Goal: Task Accomplishment & Management: Manage account settings

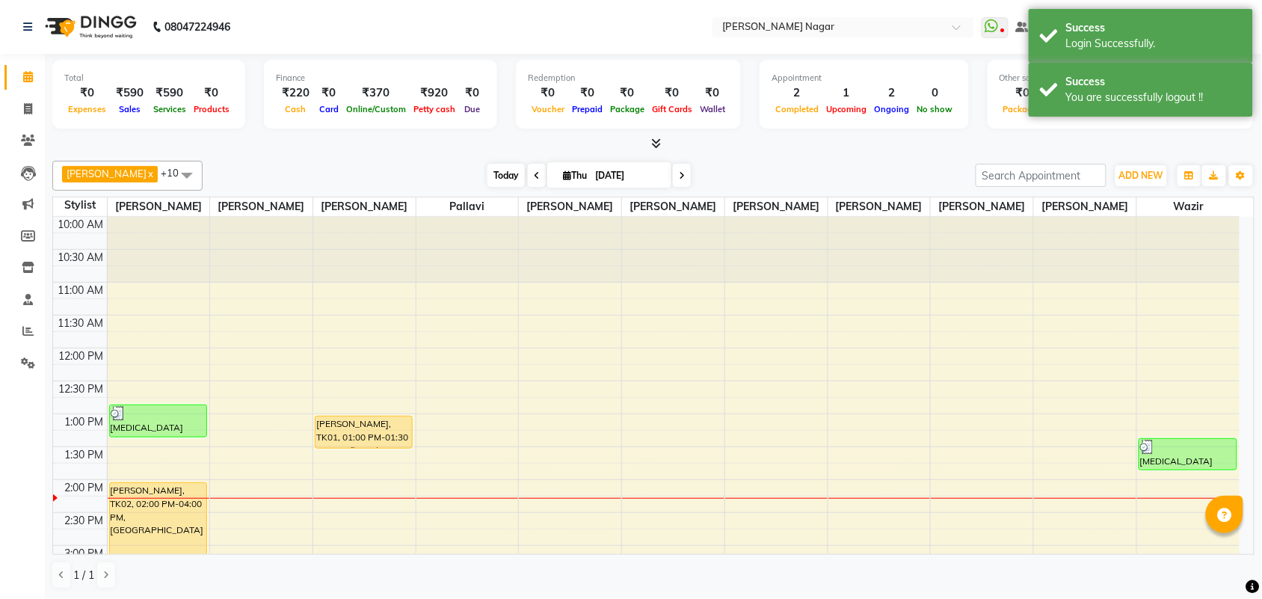
click at [499, 183] on span "Today" at bounding box center [505, 175] width 37 height 23
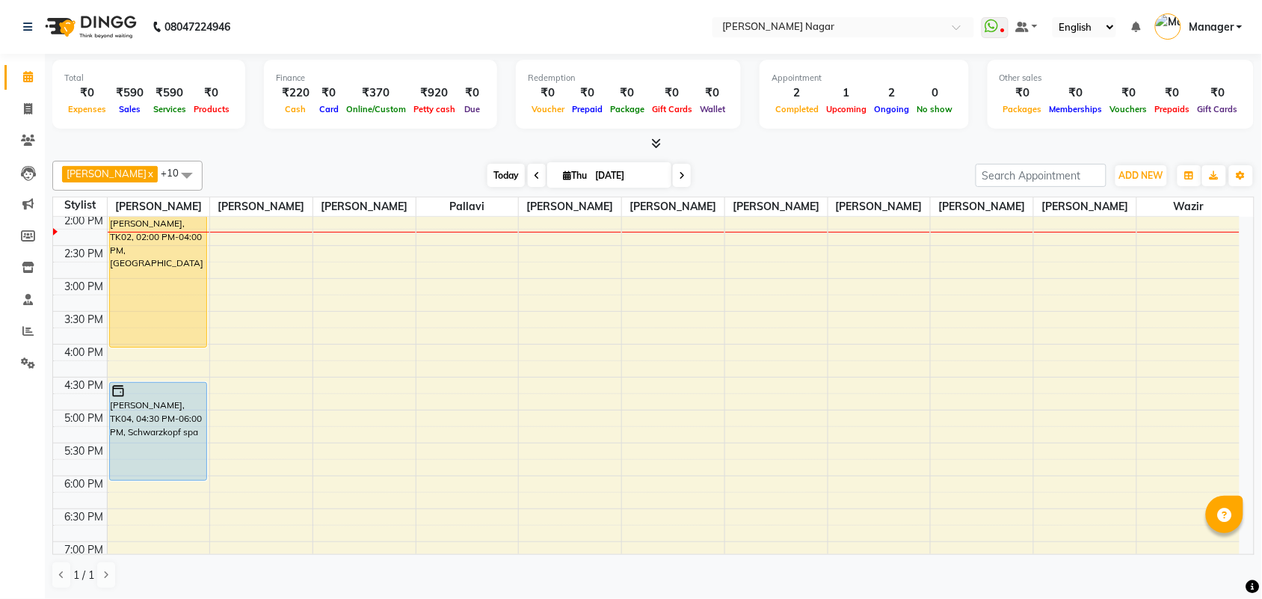
click at [496, 178] on span "Today" at bounding box center [505, 175] width 37 height 23
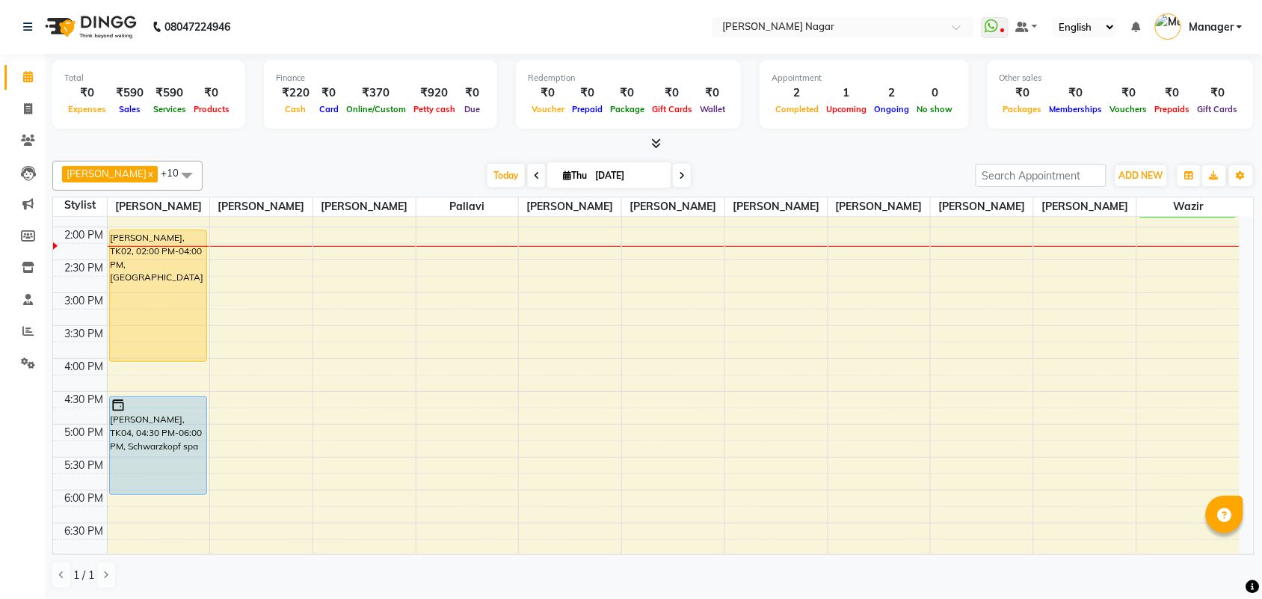
scroll to position [284, 0]
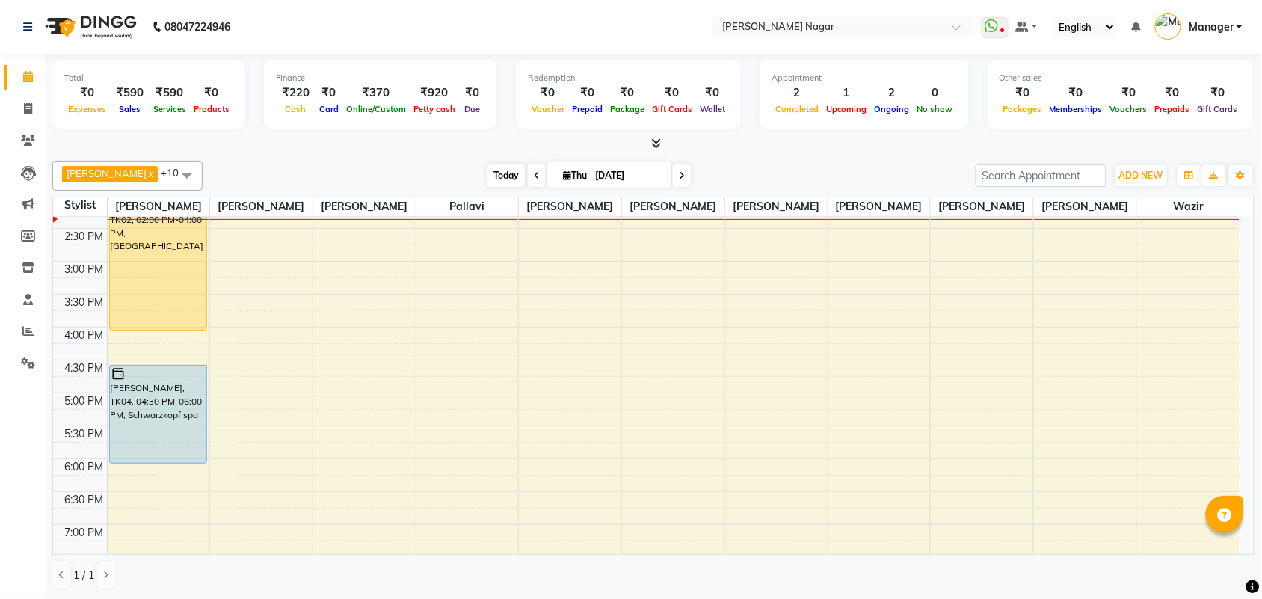
click at [499, 182] on span "Today" at bounding box center [505, 175] width 37 height 23
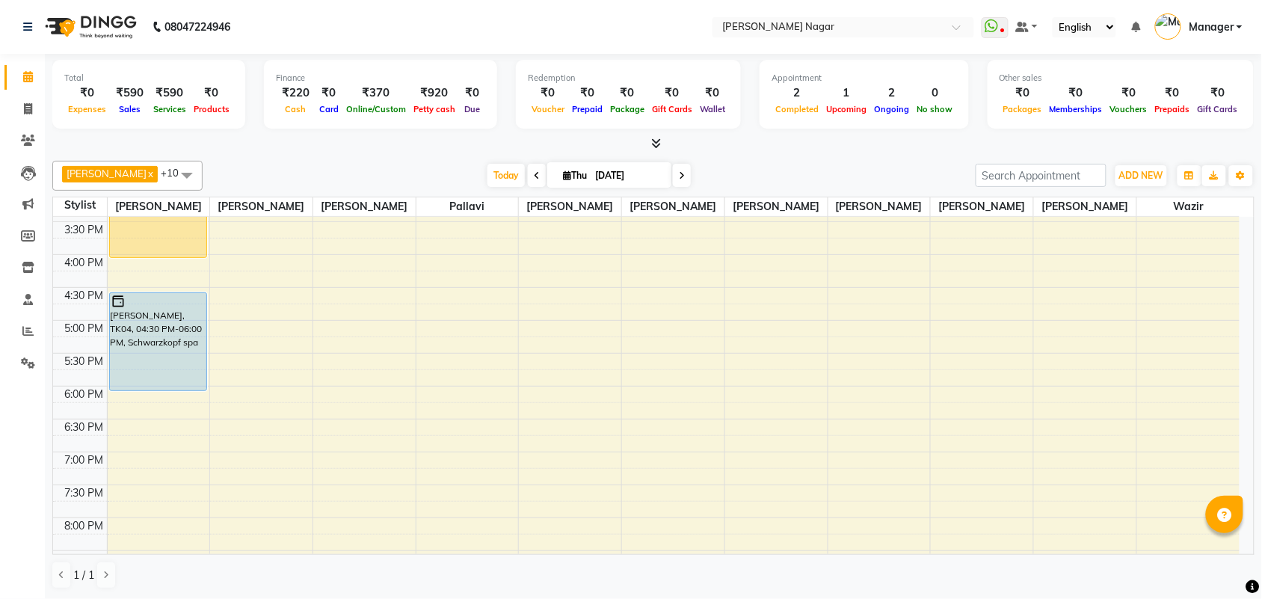
scroll to position [267, 0]
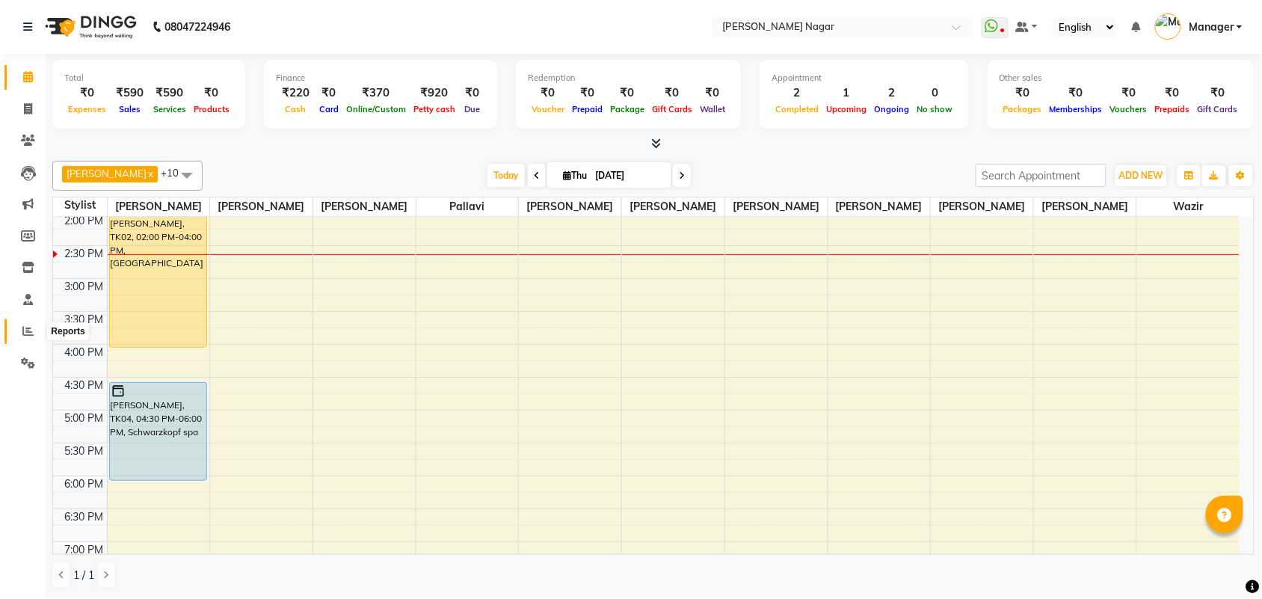
click at [32, 330] on icon at bounding box center [27, 330] width 11 height 11
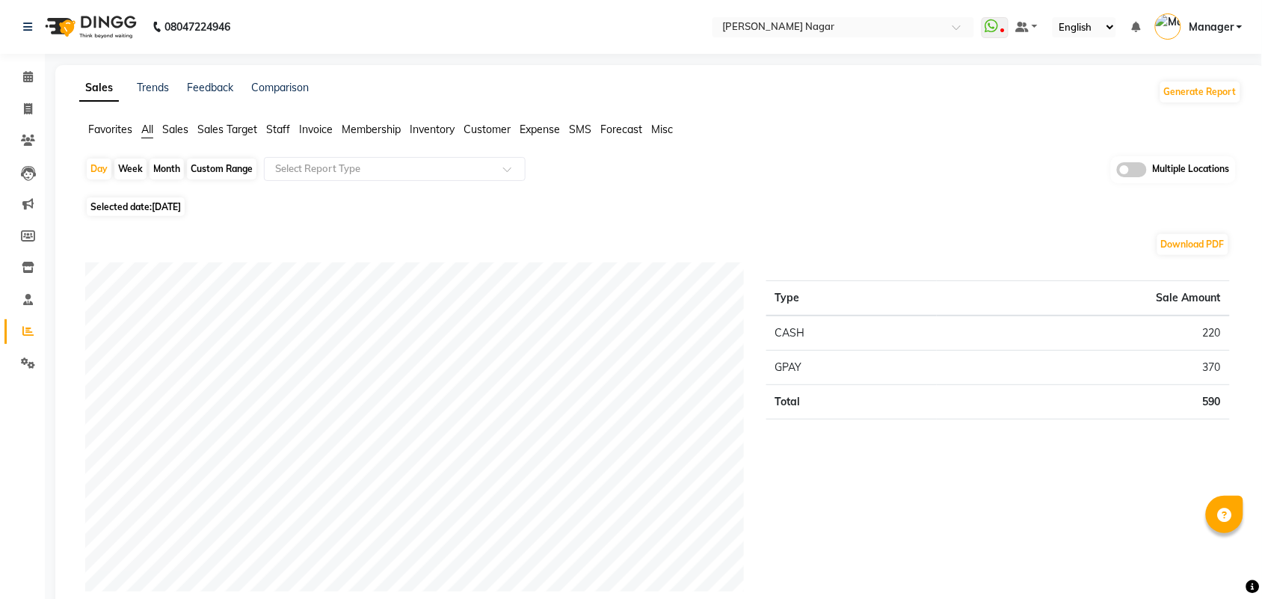
click at [282, 132] on span "Staff" at bounding box center [278, 129] width 24 height 13
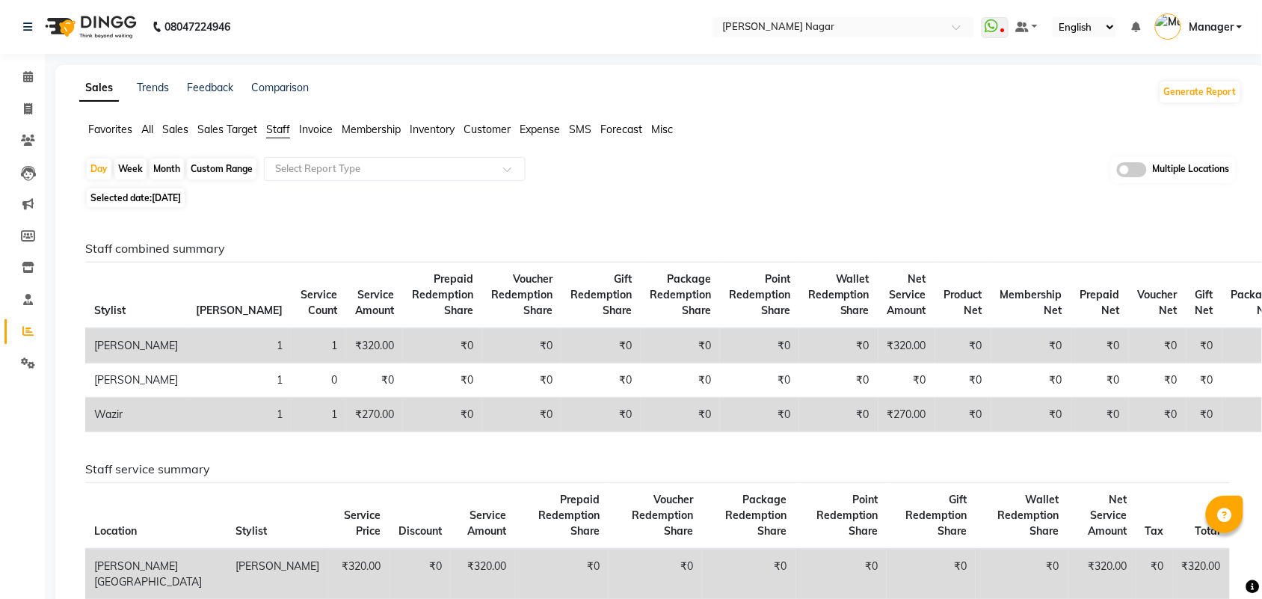
click at [163, 163] on div "Month" at bounding box center [167, 169] width 34 height 21
select select "9"
select select "2025"
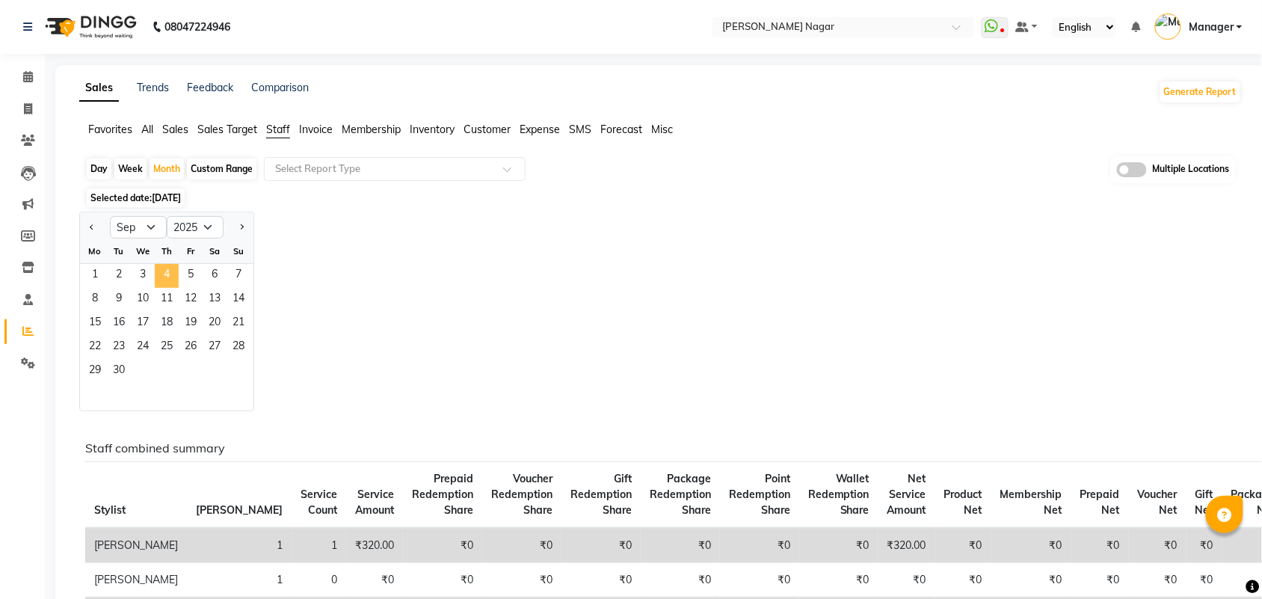
click at [172, 268] on span "4" at bounding box center [167, 276] width 24 height 24
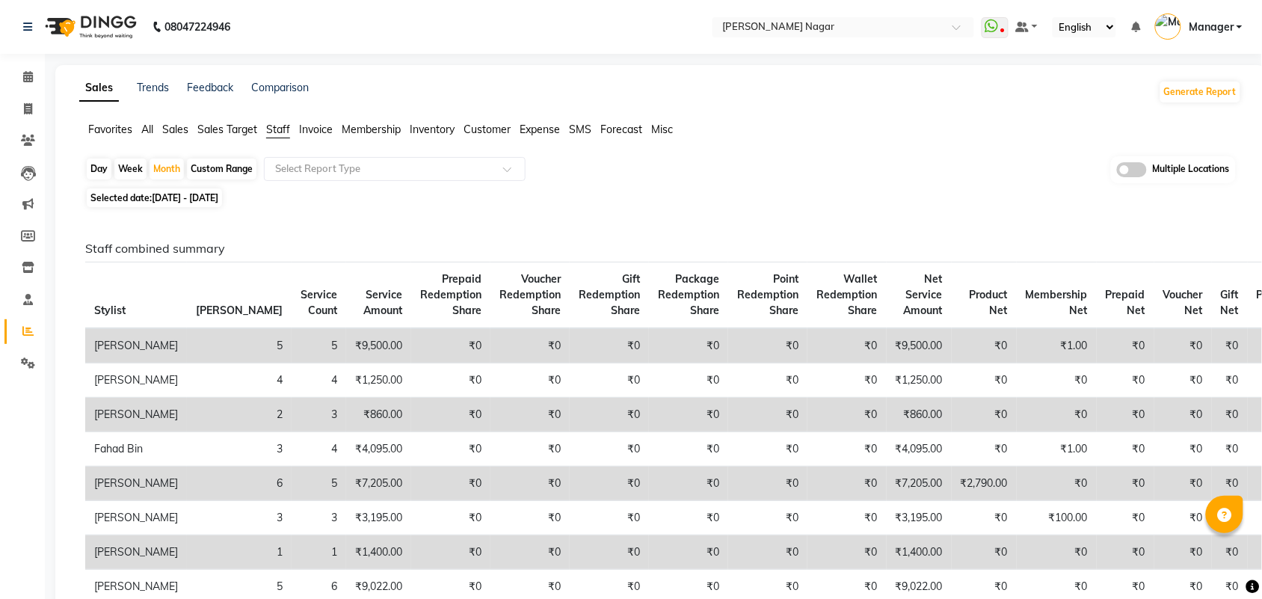
scroll to position [37, 0]
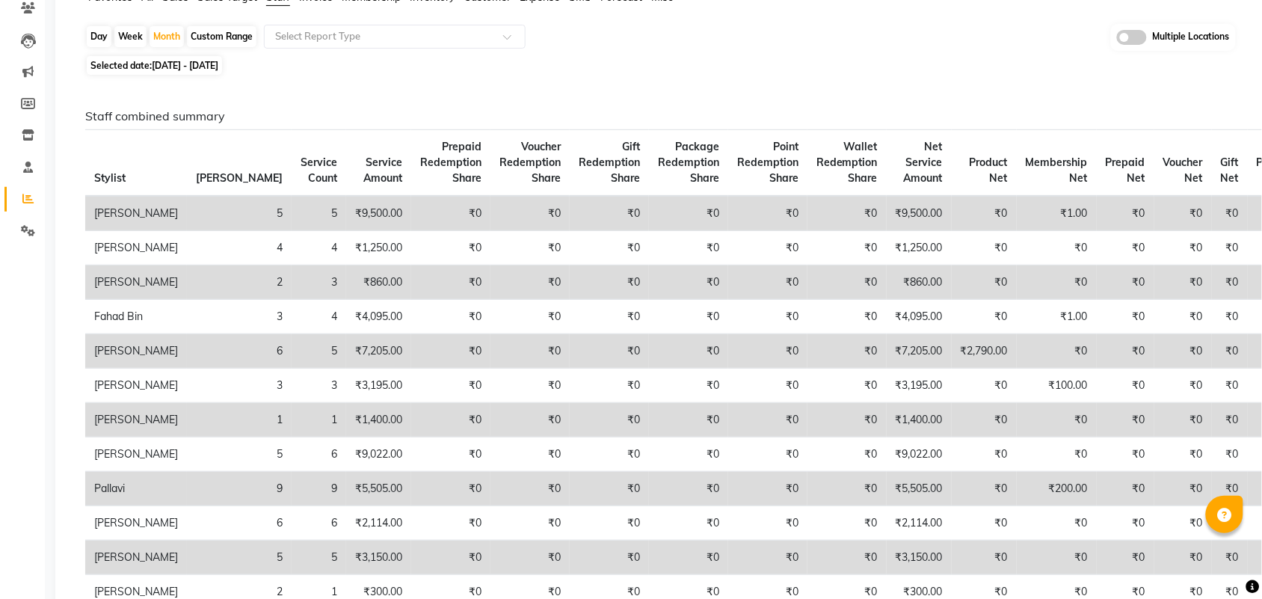
scroll to position [150, 0]
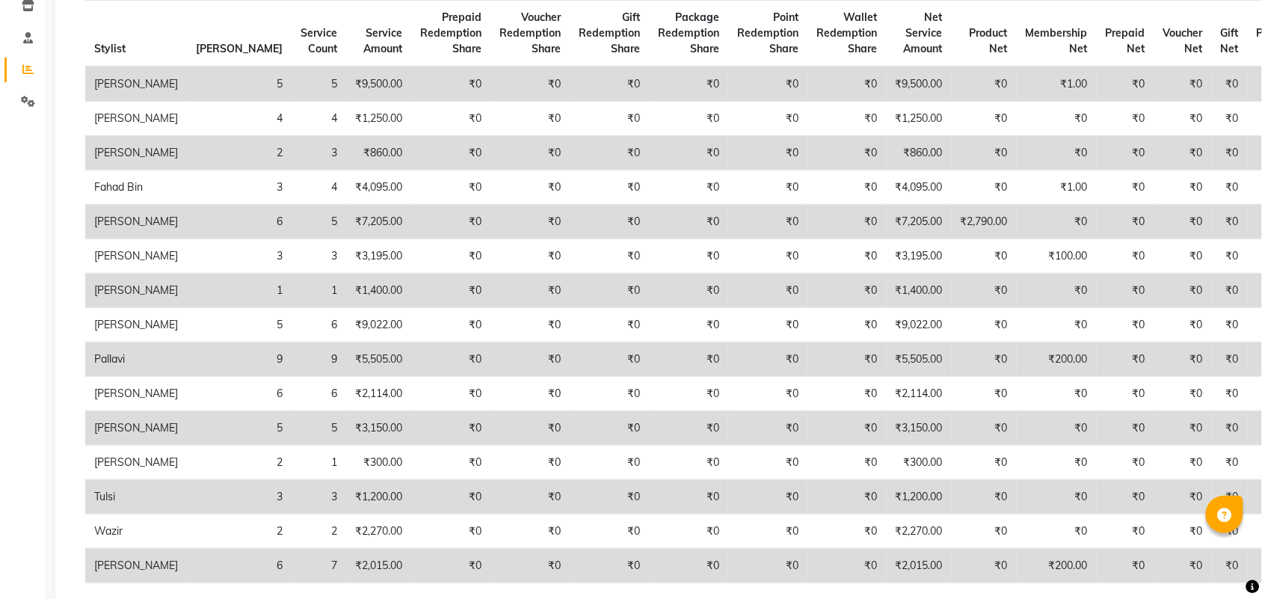
scroll to position [0, 0]
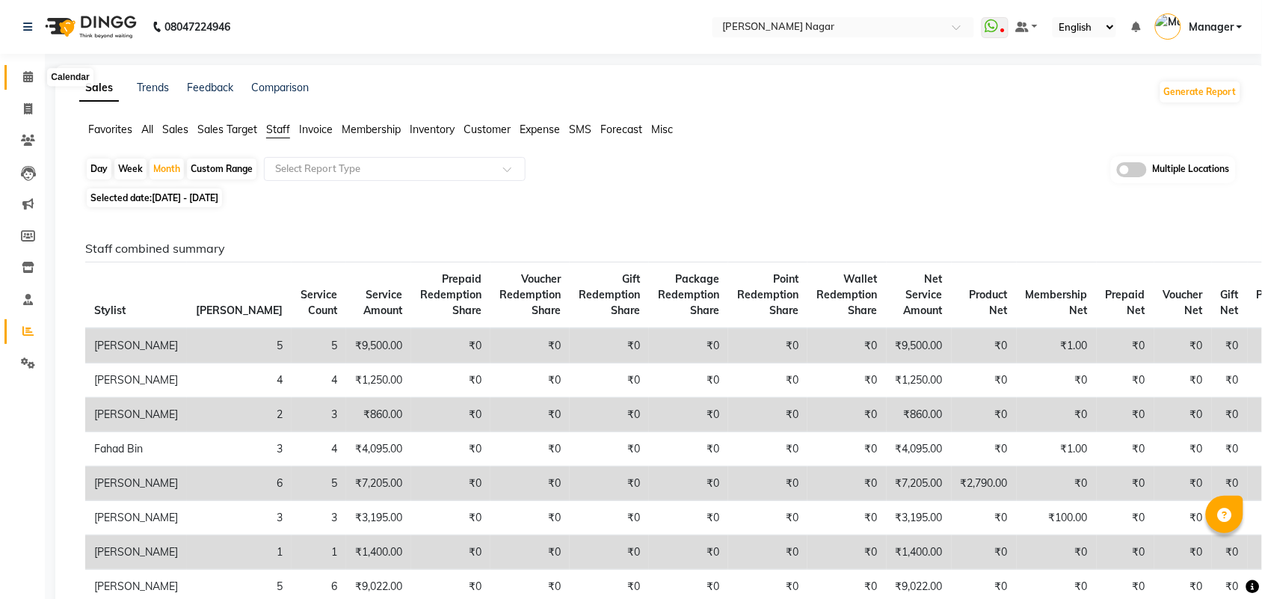
click at [30, 73] on icon at bounding box center [28, 76] width 10 height 11
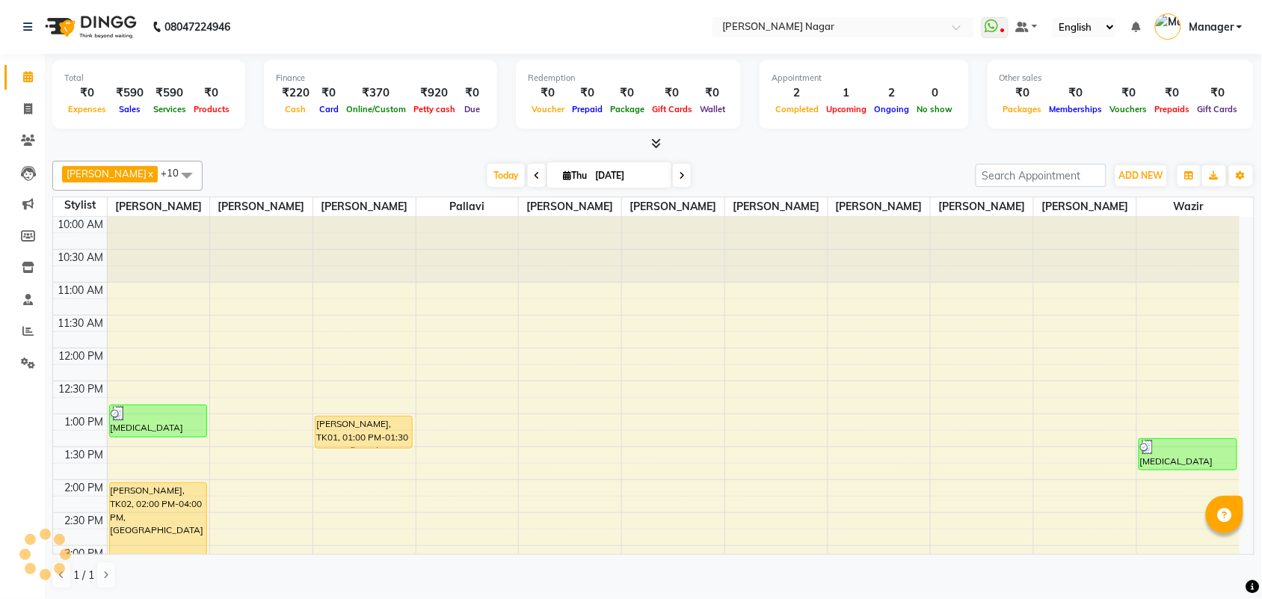
click at [486, 163] on div "[PERSON_NAME] x [PERSON_NAME] x [PERSON_NAME] x [PERSON_NAME] x Annu Navale x […" at bounding box center [653, 176] width 1202 height 30
click at [495, 167] on span "Today" at bounding box center [505, 175] width 37 height 23
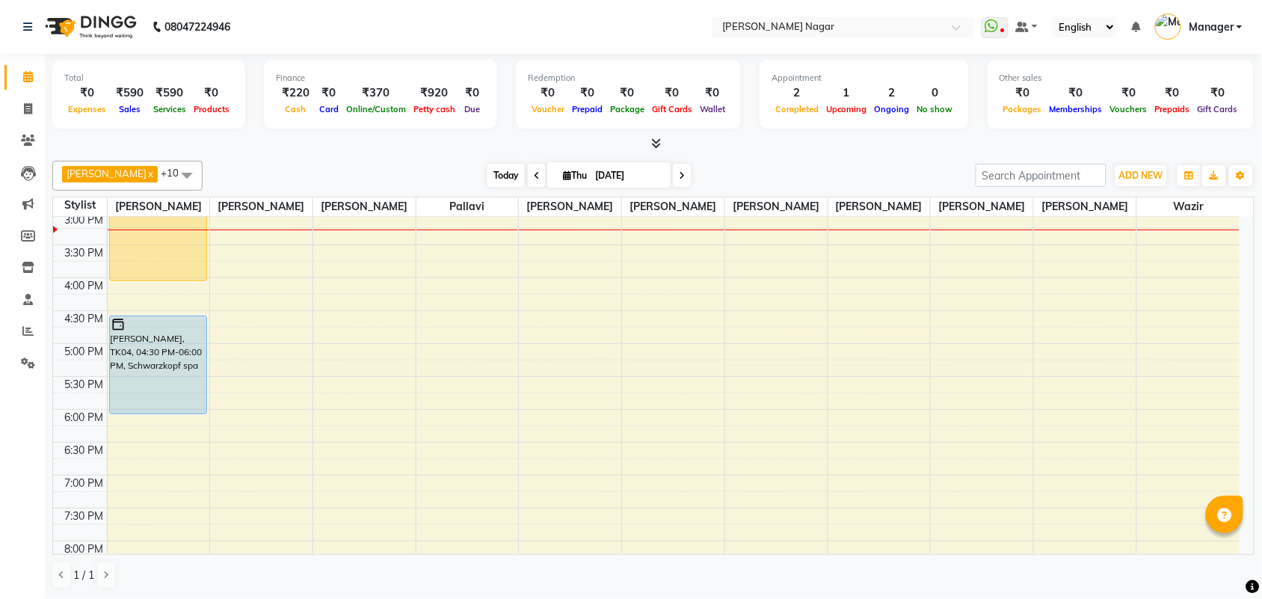
click at [495, 185] on span "Today" at bounding box center [505, 175] width 37 height 23
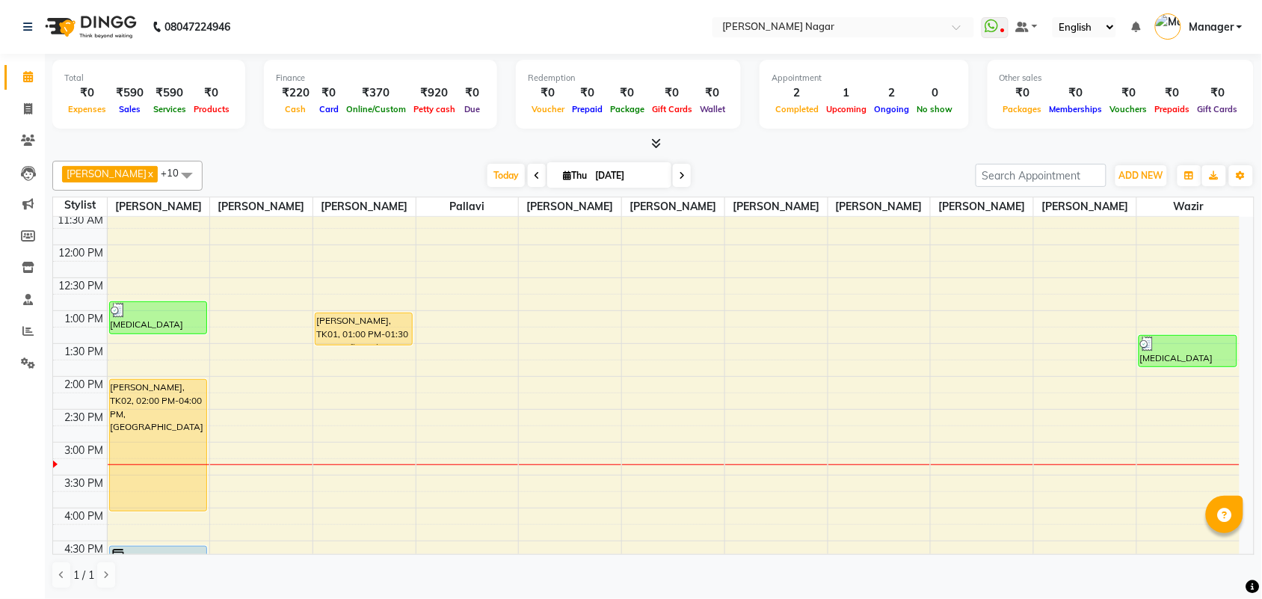
scroll to position [55, 0]
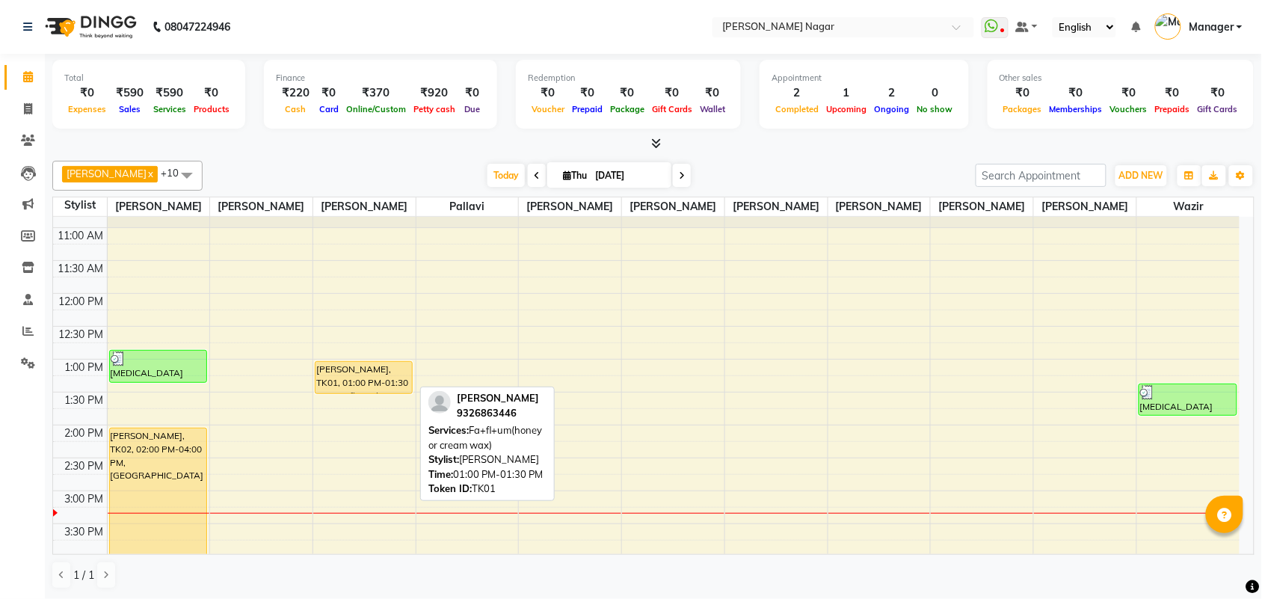
click at [344, 381] on div "JUHI Singh, TK01, 01:00 PM-01:30 PM, Fa+fl+um(honey or cream wax)" at bounding box center [364, 377] width 96 height 31
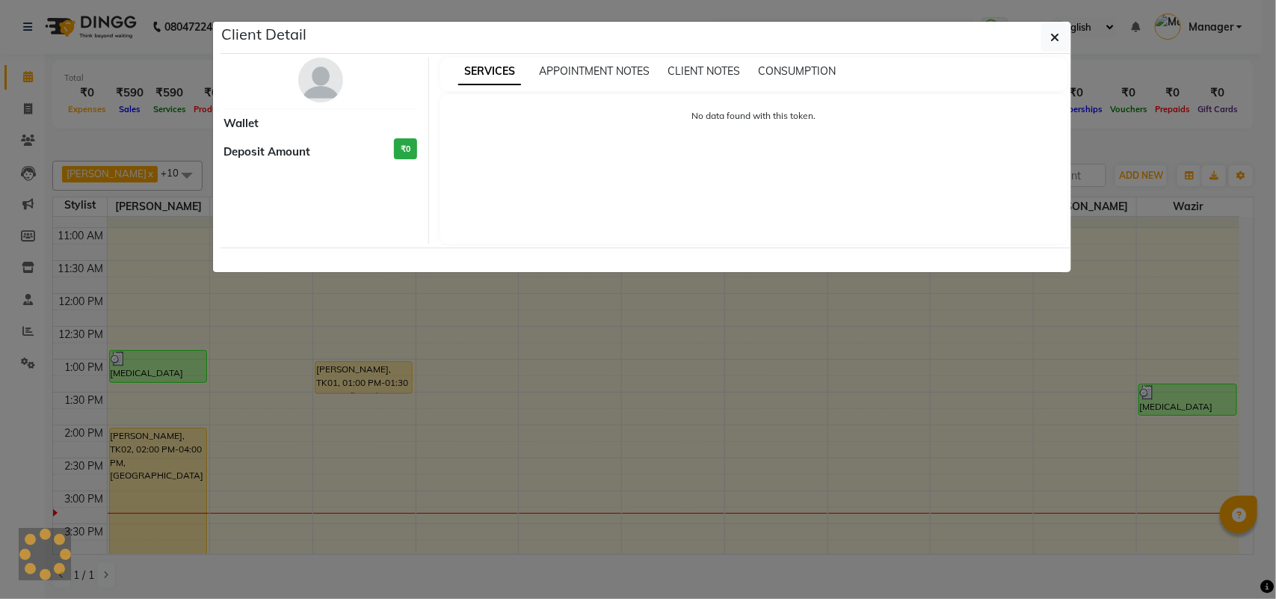
select select "1"
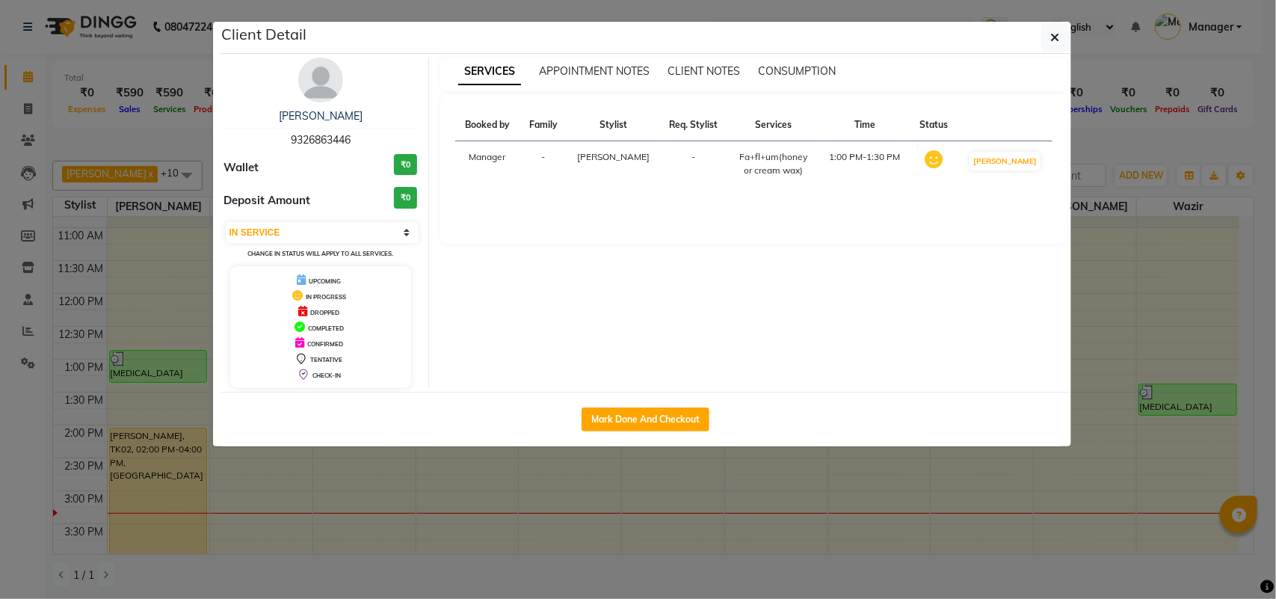
click at [682, 405] on div "Mark Done And Checkout" at bounding box center [646, 419] width 851 height 55
click at [681, 408] on button "Mark Done And Checkout" at bounding box center [646, 419] width 128 height 24
select select "service"
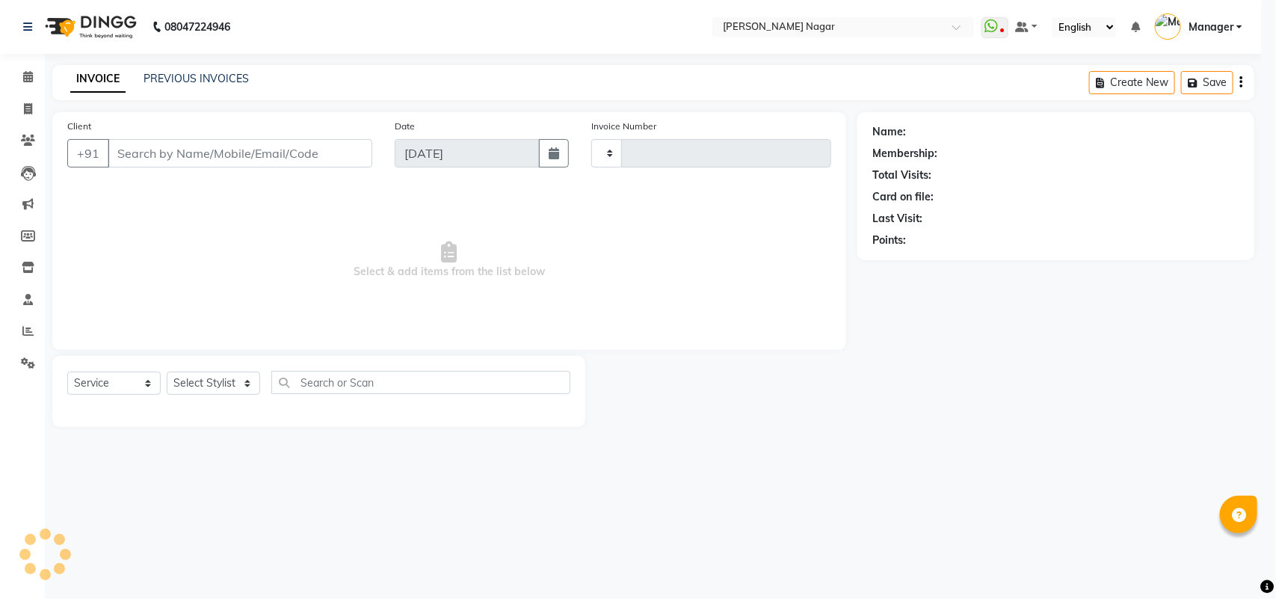
type input "3567"
select select "7349"
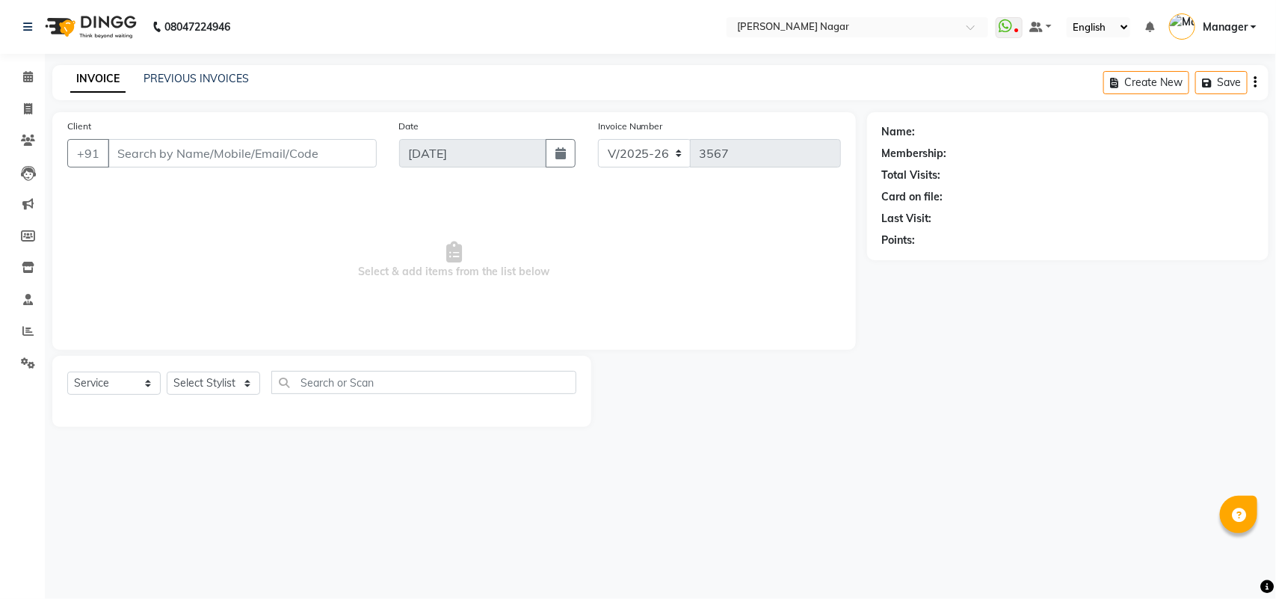
select select "membership"
type input "93******46"
select select "63467"
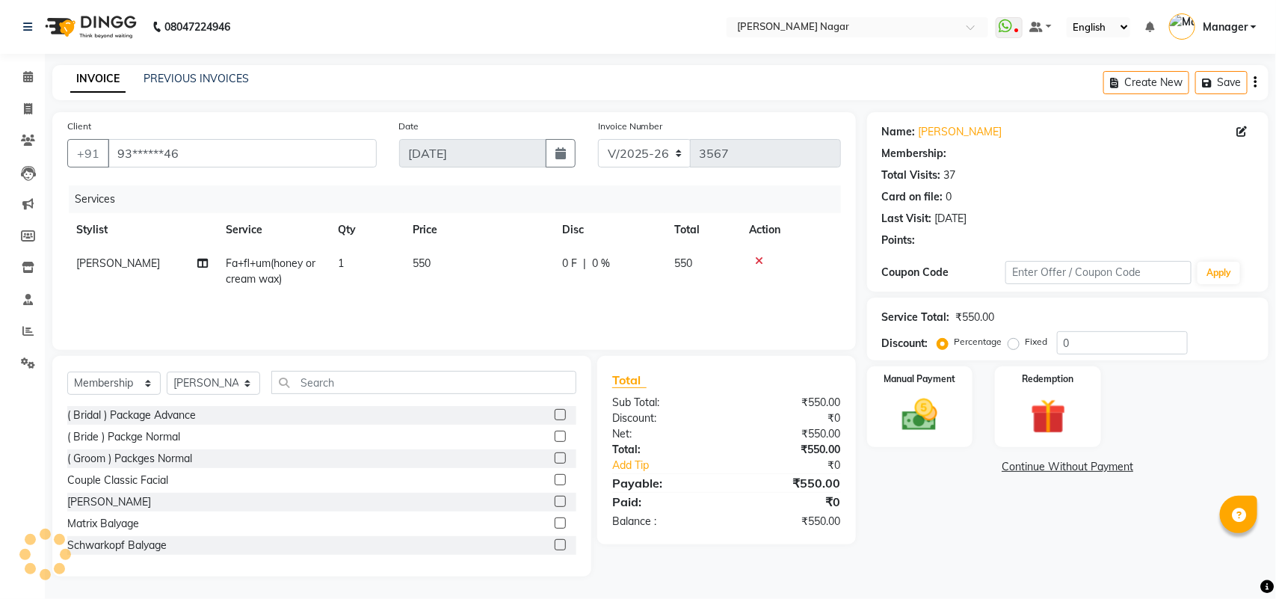
select select "1: Object"
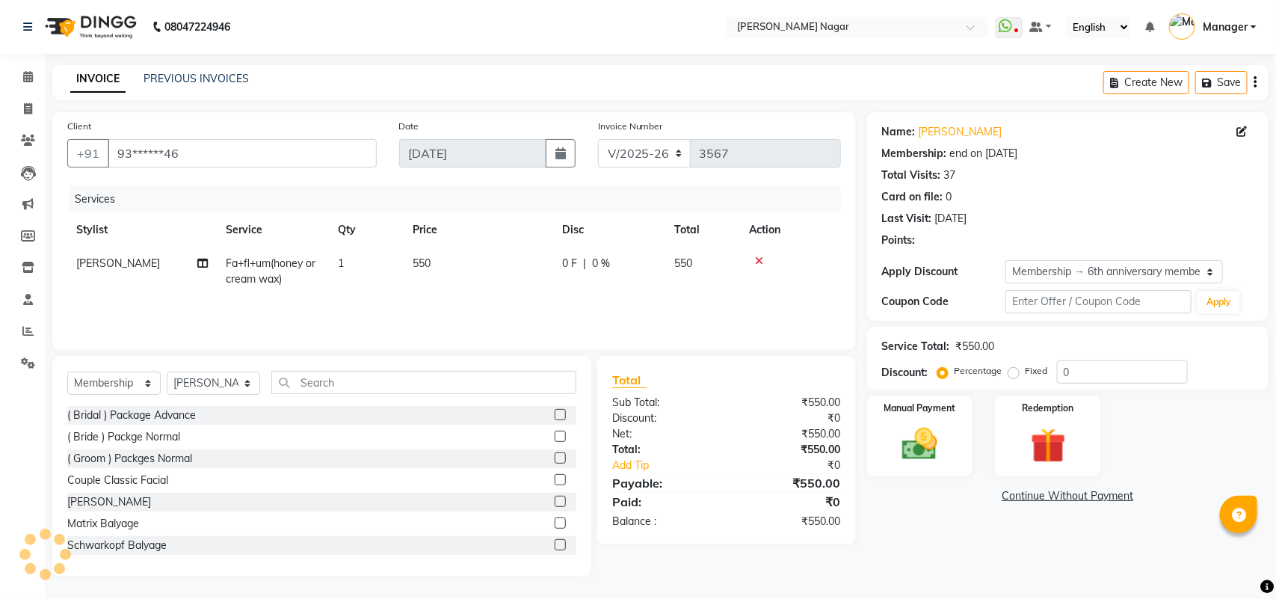
type input "10"
click at [277, 271] on span "Fa+fl+um(honey or cream wax)" at bounding box center [271, 270] width 90 height 29
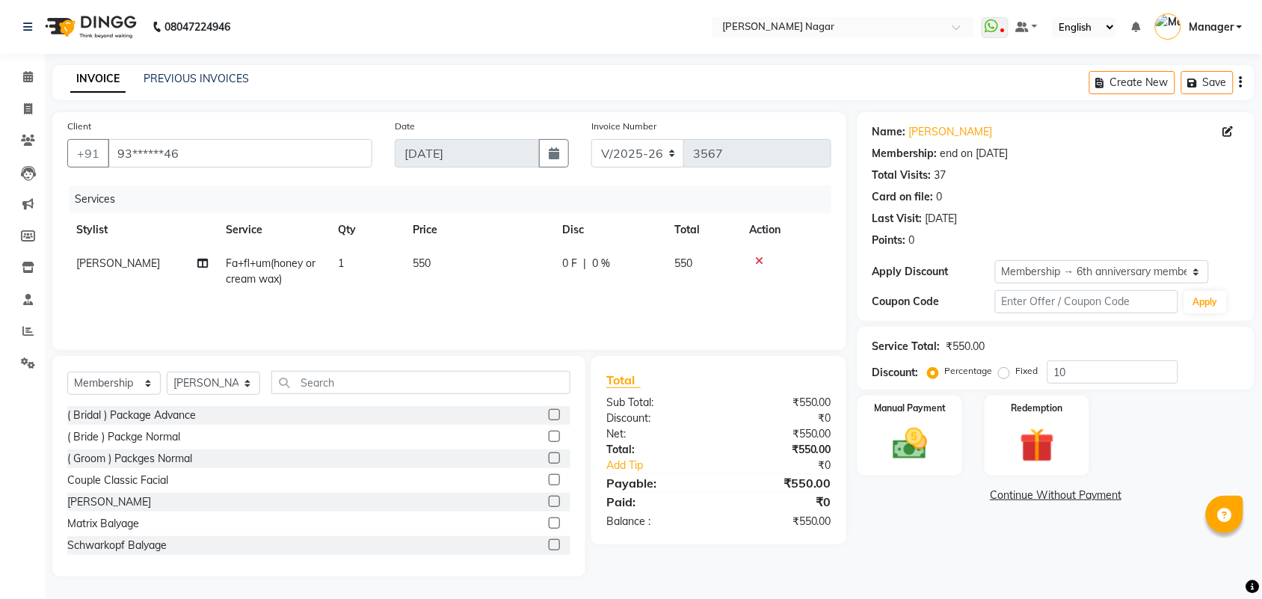
select select "63467"
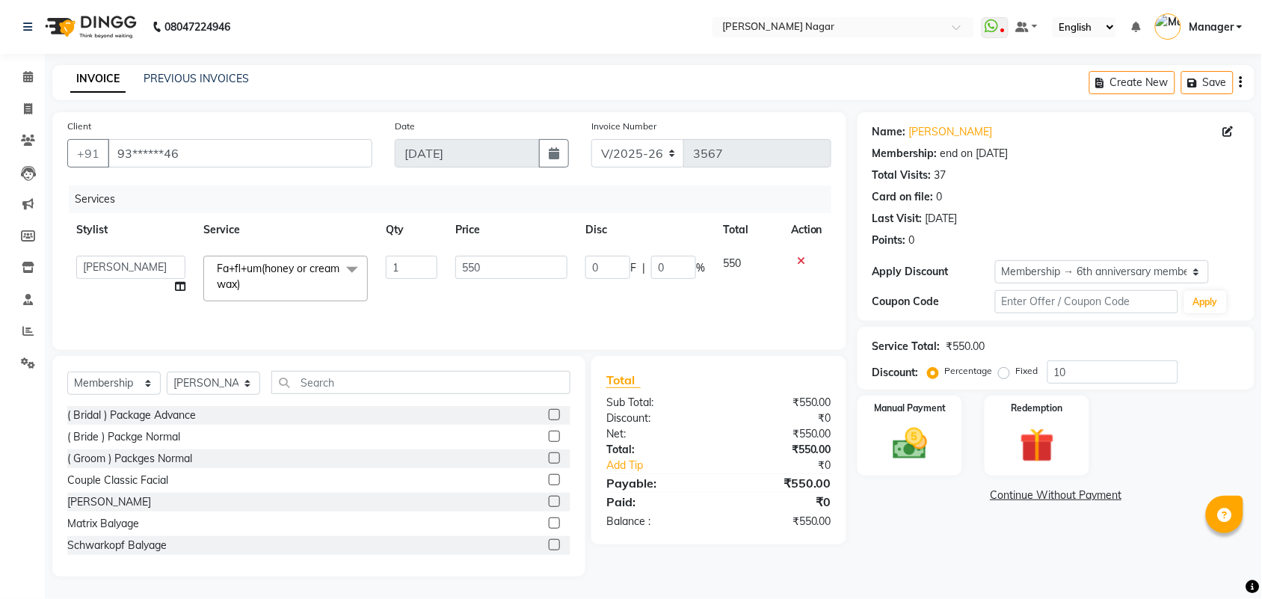
click at [292, 297] on span "Fa+fl+um(honey or cream wax) x" at bounding box center [285, 279] width 164 height 46
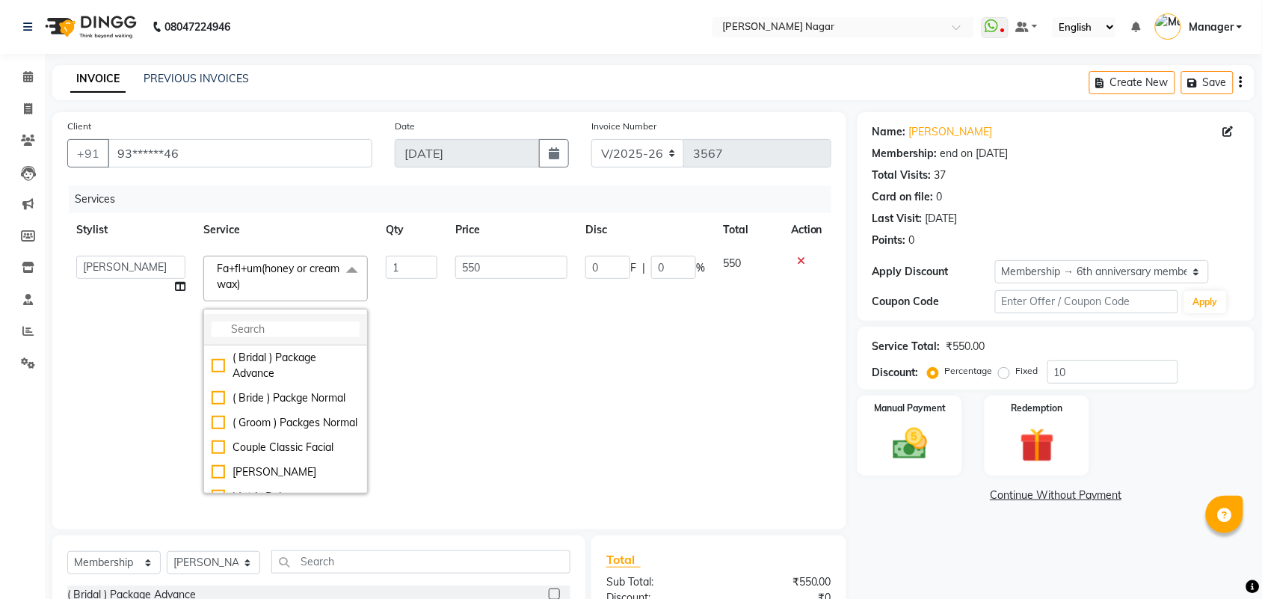
click at [283, 336] on input "multiselect-search" at bounding box center [286, 329] width 148 height 16
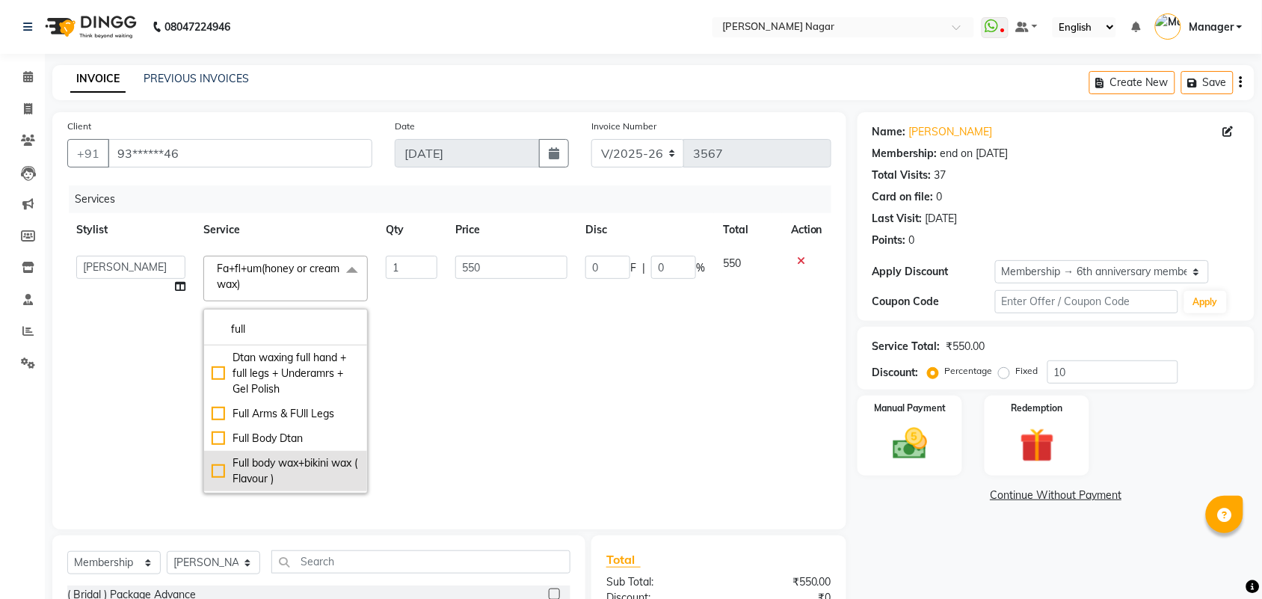
type input "full"
click at [218, 468] on div "Full body wax+bikini wax ( Flavour )" at bounding box center [286, 470] width 148 height 31
checkbox input "true"
type input "2400"
type input "240"
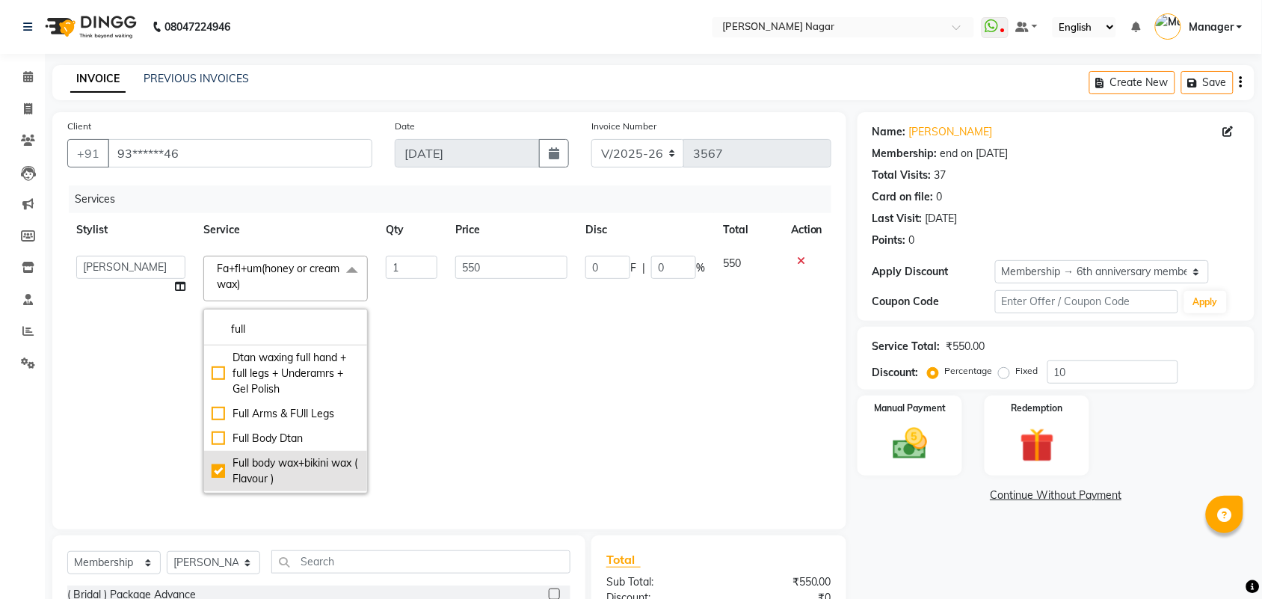
type input "10"
click at [576, 371] on td "240 F | 10 %" at bounding box center [645, 375] width 138 height 256
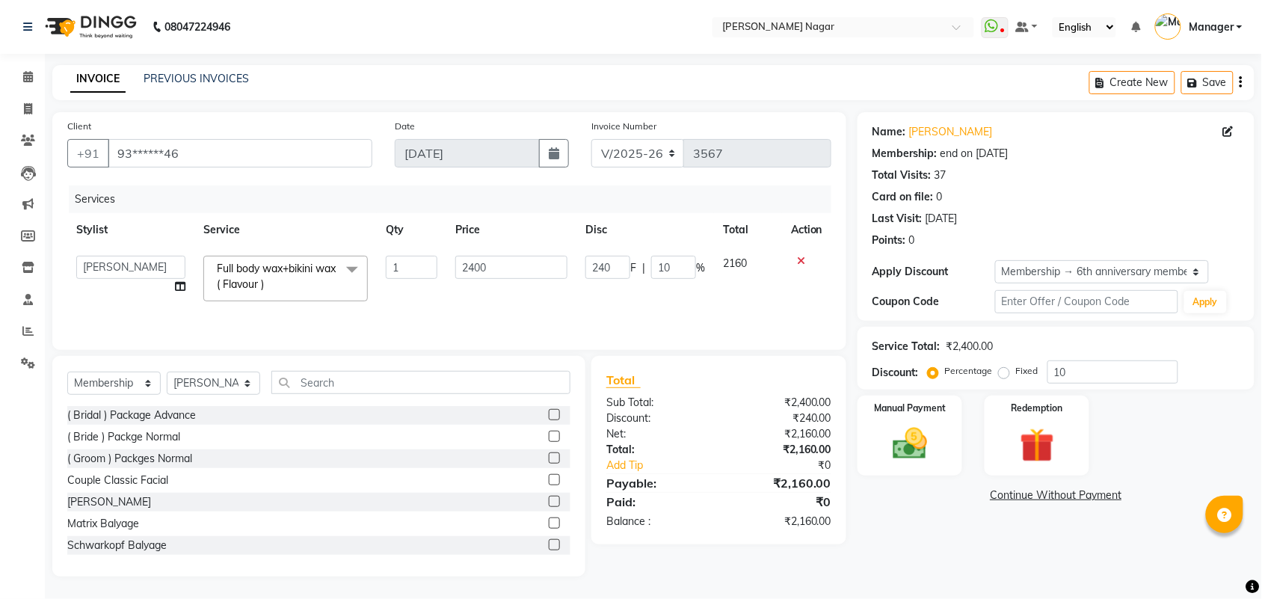
click at [557, 314] on div "Services Stylist Service Qty Price Disc Total Action Amir Siddiqui Annu Navale …" at bounding box center [449, 260] width 764 height 150
click at [139, 387] on select "Select Service Product Membership Package Voucher Prepaid Gift Card" at bounding box center [113, 383] width 93 height 23
select select "service"
click at [67, 372] on select "Select Service Product Membership Package Voucher Prepaid Gift Card" at bounding box center [113, 383] width 93 height 23
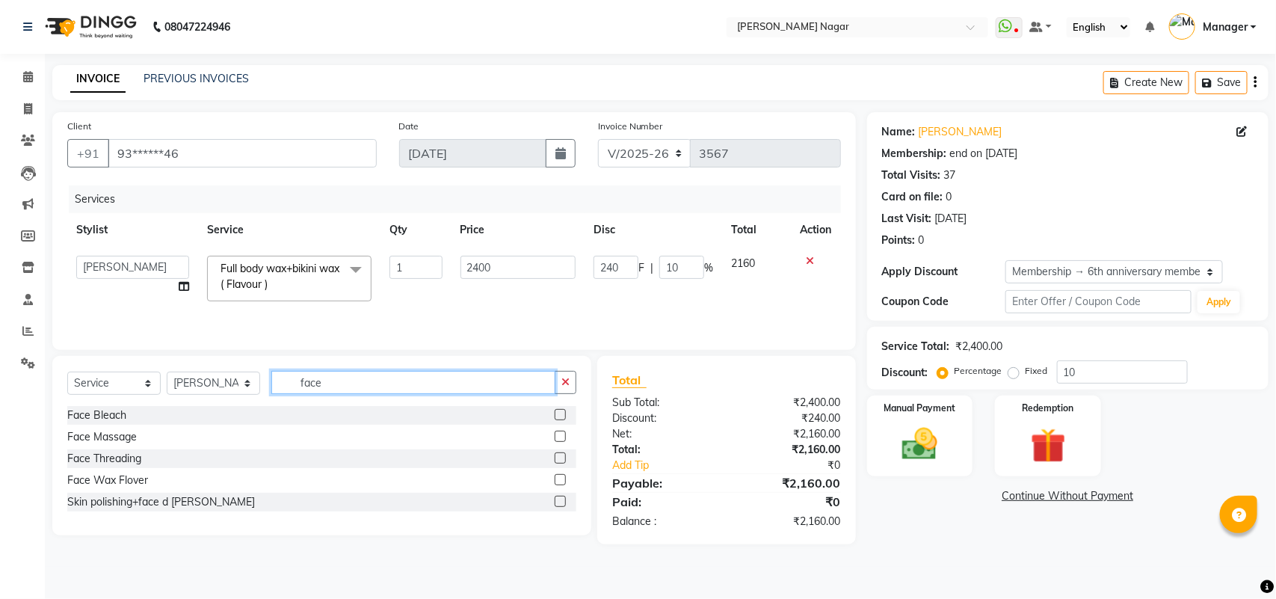
click at [366, 378] on input "face" at bounding box center [413, 382] width 284 height 23
type input "face"
click at [559, 462] on label at bounding box center [560, 457] width 11 height 11
click at [559, 462] on input "checkbox" at bounding box center [560, 459] width 10 height 10
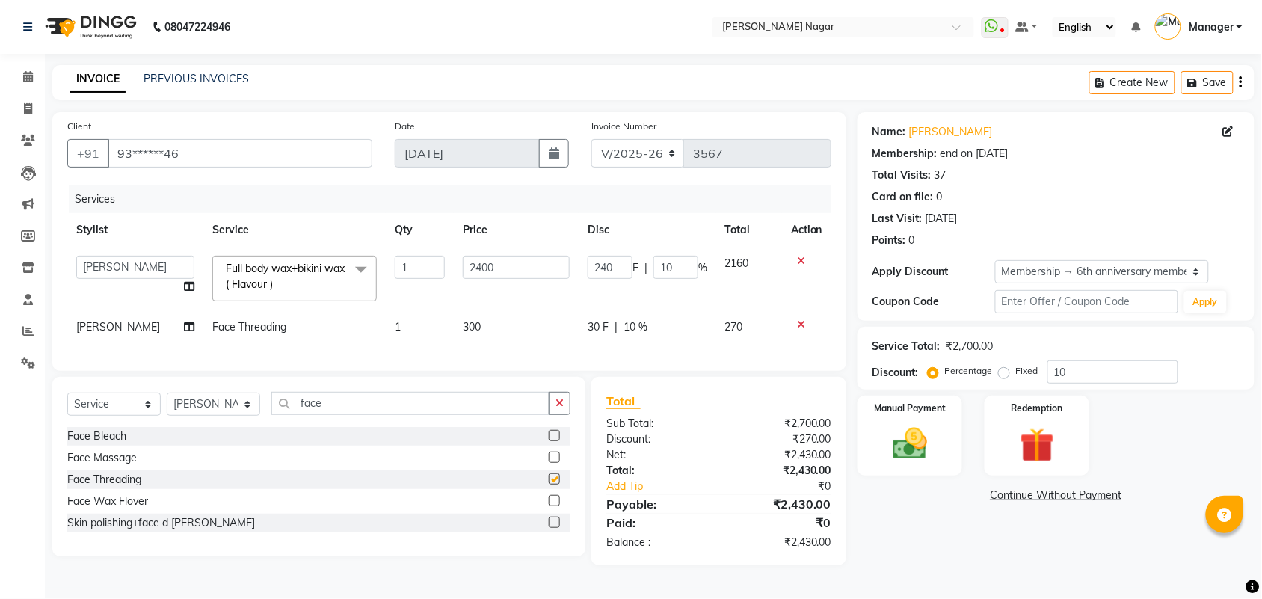
checkbox input "false"
click at [621, 333] on div "30 F | 10 %" at bounding box center [648, 327] width 120 height 16
select select "63467"
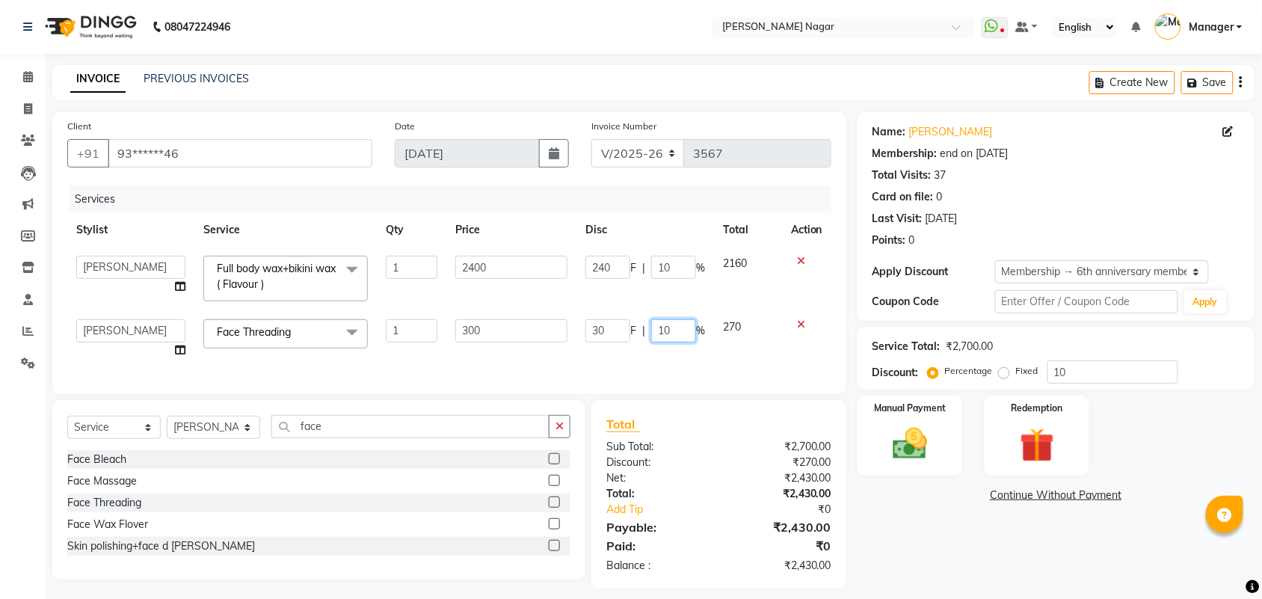
click at [667, 327] on input "10" at bounding box center [673, 330] width 45 height 23
type input "1"
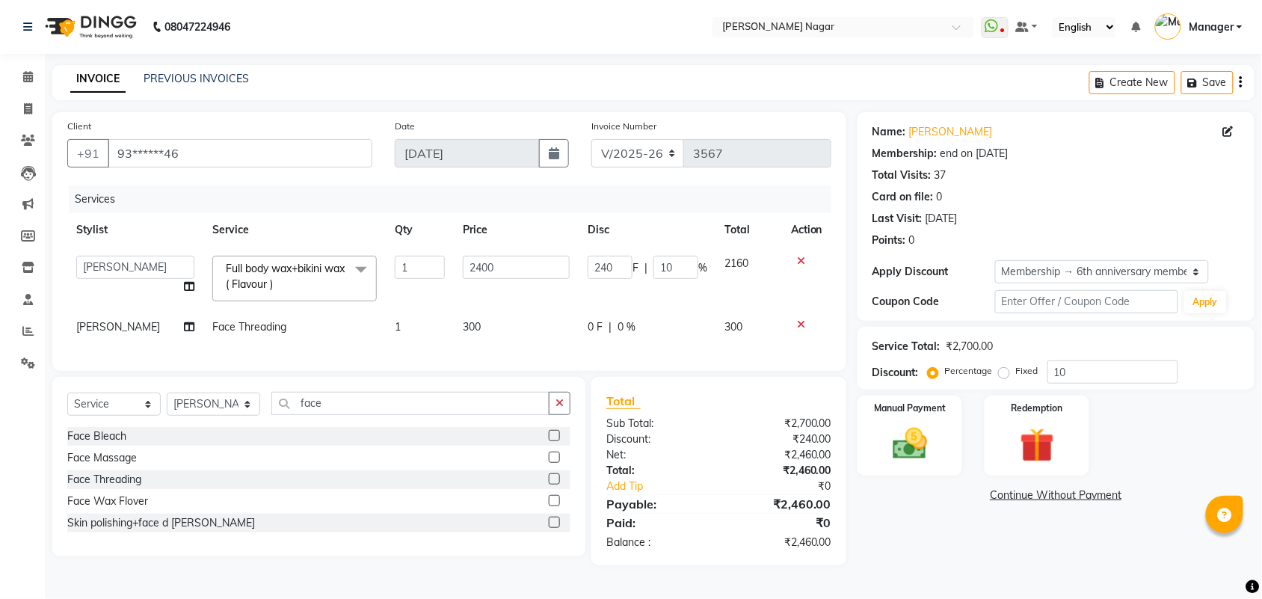
click at [697, 371] on div "Client +91 93******46 Date 04-09-2025 Invoice Number V/2025 V/2025-26 3567 Serv…" at bounding box center [449, 241] width 794 height 259
click at [412, 346] on div "Services Stylist Service Qty Price Disc Total Action Amir Siddiqui Annu Navale …" at bounding box center [449, 270] width 764 height 170
click at [463, 333] on span "300" at bounding box center [472, 326] width 18 height 13
select select "63467"
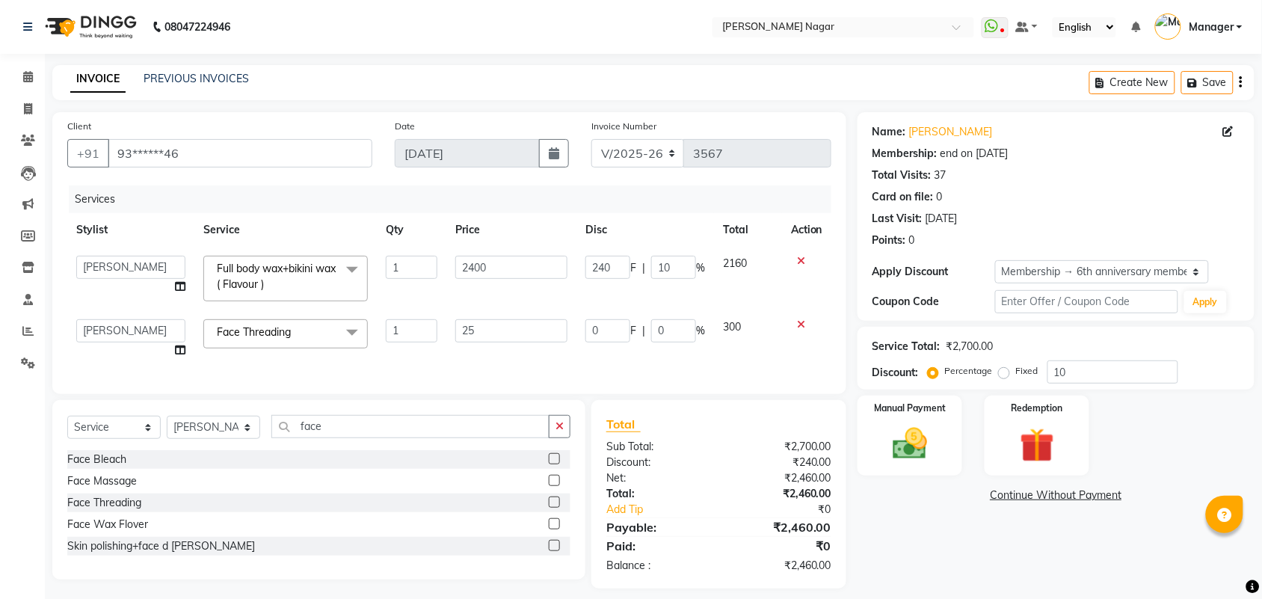
type input "250"
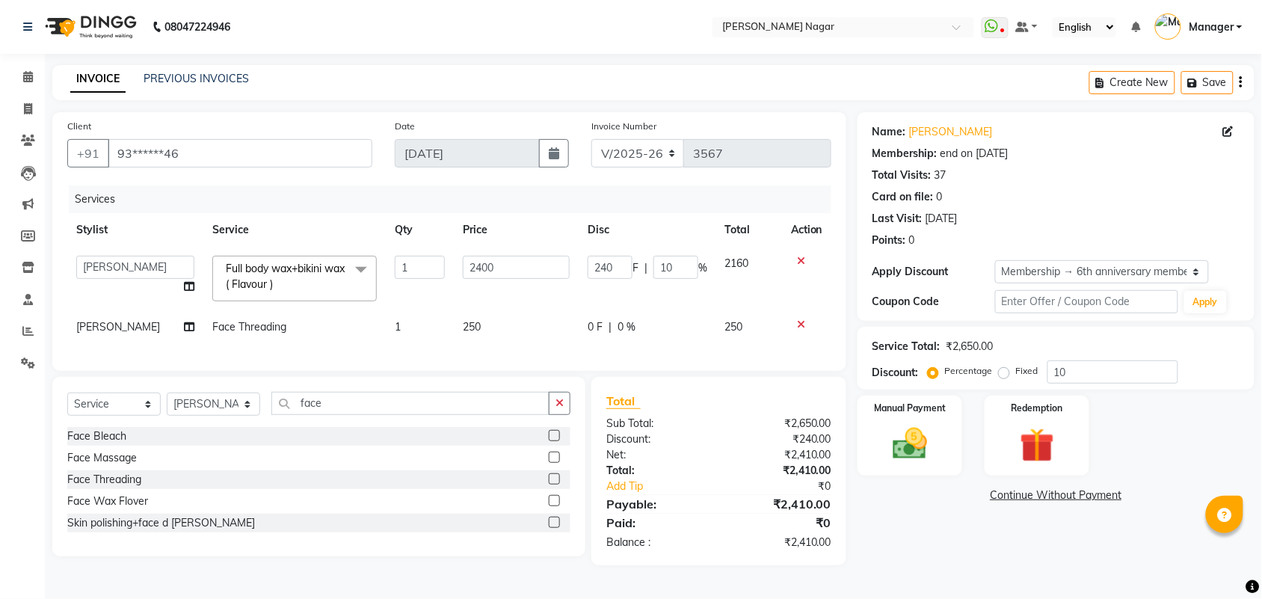
click at [483, 351] on div "Services Stylist Service Qty Price Disc Total Action Amir Siddiqui Annu Navale …" at bounding box center [449, 270] width 764 height 170
click at [887, 441] on img at bounding box center [910, 443] width 58 height 41
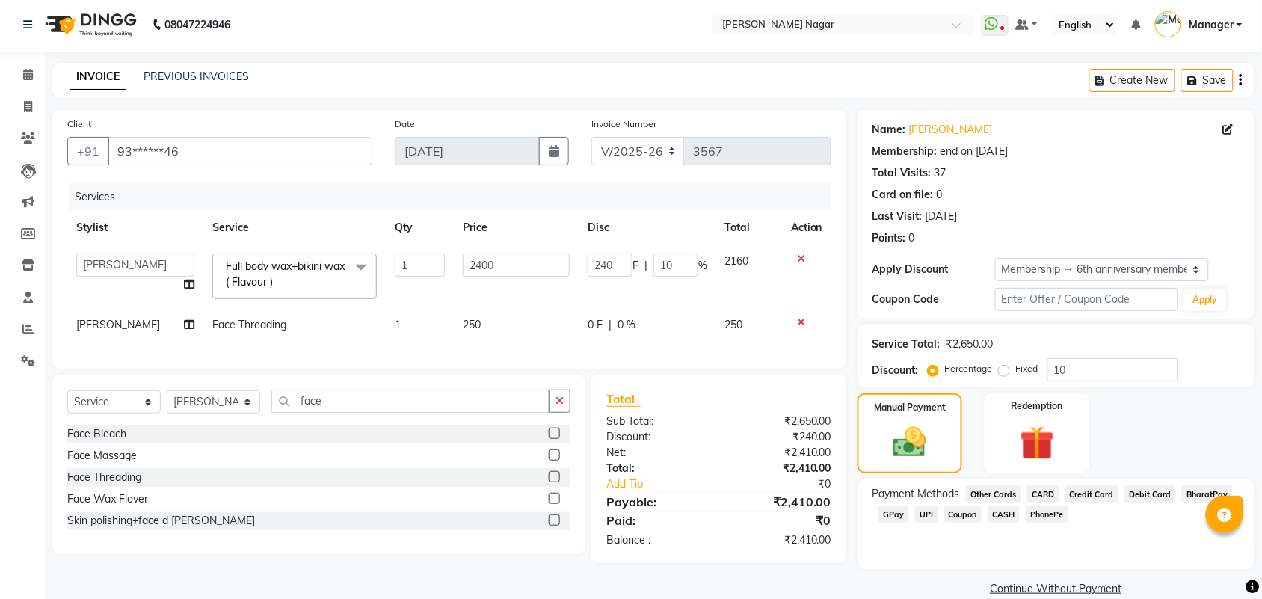
click at [469, 326] on span "250" at bounding box center [472, 324] width 18 height 13
select select "63467"
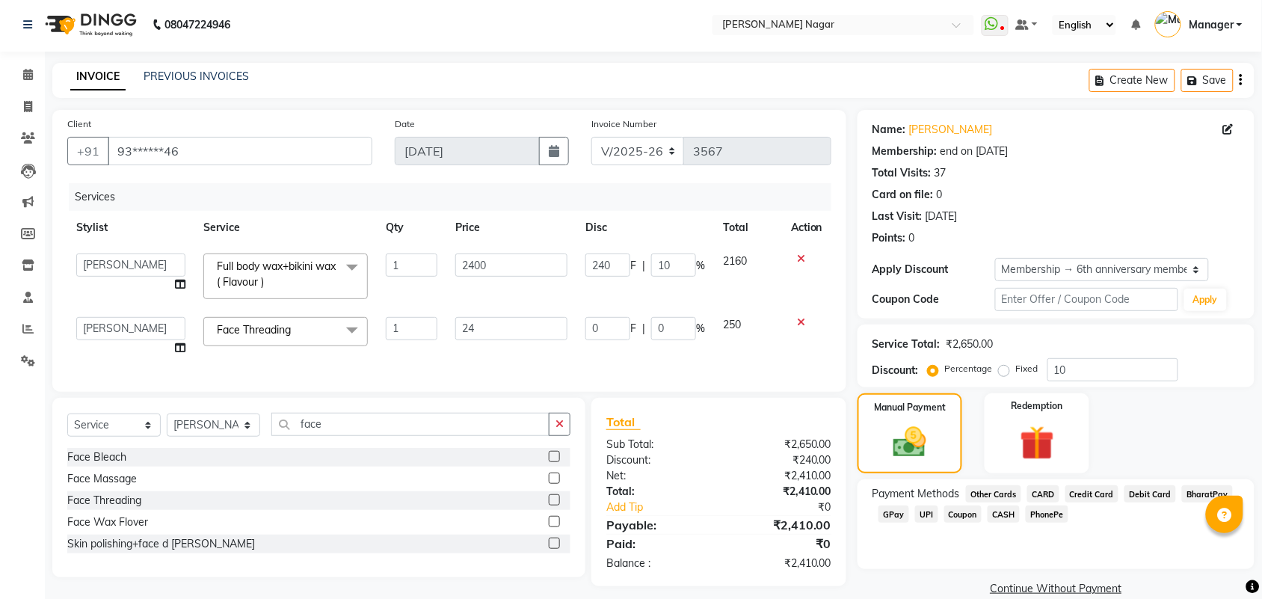
type input "240"
click at [547, 372] on div "Client +91 93******46 Date 04-09-2025 Invoice Number V/2025 V/2025-26 3567 Serv…" at bounding box center [449, 251] width 794 height 282
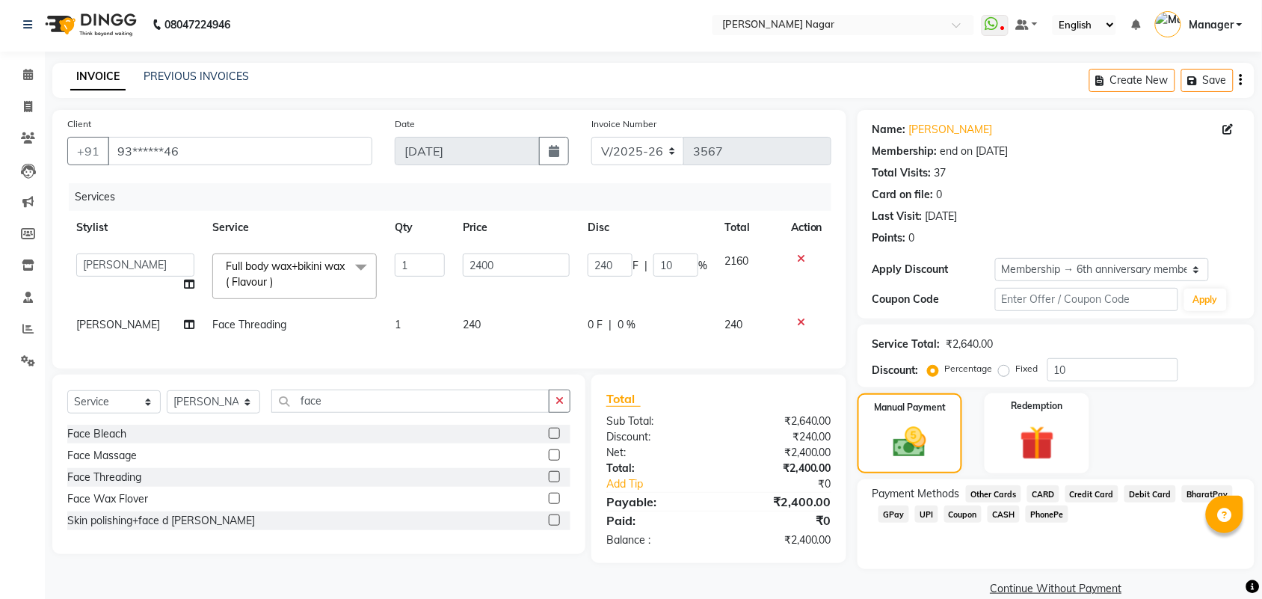
click at [999, 511] on span "CASH" at bounding box center [1004, 513] width 32 height 17
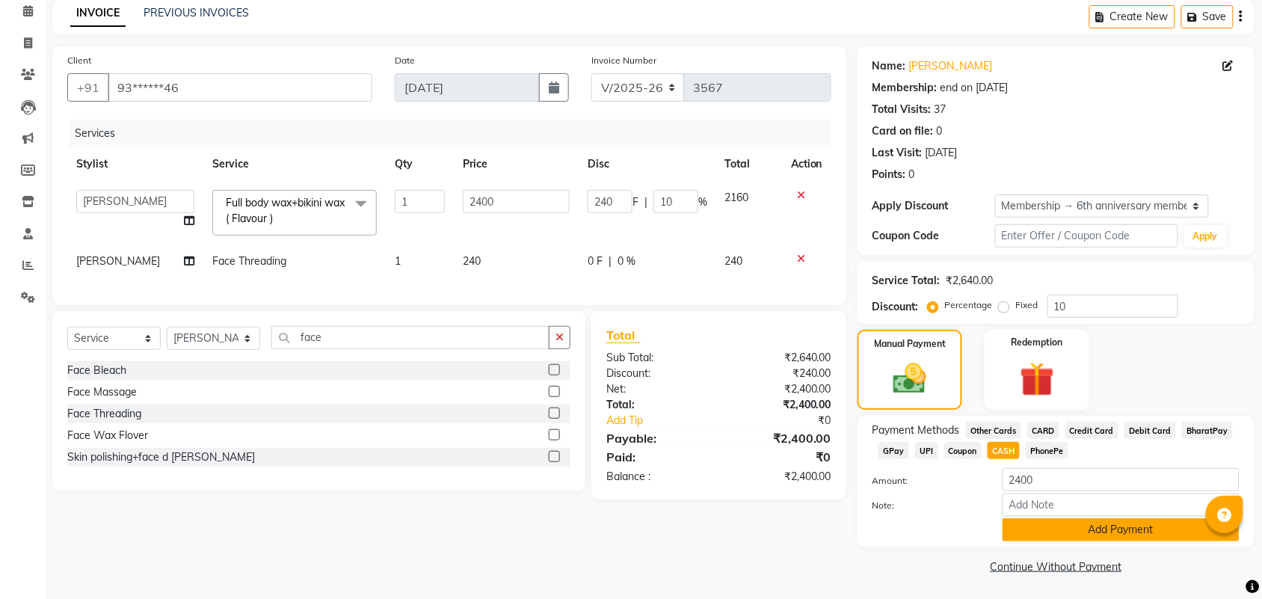
click at [1107, 532] on button "Add Payment" at bounding box center [1121, 529] width 237 height 23
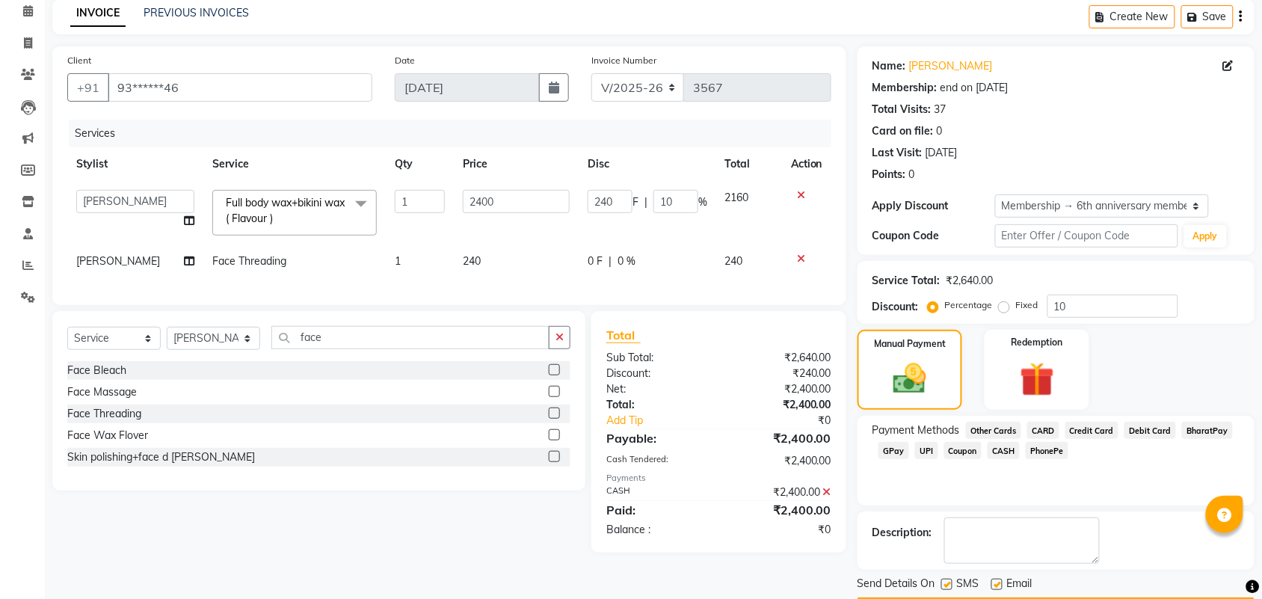
scroll to position [111, 0]
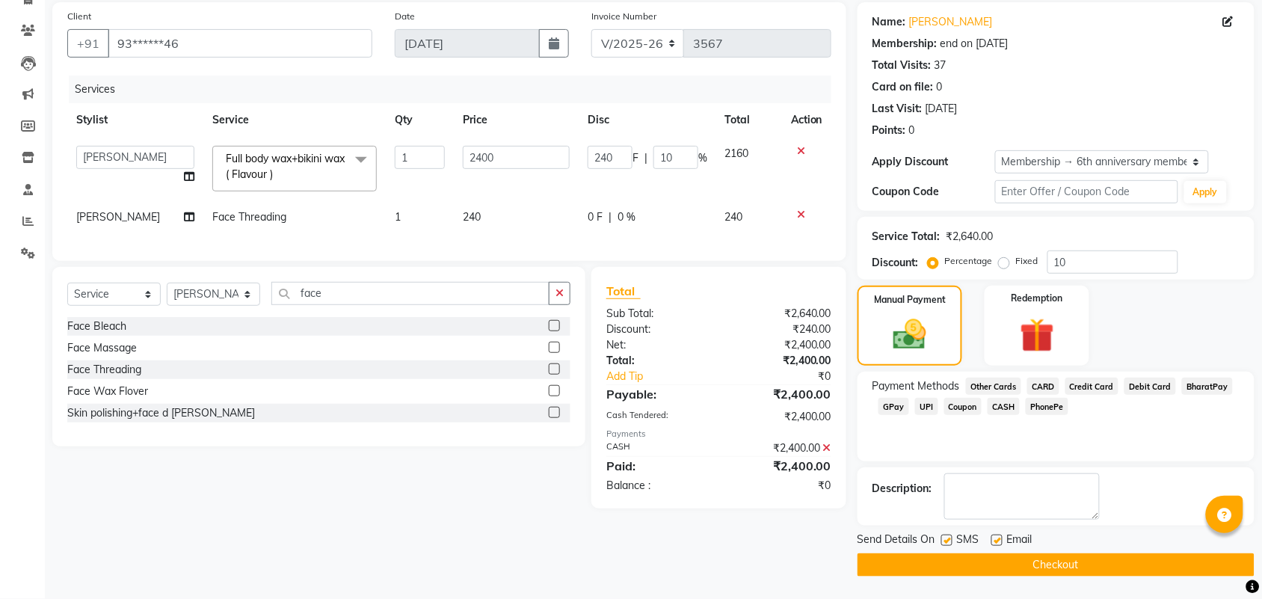
click at [1115, 568] on button "Checkout" at bounding box center [1056, 564] width 397 height 23
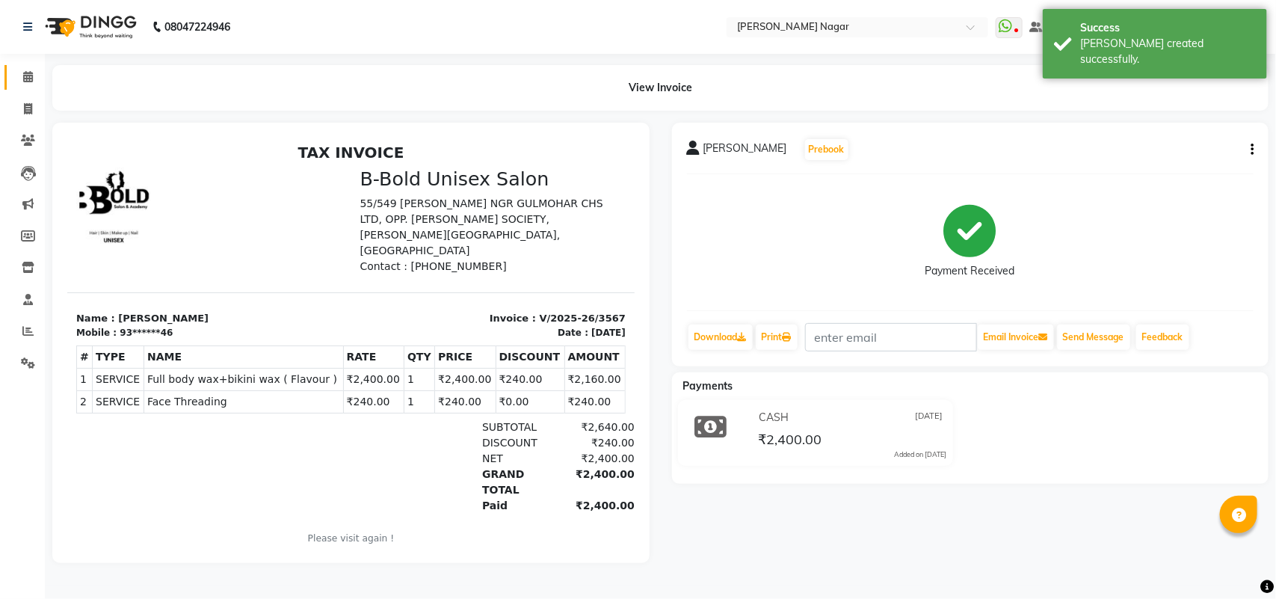
click at [12, 79] on link "Calendar" at bounding box center [22, 77] width 36 height 25
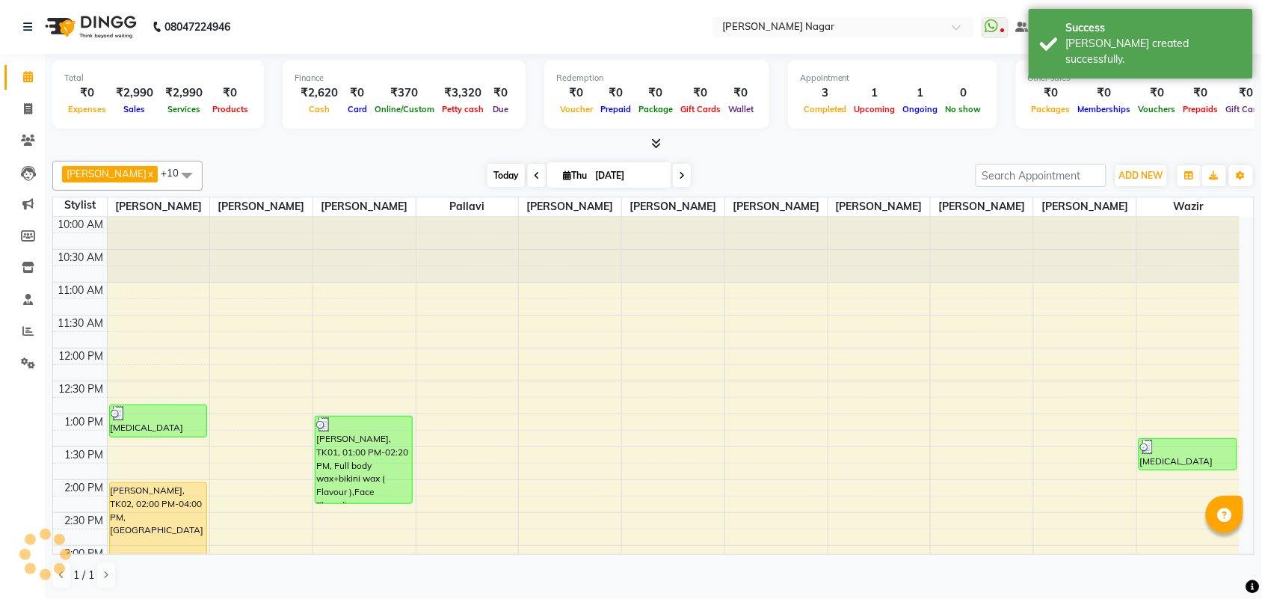
click at [503, 176] on span "Today" at bounding box center [505, 175] width 37 height 23
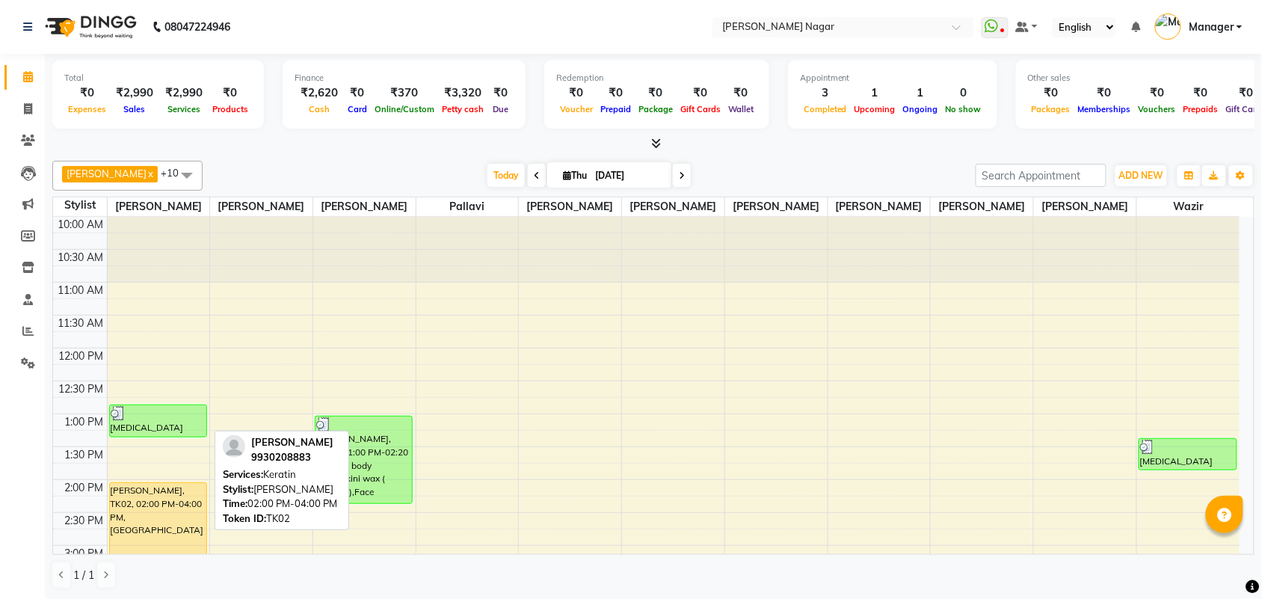
click at [139, 526] on div "Ananya Palande, TK02, 02:00 PM-04:00 PM, Keratin" at bounding box center [158, 548] width 96 height 131
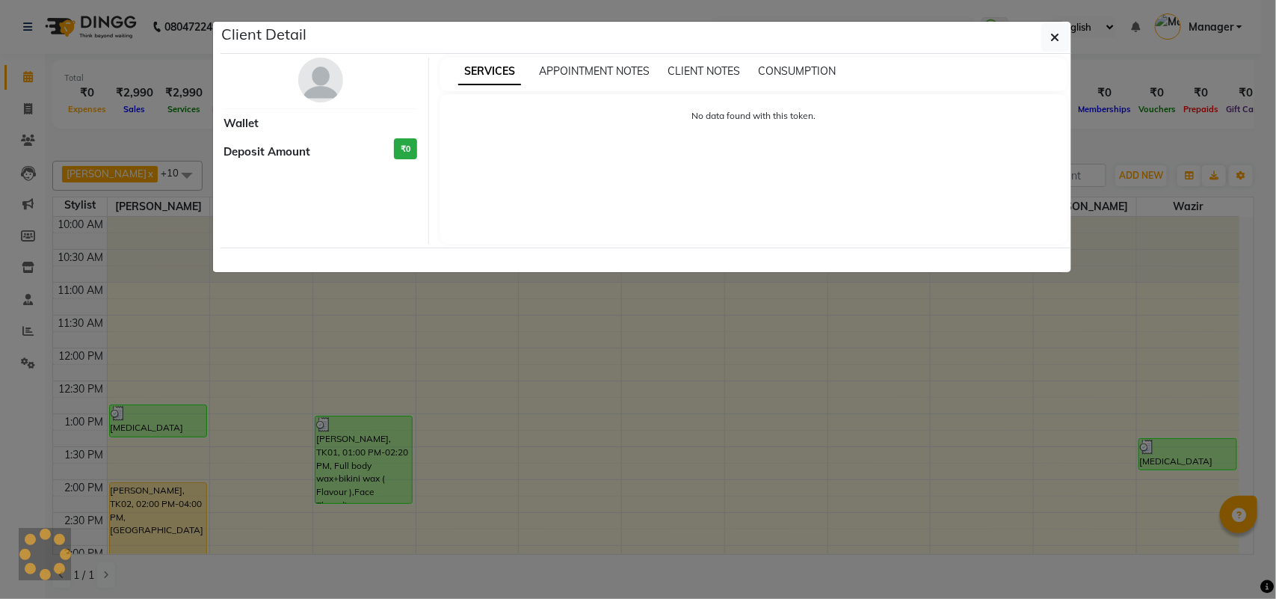
select select "1"
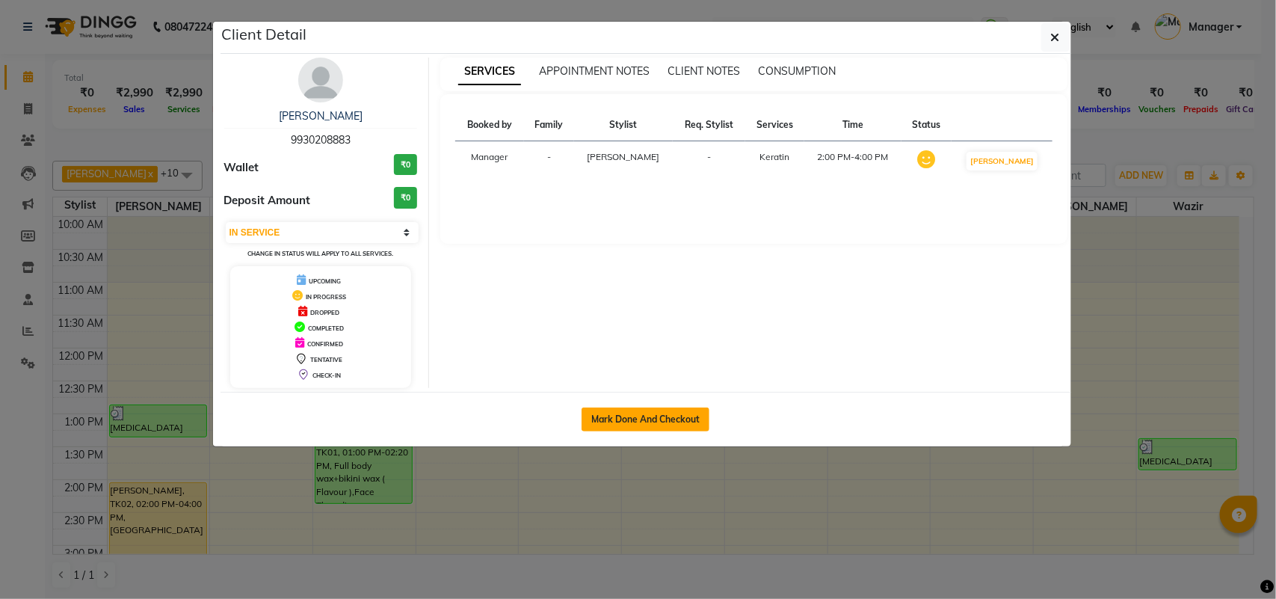
click at [618, 416] on button "Mark Done And Checkout" at bounding box center [646, 419] width 128 height 24
select select "service"
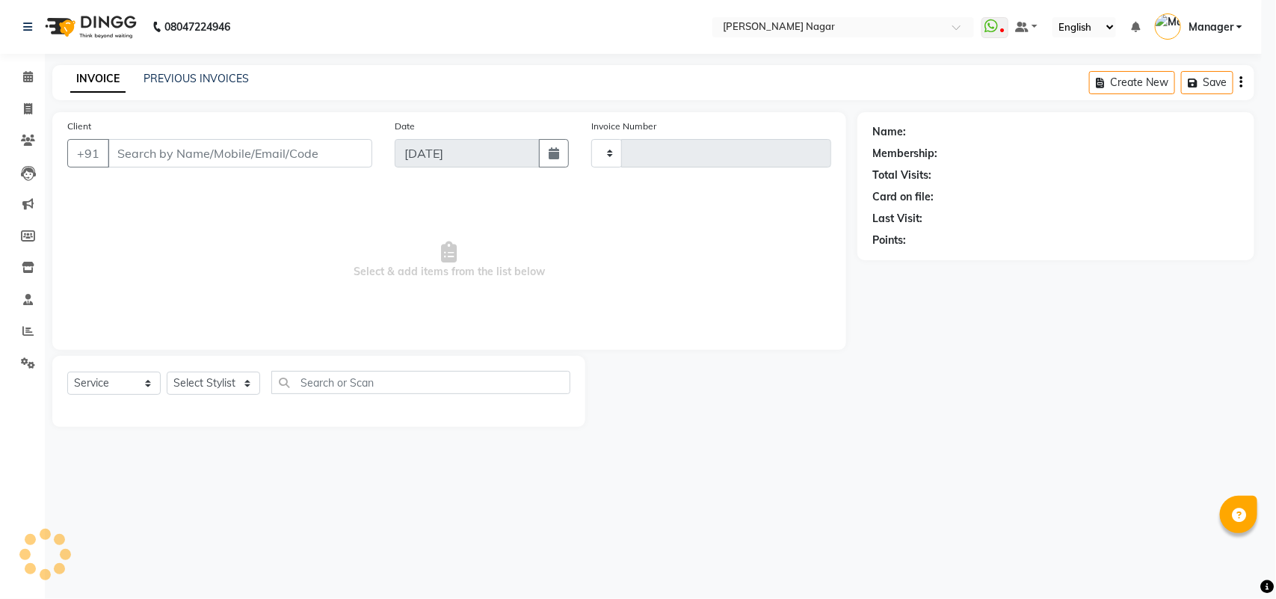
type input "3568"
select select "7349"
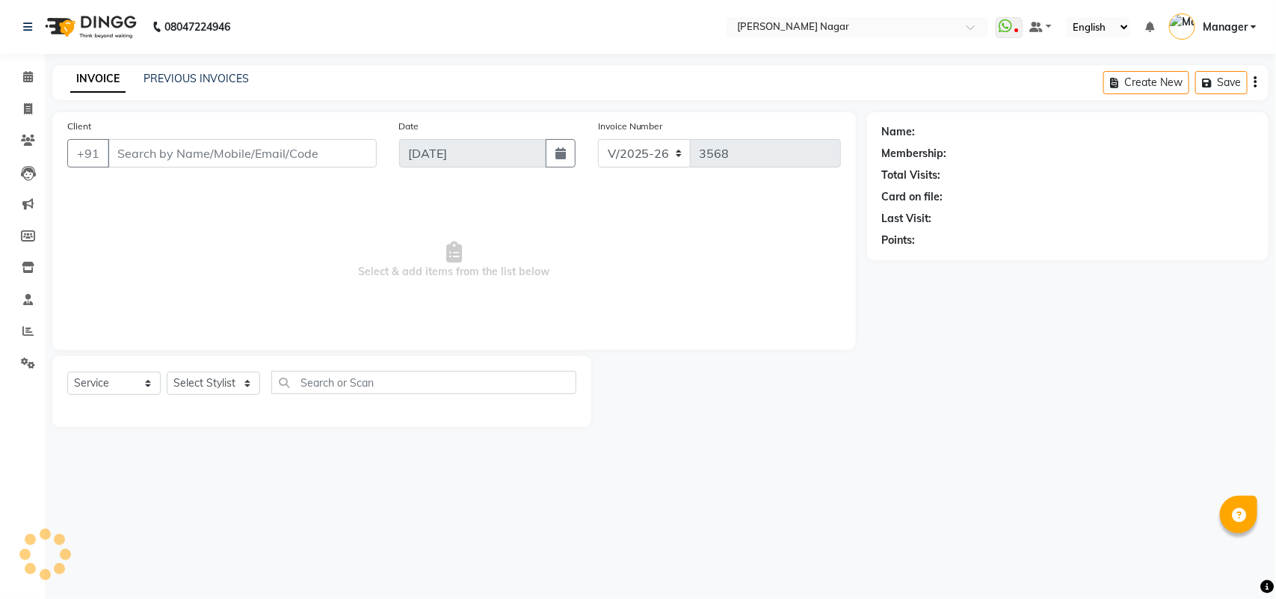
select select "membership"
type input "99******83"
select select "63663"
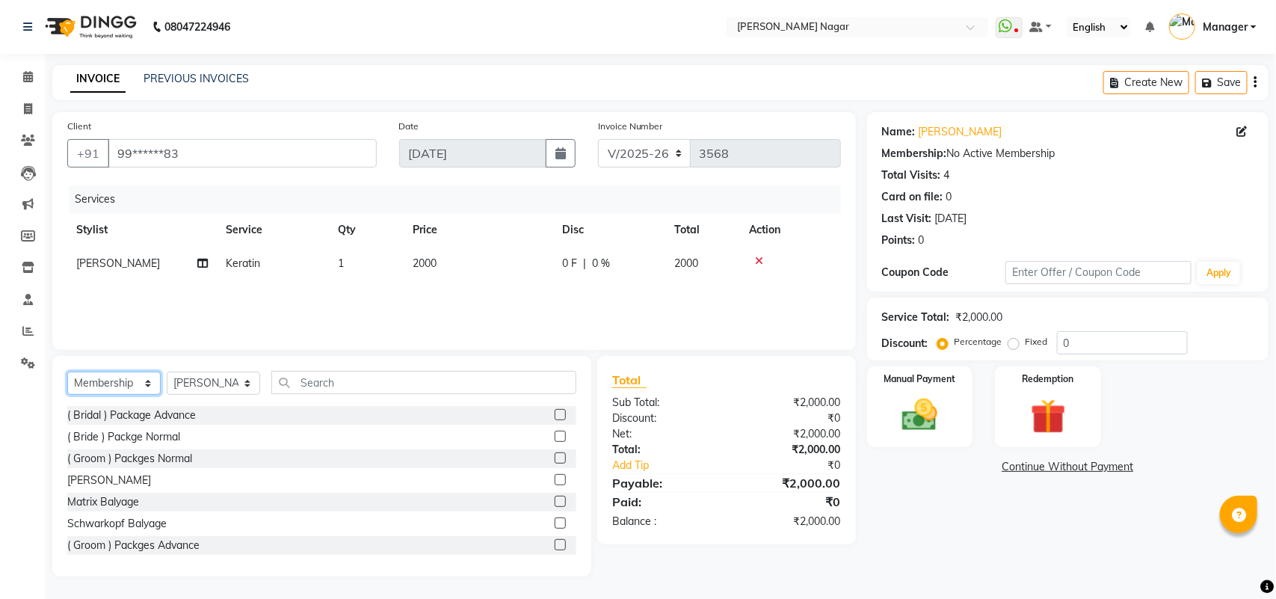
click at [135, 386] on select "Select Service Product Membership Package Voucher Prepaid Gift Card" at bounding box center [113, 383] width 93 height 23
select select "service"
click at [67, 372] on select "Select Service Product Membership Package Voucher Prepaid Gift Card" at bounding box center [113, 383] width 93 height 23
click at [214, 382] on select "Select Stylist Amir Siddiqui Annu Navale Daraksha Sardar Fahad Bin Faizan Shaik…" at bounding box center [213, 383] width 93 height 23
select select "65574"
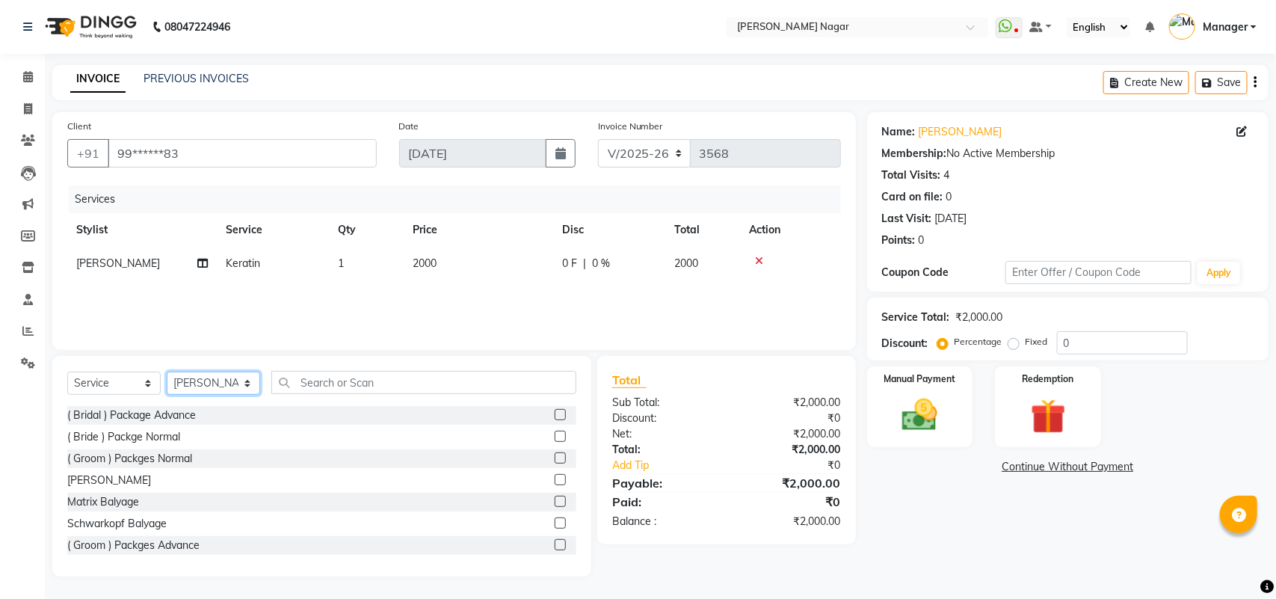
click at [167, 372] on select "Select Stylist Amir Siddiqui Annu Navale Daraksha Sardar Fahad Bin Faizan Shaik…" at bounding box center [213, 383] width 93 height 23
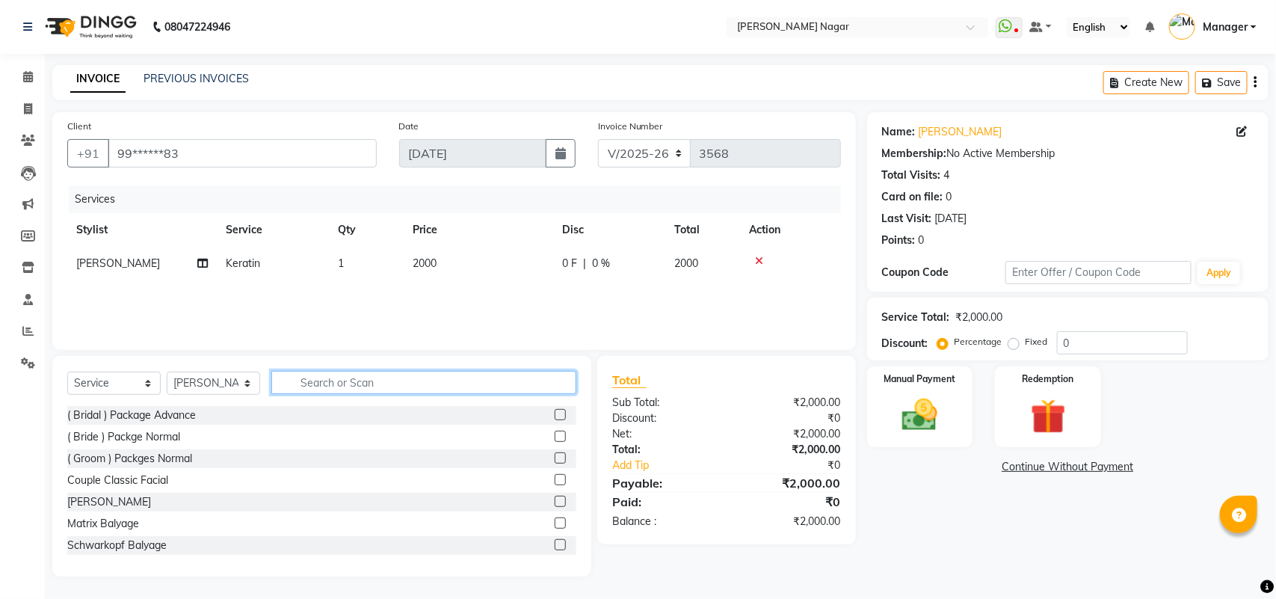
click at [333, 382] on input "text" at bounding box center [423, 382] width 305 height 23
type input "sti"
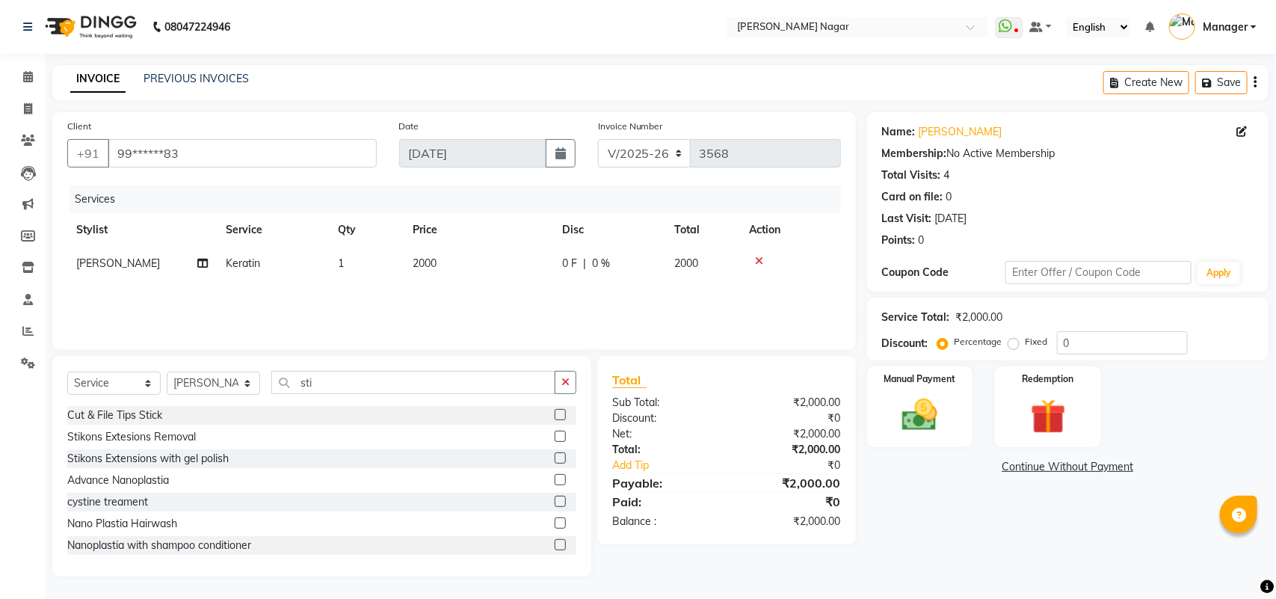
click at [555, 454] on label at bounding box center [560, 457] width 11 height 11
click at [555, 454] on input "checkbox" at bounding box center [560, 459] width 10 height 10
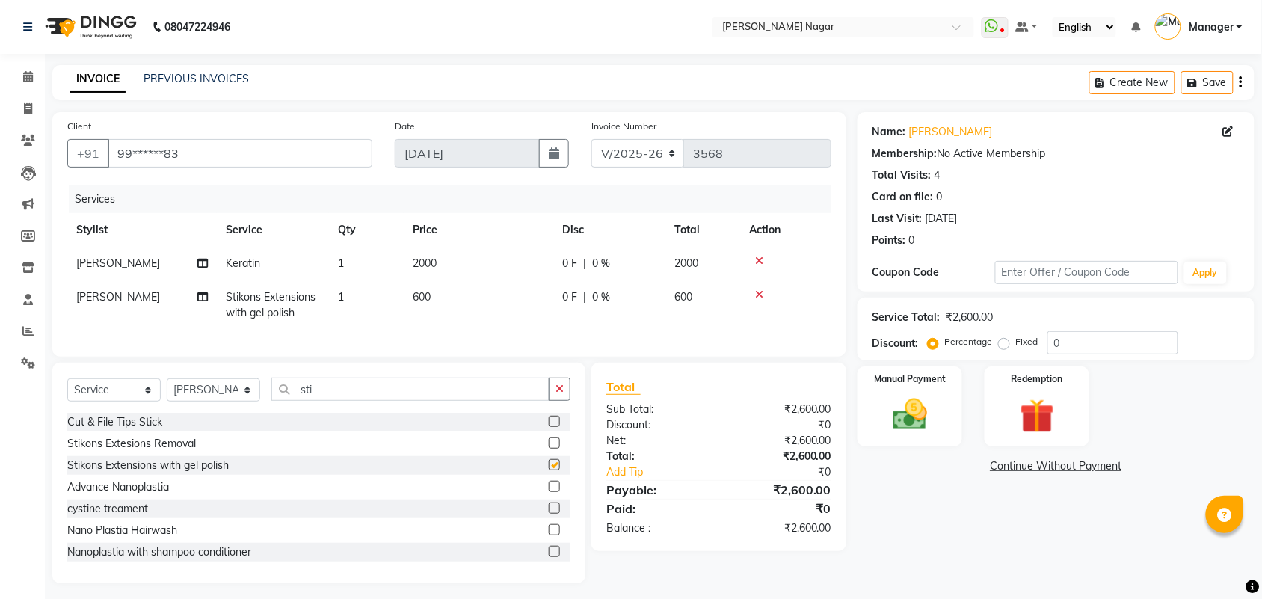
checkbox input "false"
click at [214, 401] on select "Select Stylist Amir Siddiqui Annu Navale Daraksha Sardar Fahad Bin Faizan Shaik…" at bounding box center [213, 389] width 93 height 23
select select "85907"
click at [167, 392] on select "Select Stylist Amir Siddiqui Annu Navale Daraksha Sardar Fahad Bin Faizan Shaik…" at bounding box center [213, 389] width 93 height 23
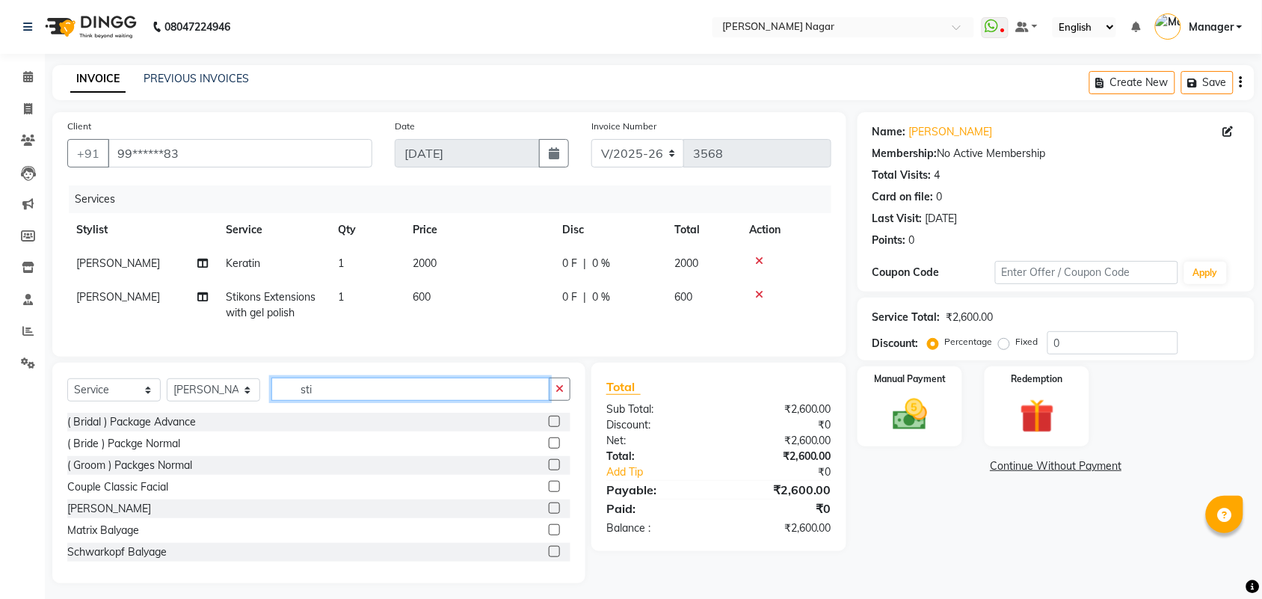
click at [319, 398] on input "sti" at bounding box center [410, 389] width 278 height 23
type input "s"
type input "gel"
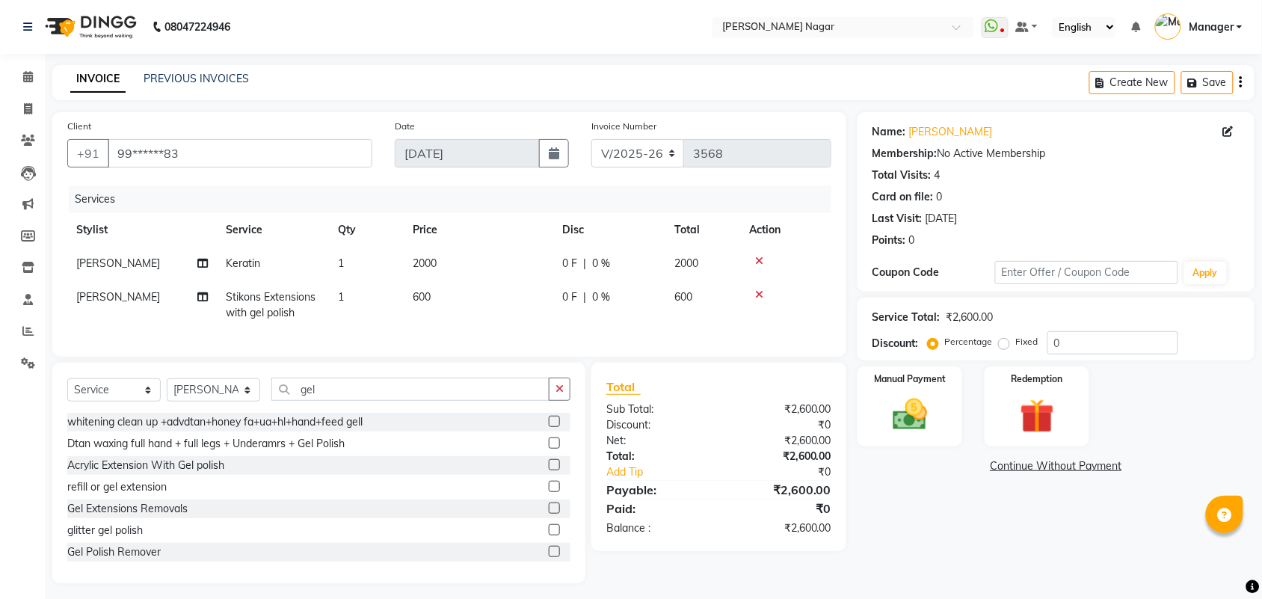
click at [549, 535] on label at bounding box center [554, 529] width 11 height 11
click at [549, 535] on input "checkbox" at bounding box center [554, 531] width 10 height 10
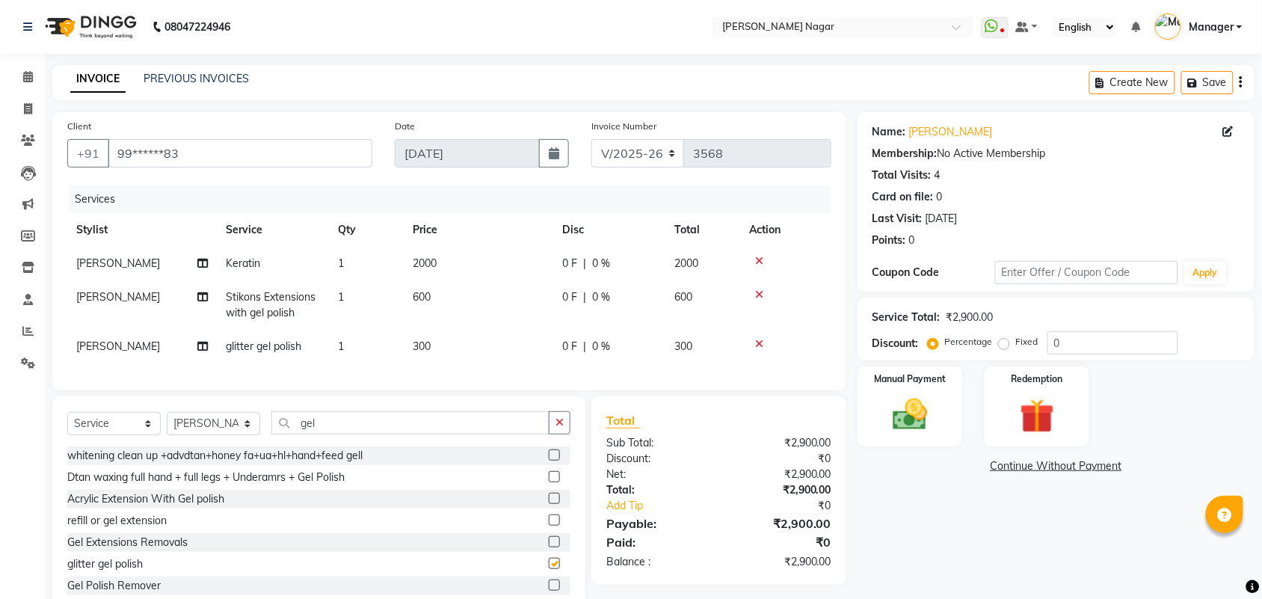
checkbox input "false"
click at [244, 435] on select "Select Stylist Amir Siddiqui Annu Navale Daraksha Sardar Fahad Bin Faizan Shaik…" at bounding box center [213, 423] width 93 height 23
select select "63663"
click at [167, 425] on select "Select Stylist Amir Siddiqui Annu Navale Daraksha Sardar Fahad Bin Faizan Shaik…" at bounding box center [213, 423] width 93 height 23
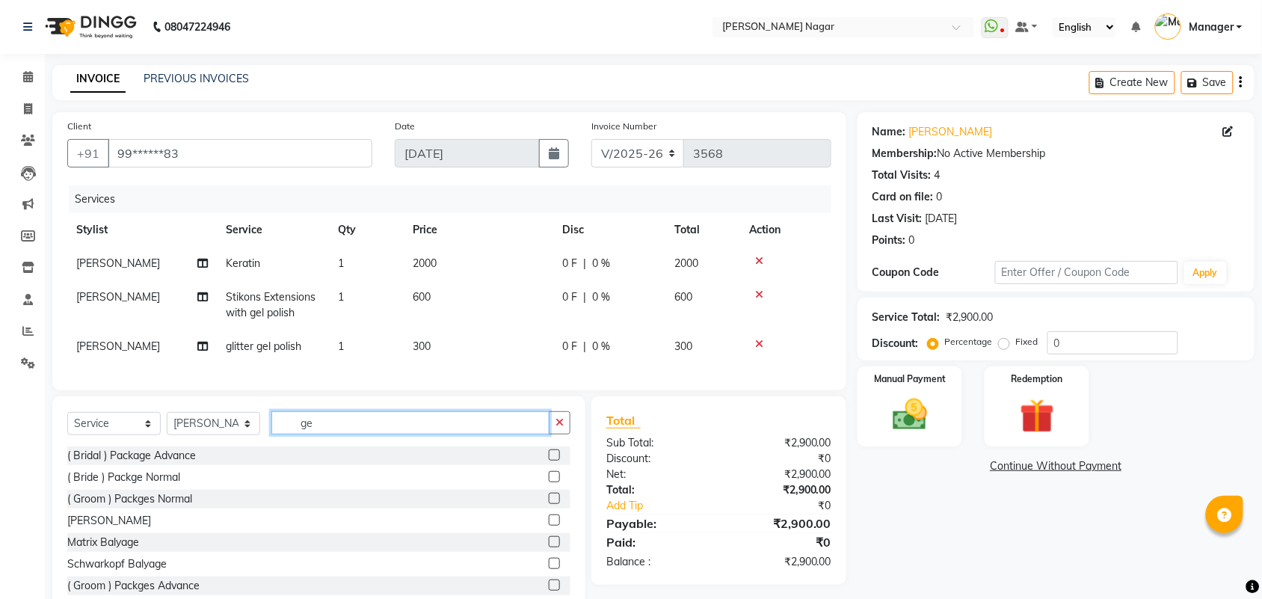
type input "g"
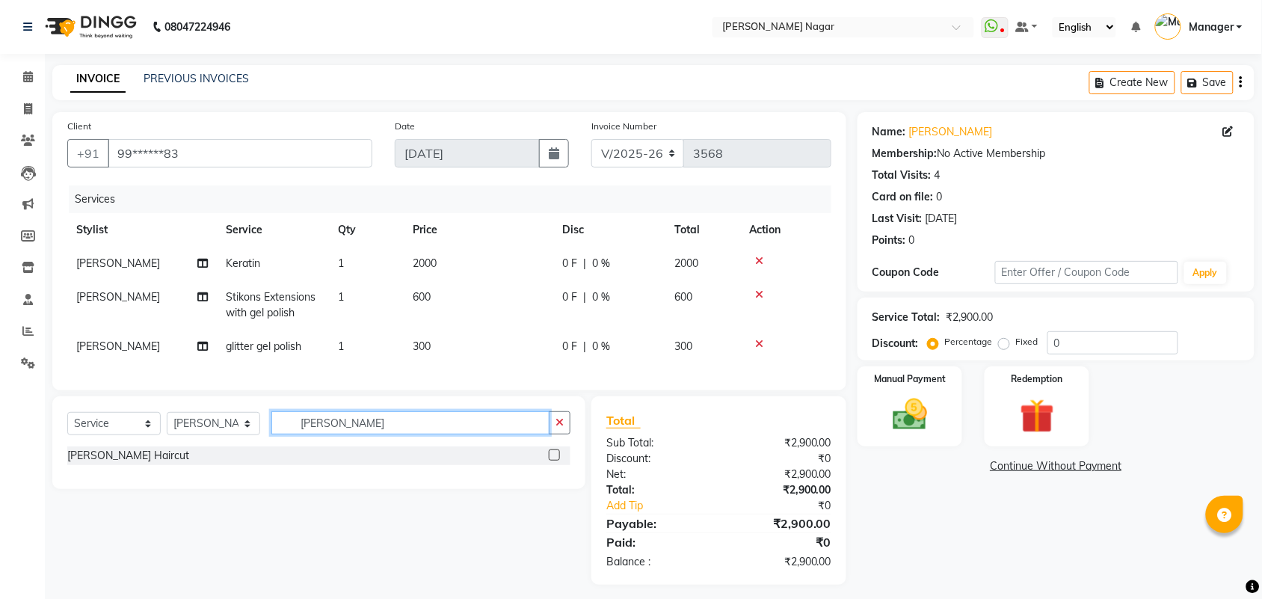
click at [323, 434] on input "bob" at bounding box center [410, 422] width 278 height 23
type input "bob"
click at [551, 461] on label at bounding box center [554, 454] width 11 height 11
click at [551, 461] on input "checkbox" at bounding box center [554, 456] width 10 height 10
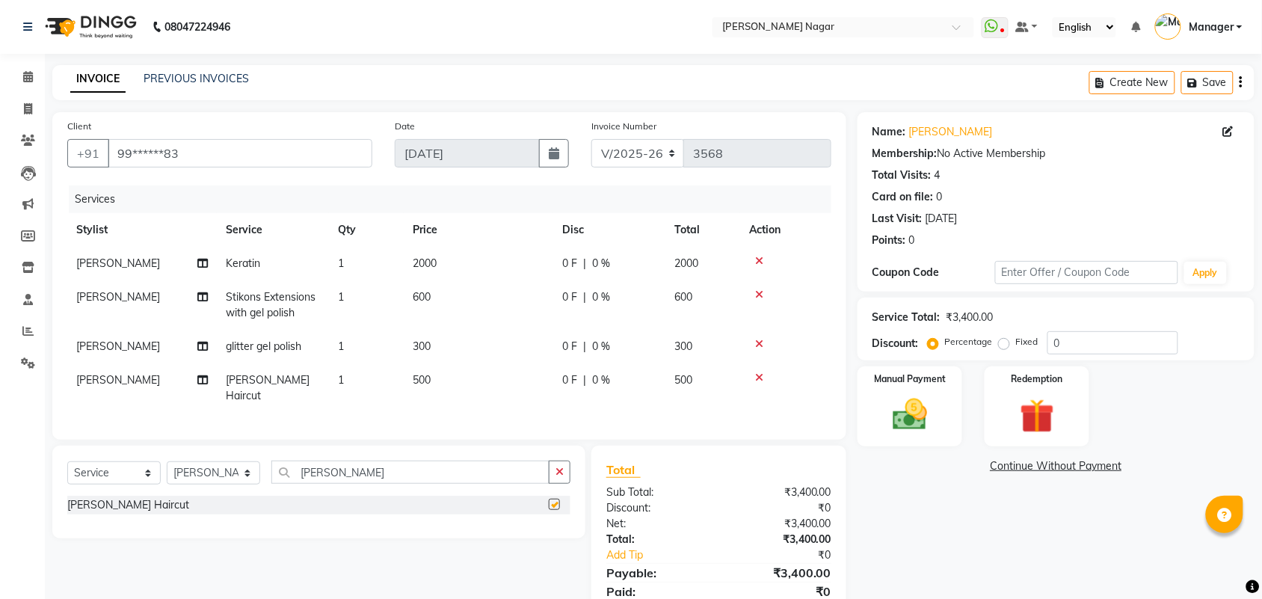
checkbox input "false"
click at [144, 470] on select "Select Service Product Membership Package Voucher Prepaid Gift Card" at bounding box center [113, 472] width 93 height 23
click at [67, 461] on select "Select Service Product Membership Package Voucher Prepaid Gift Card" at bounding box center [113, 472] width 93 height 23
click at [547, 522] on div "6th anniversary membership" at bounding box center [318, 526] width 503 height 19
click at [550, 520] on label at bounding box center [554, 525] width 11 height 11
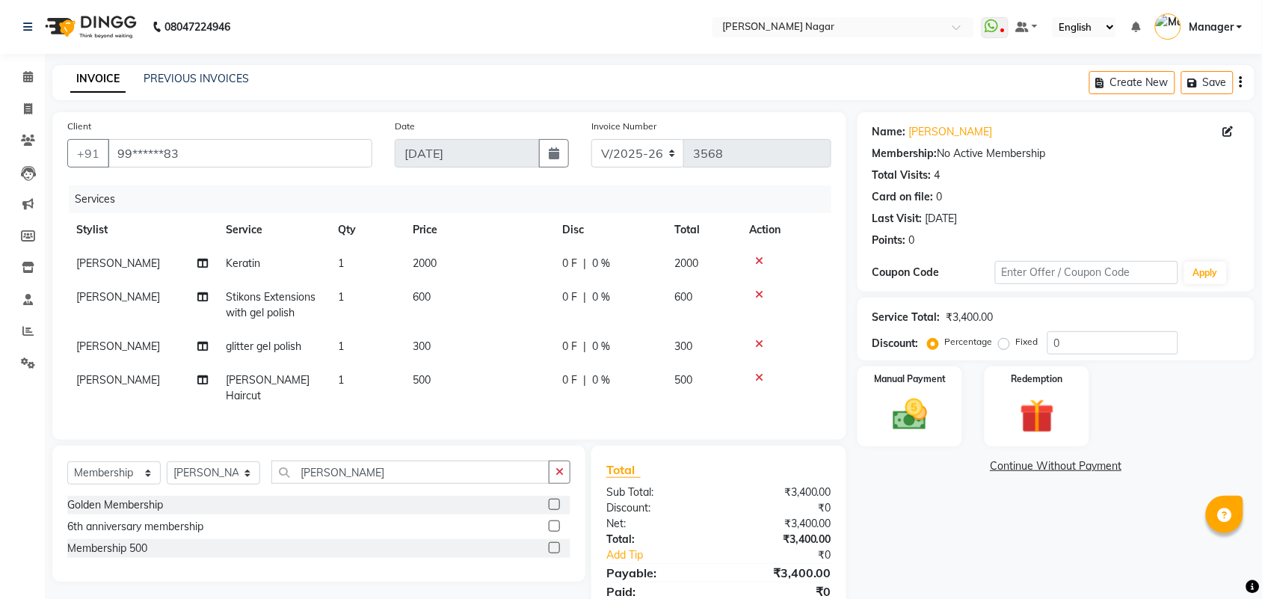
click at [550, 522] on input "checkbox" at bounding box center [554, 527] width 10 height 10
select select "select"
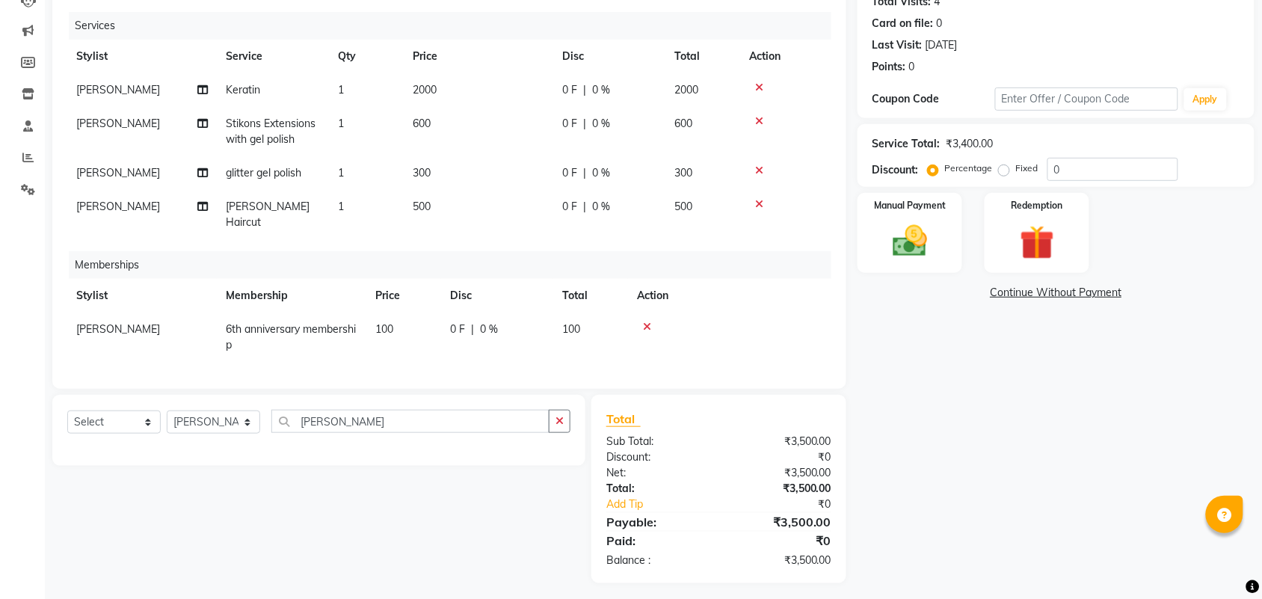
scroll to position [178, 0]
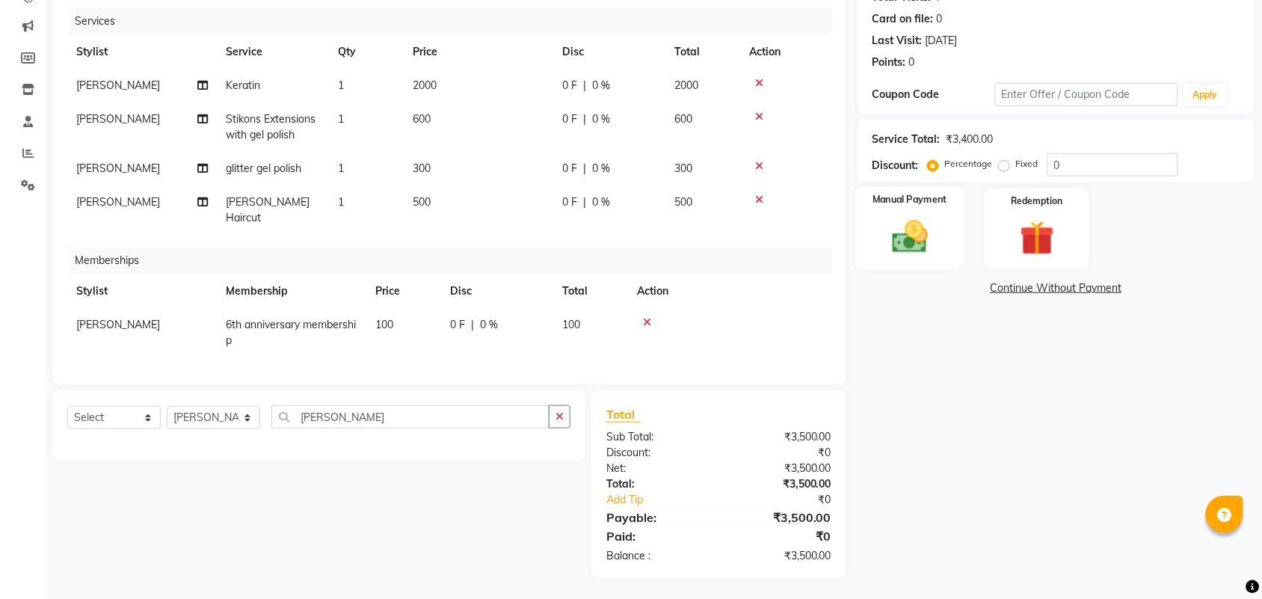
click at [913, 213] on div "Manual Payment" at bounding box center [909, 229] width 109 height 84
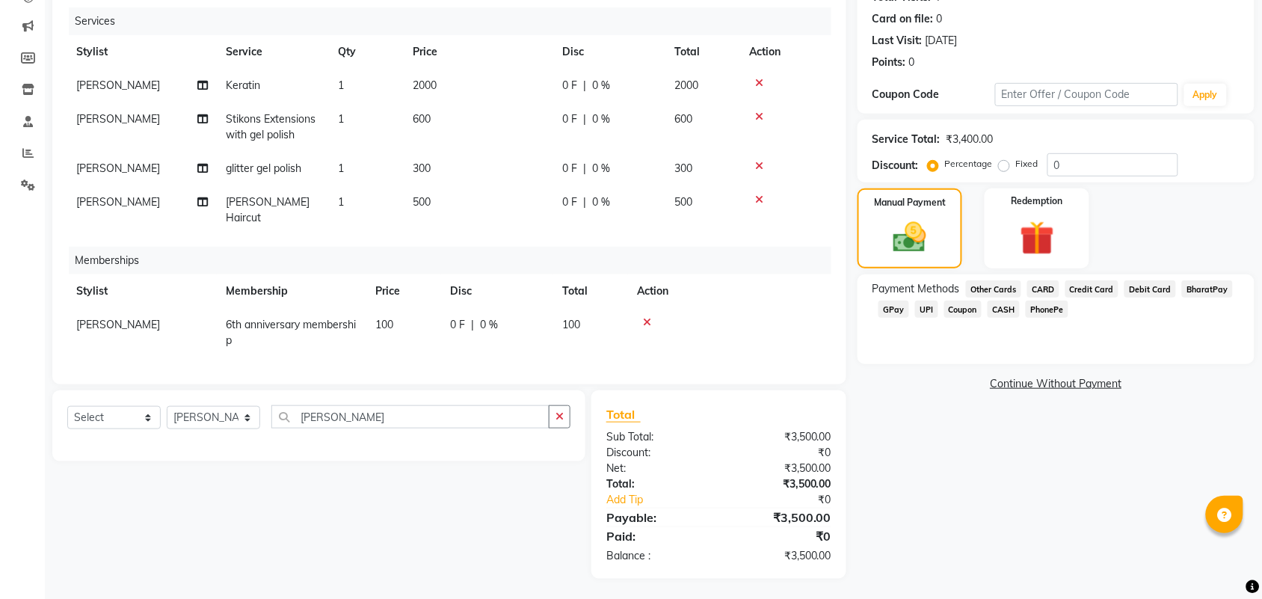
click at [894, 310] on span "GPay" at bounding box center [893, 309] width 31 height 17
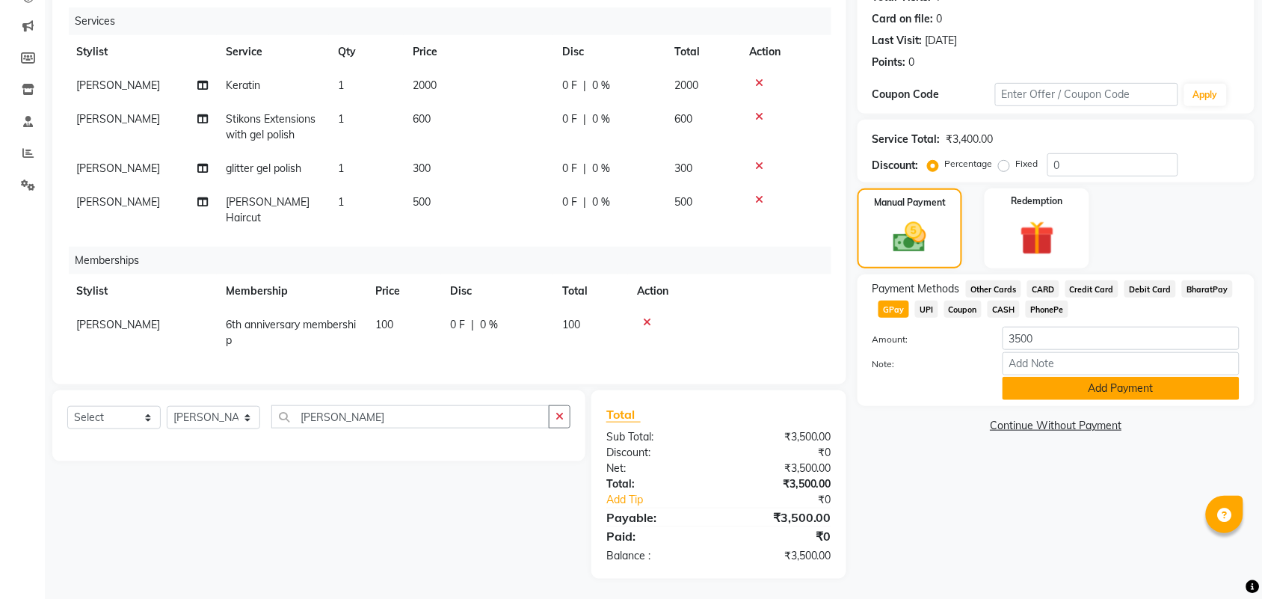
click at [1032, 389] on button "Add Payment" at bounding box center [1121, 388] width 237 height 23
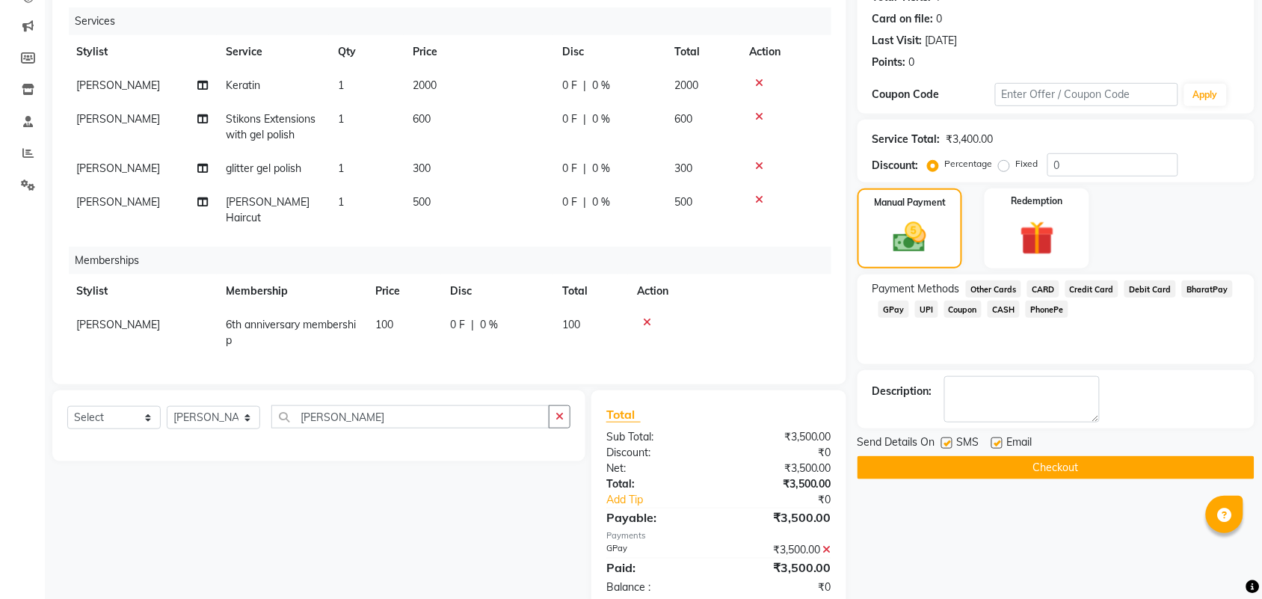
click at [1030, 471] on button "Checkout" at bounding box center [1056, 467] width 397 height 23
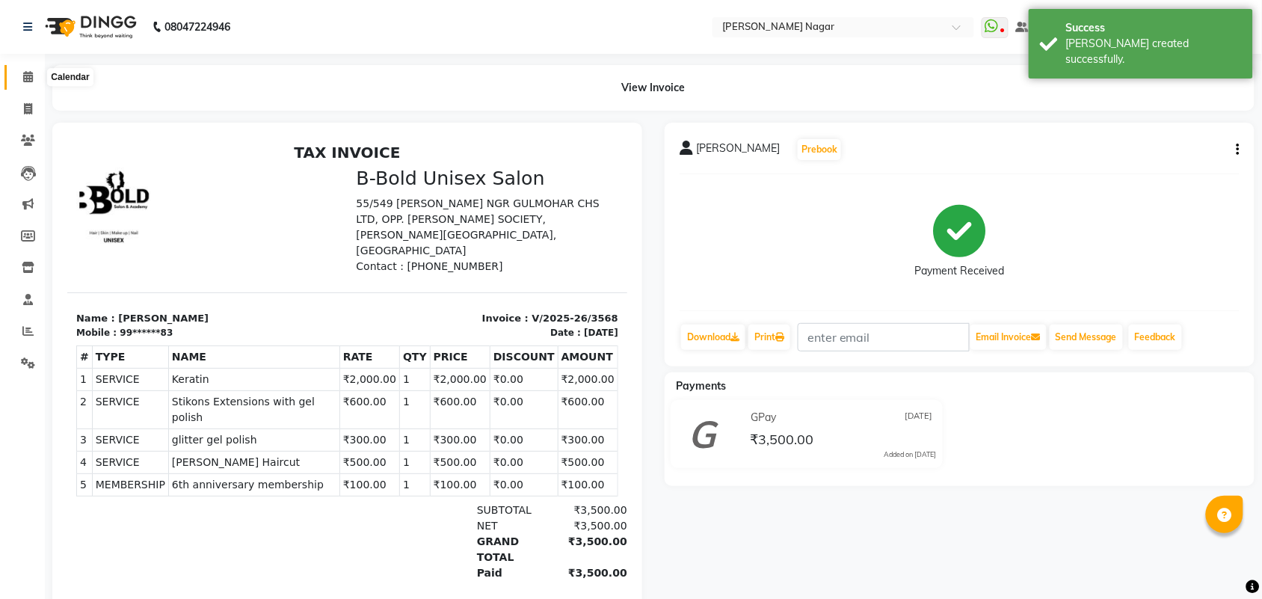
click at [32, 69] on span at bounding box center [28, 77] width 26 height 17
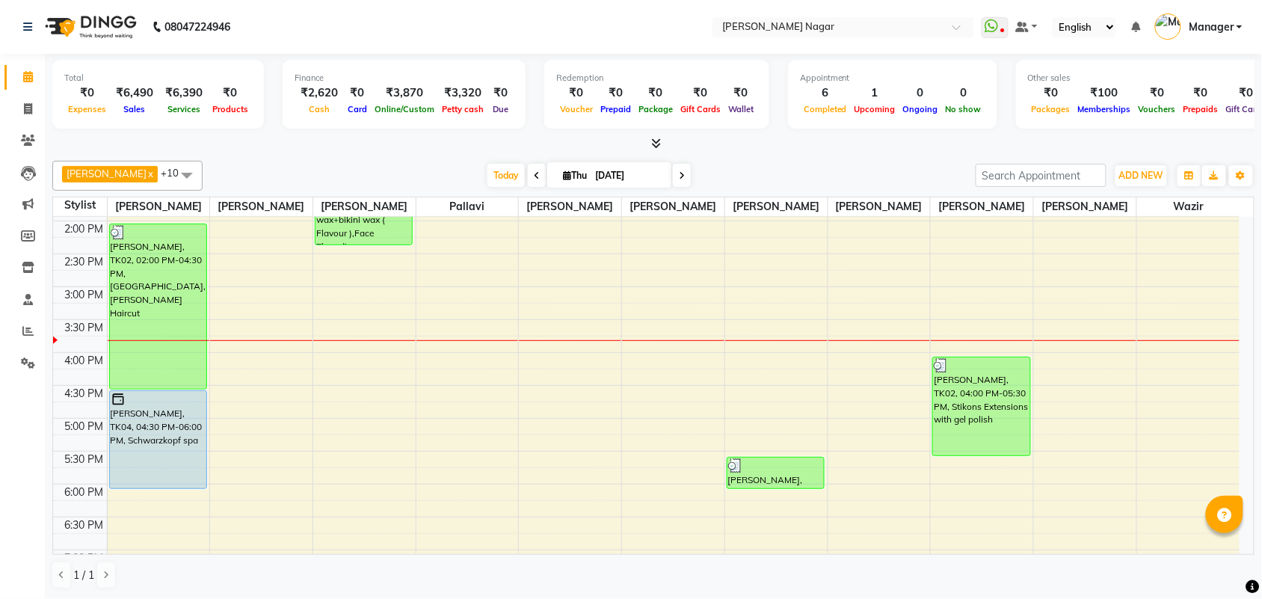
scroll to position [221, 0]
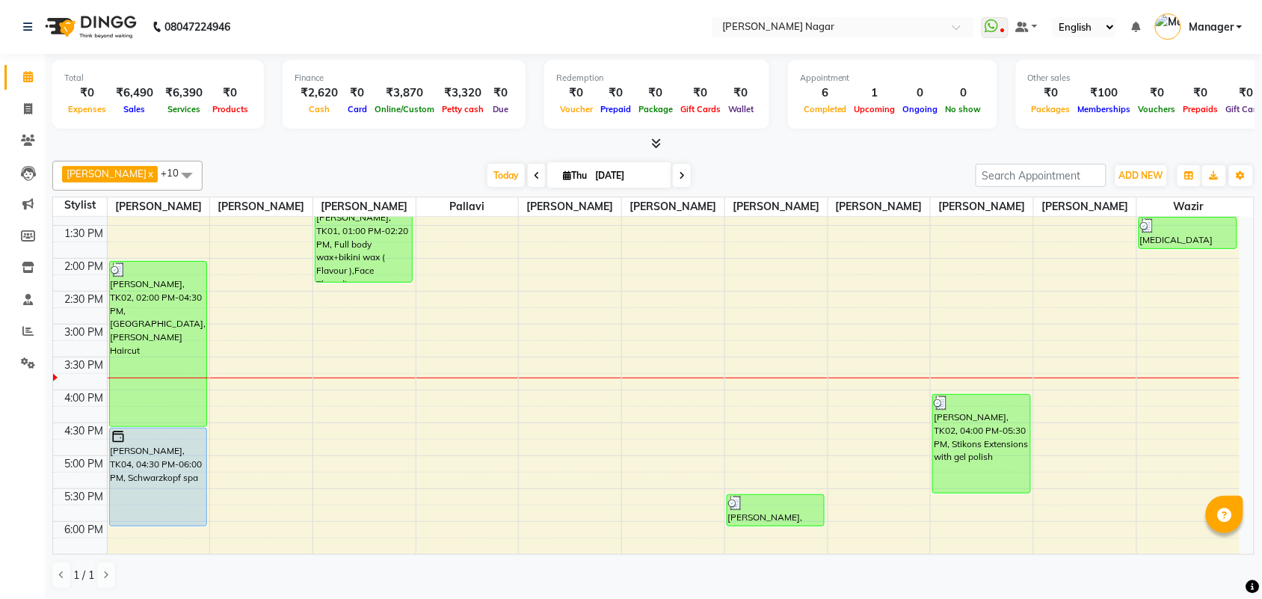
click at [1239, 230] on div "10:00 AM 10:30 AM 11:00 AM 11:30 AM 12:00 PM 12:30 PM 1:00 PM 1:30 PM 2:00 PM 2…" at bounding box center [646, 456] width 1187 height 920
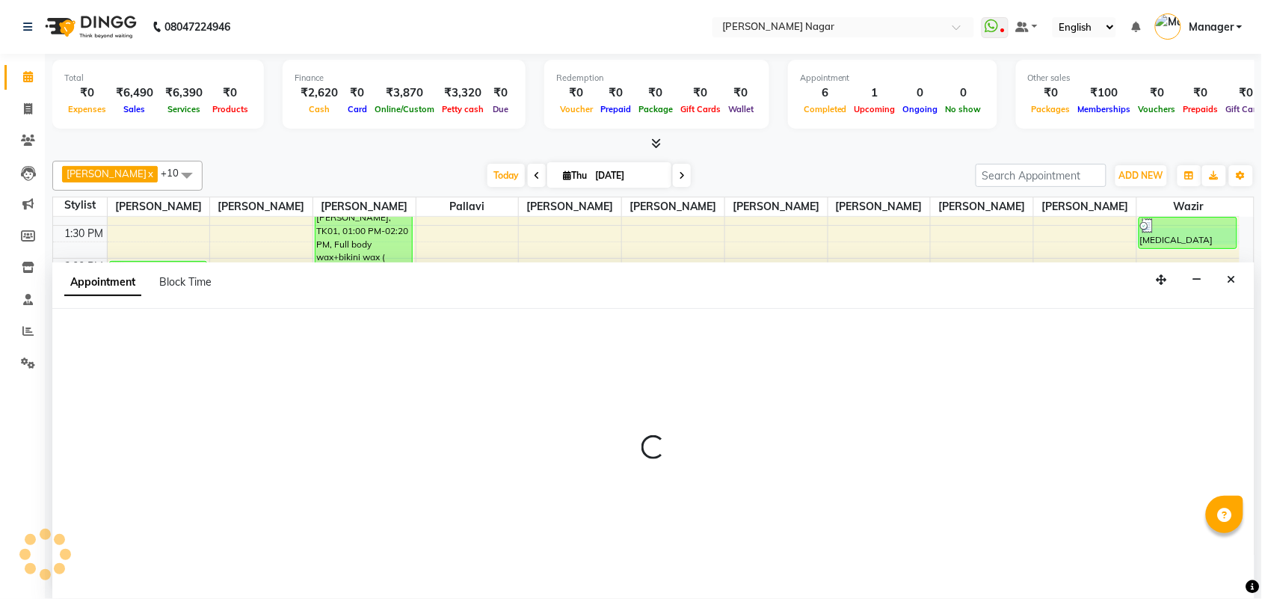
scroll to position [1, 0]
select select "85970"
select select "810"
select select "tentative"
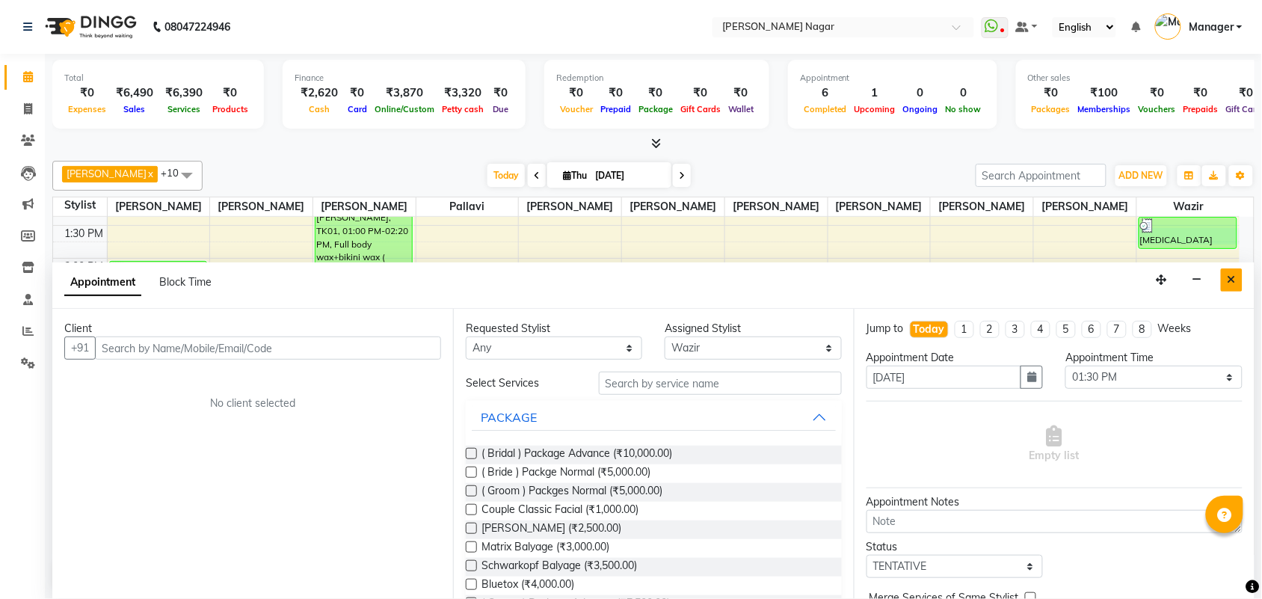
click at [1234, 280] on icon "Close" at bounding box center [1232, 279] width 8 height 10
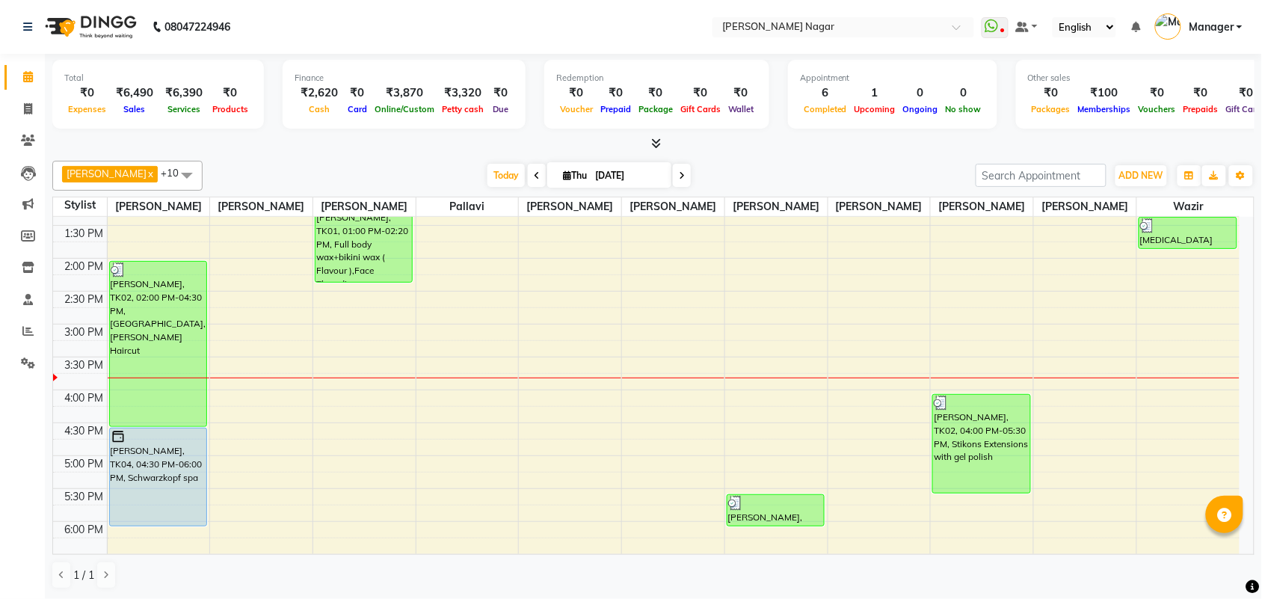
scroll to position [184, 0]
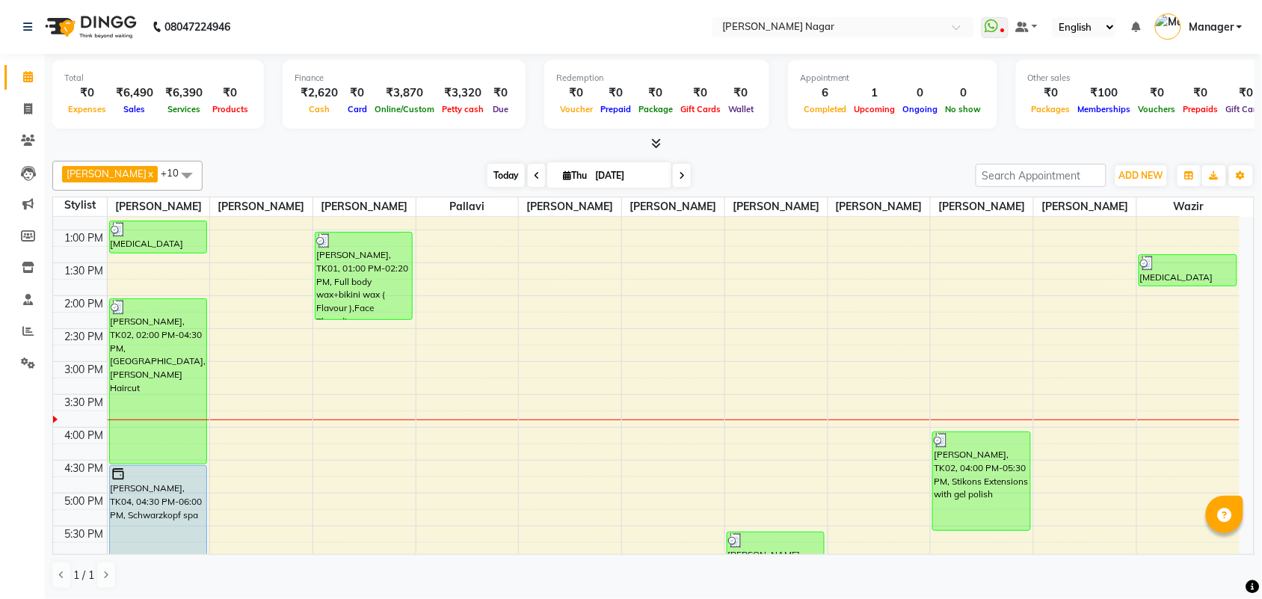
click at [495, 173] on span "Today" at bounding box center [505, 175] width 37 height 23
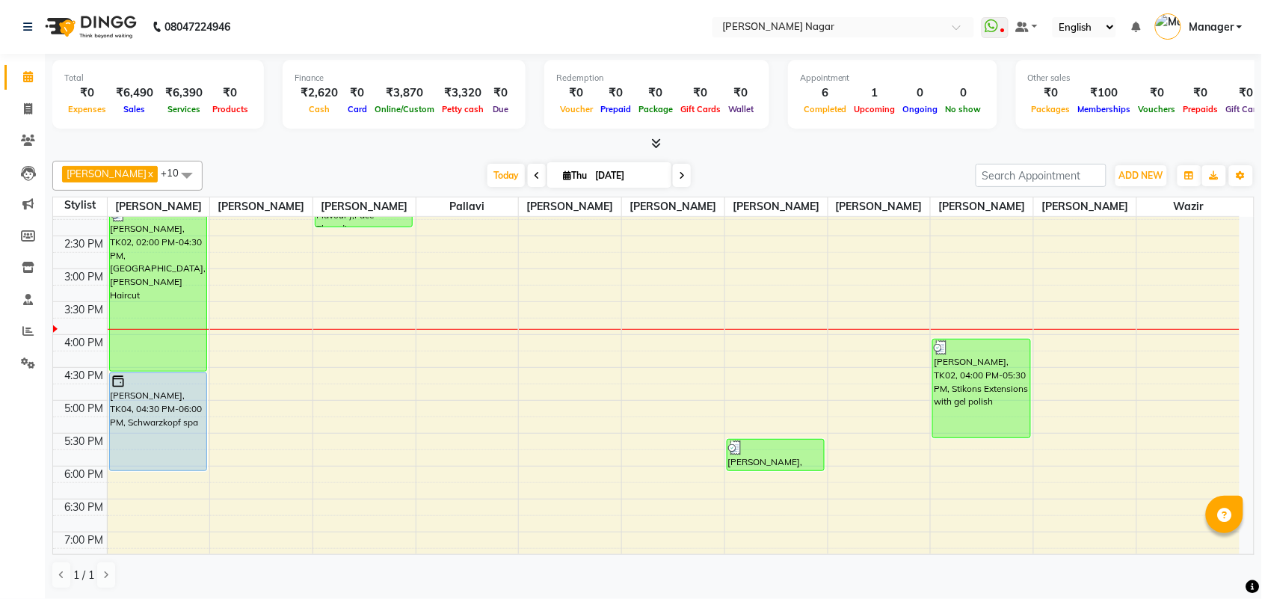
scroll to position [307, 0]
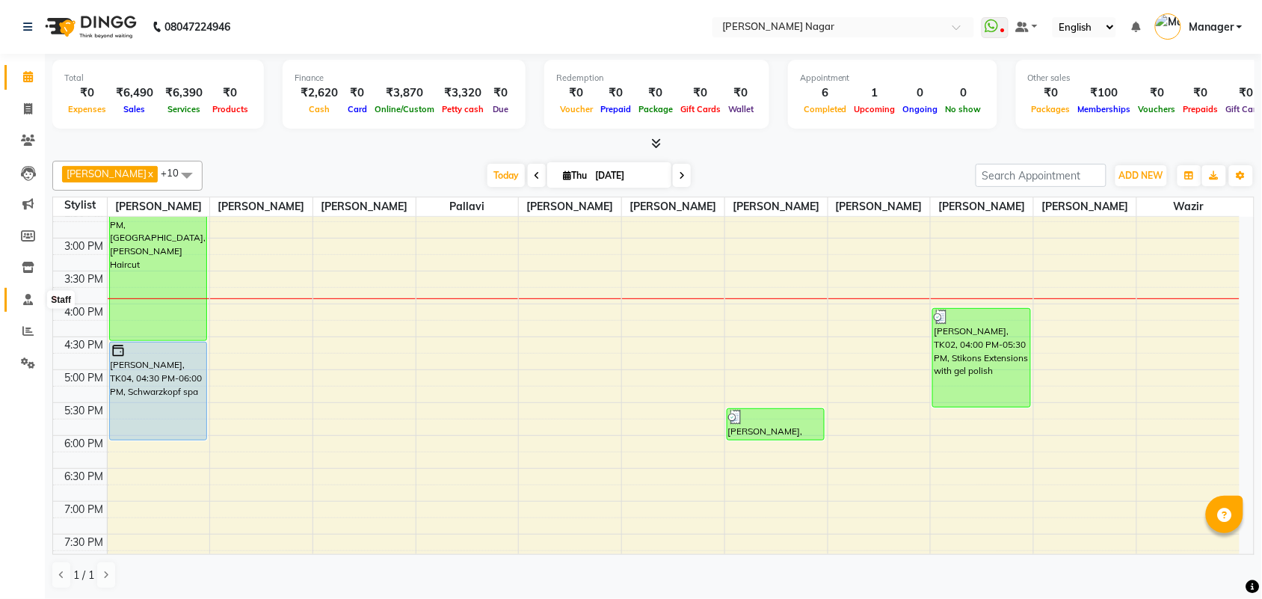
click at [21, 303] on span at bounding box center [28, 300] width 26 height 17
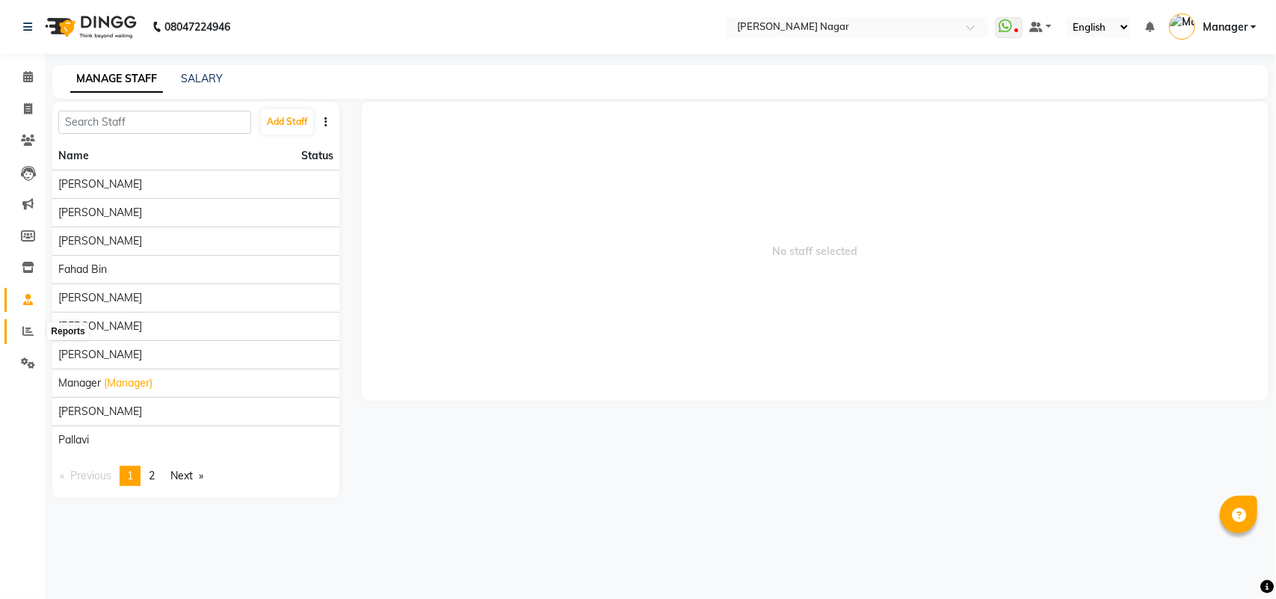
click at [15, 323] on span at bounding box center [28, 331] width 26 height 17
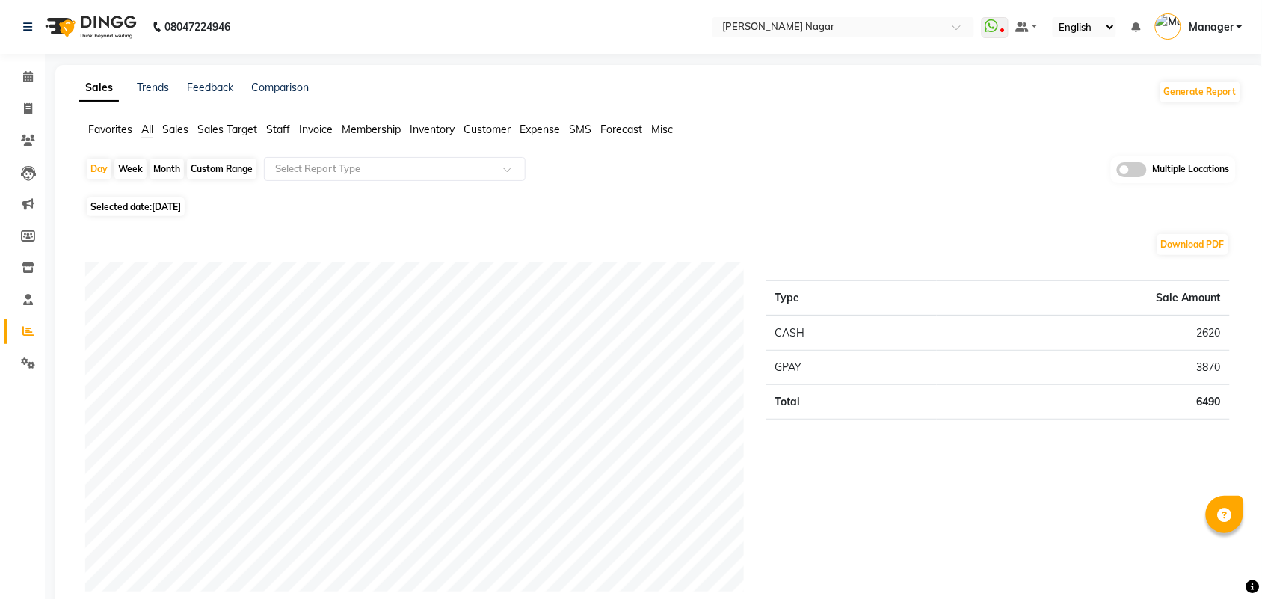
click at [275, 131] on span "Staff" at bounding box center [278, 129] width 24 height 13
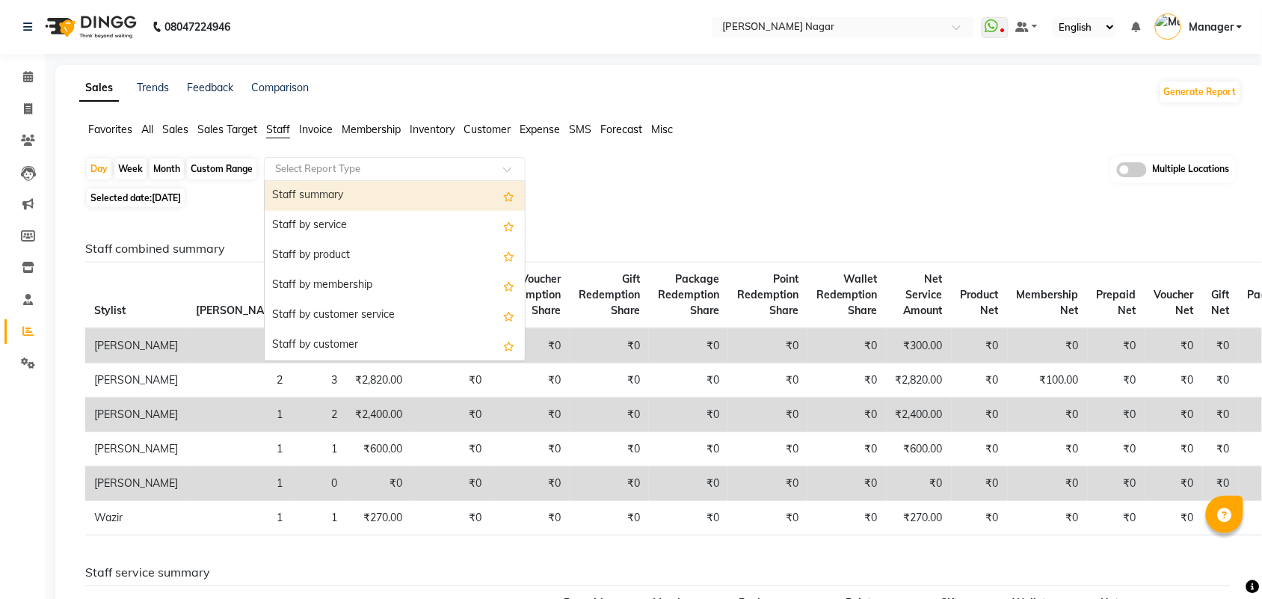
click at [316, 176] on input "text" at bounding box center [379, 168] width 215 height 15
click at [345, 218] on div "Staff by service" at bounding box center [395, 226] width 260 height 30
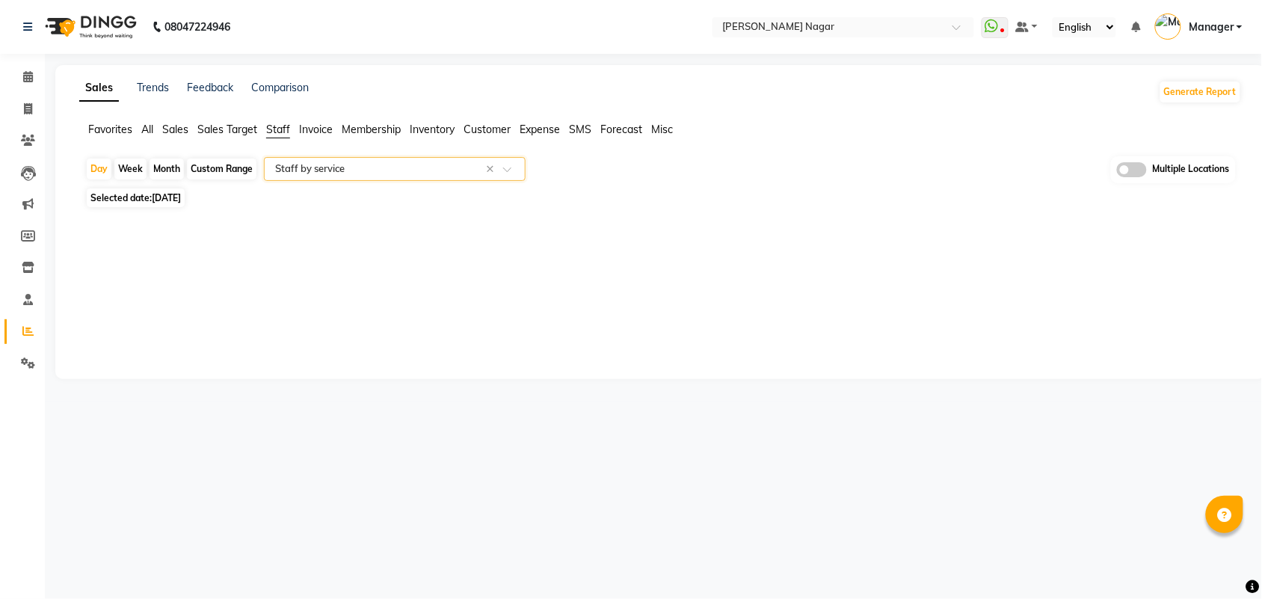
select select "full_report"
select select "csv"
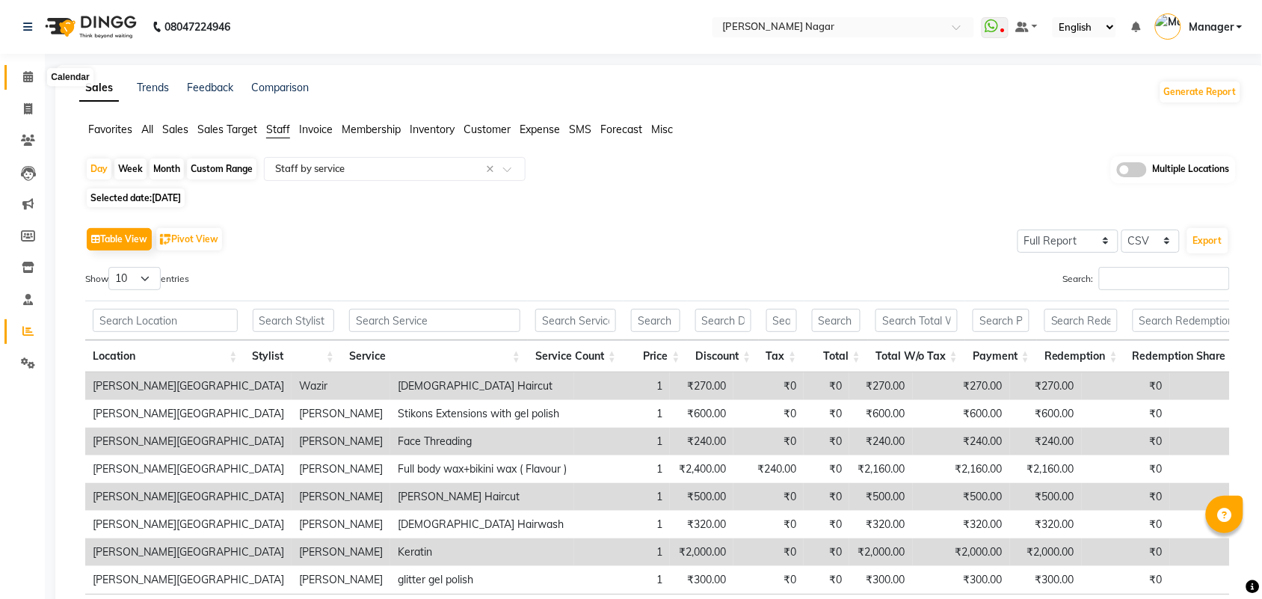
click at [34, 84] on span at bounding box center [28, 77] width 26 height 17
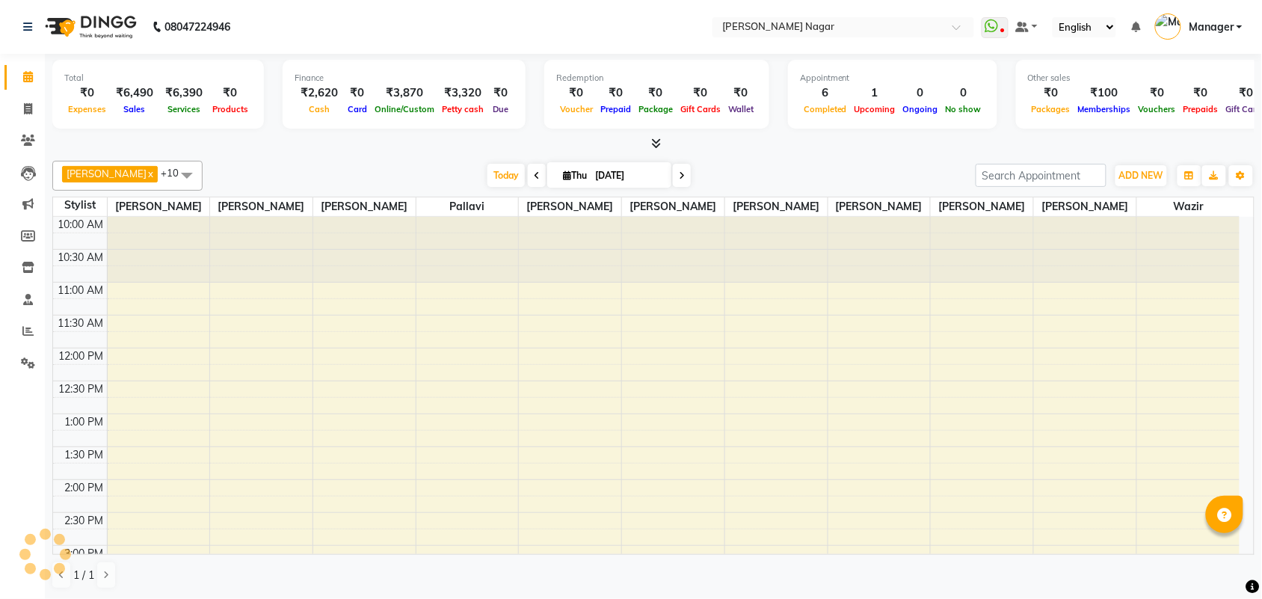
scroll to position [333, 0]
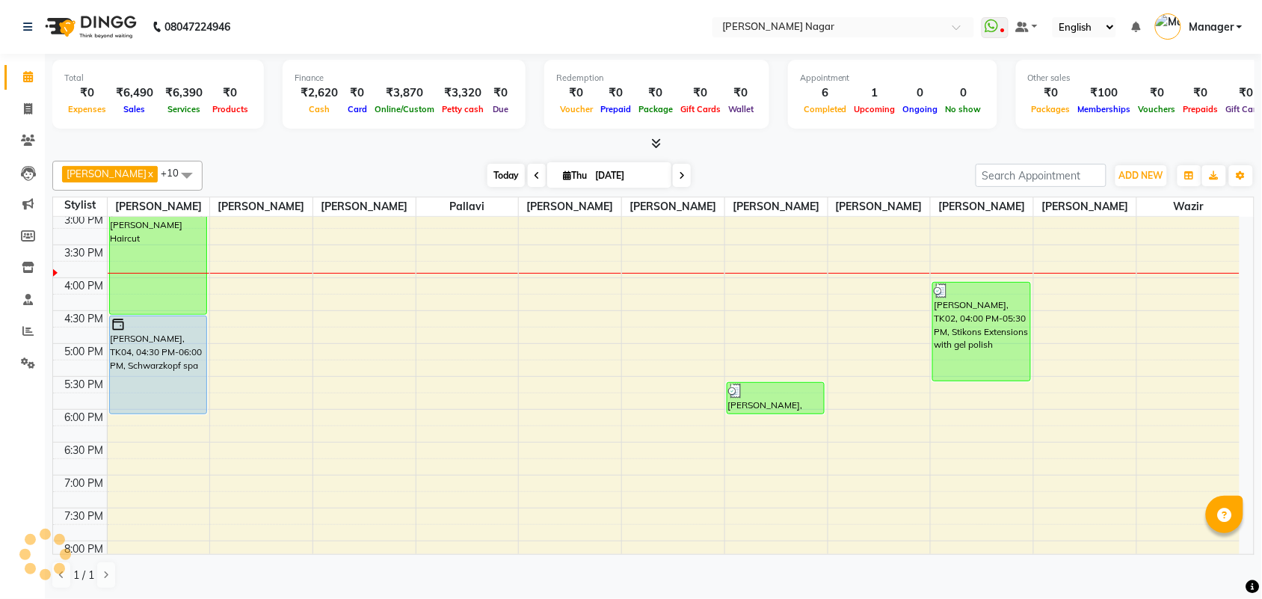
click at [496, 174] on span "Today" at bounding box center [505, 175] width 37 height 23
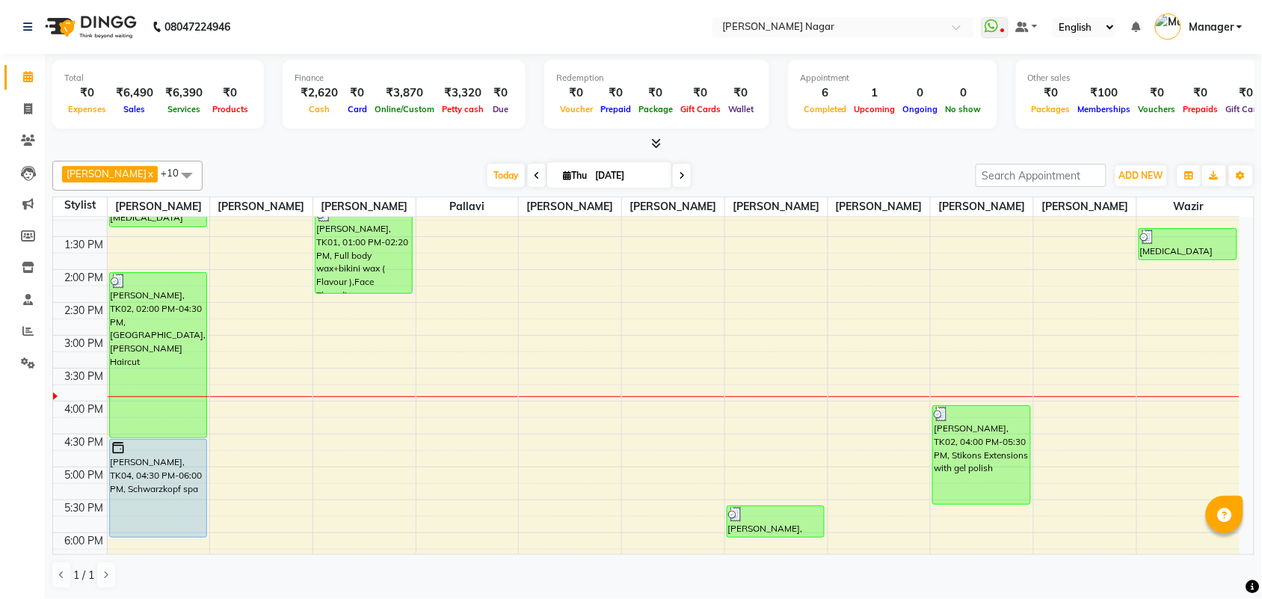
scroll to position [233, 0]
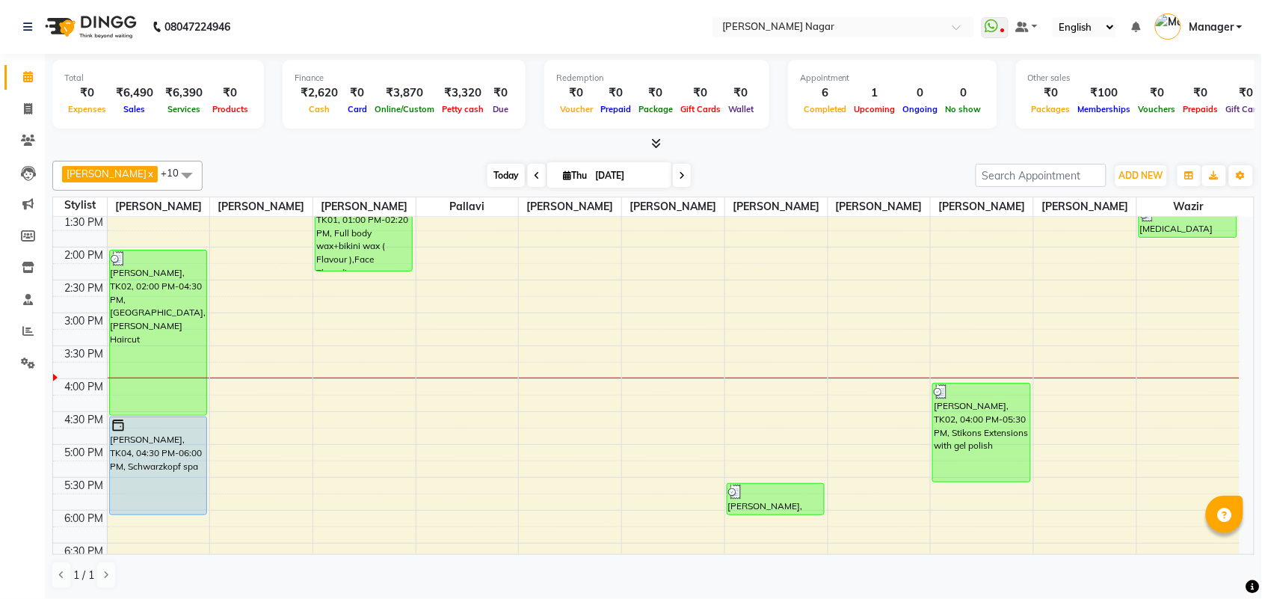
click at [503, 170] on span "Today" at bounding box center [505, 175] width 37 height 23
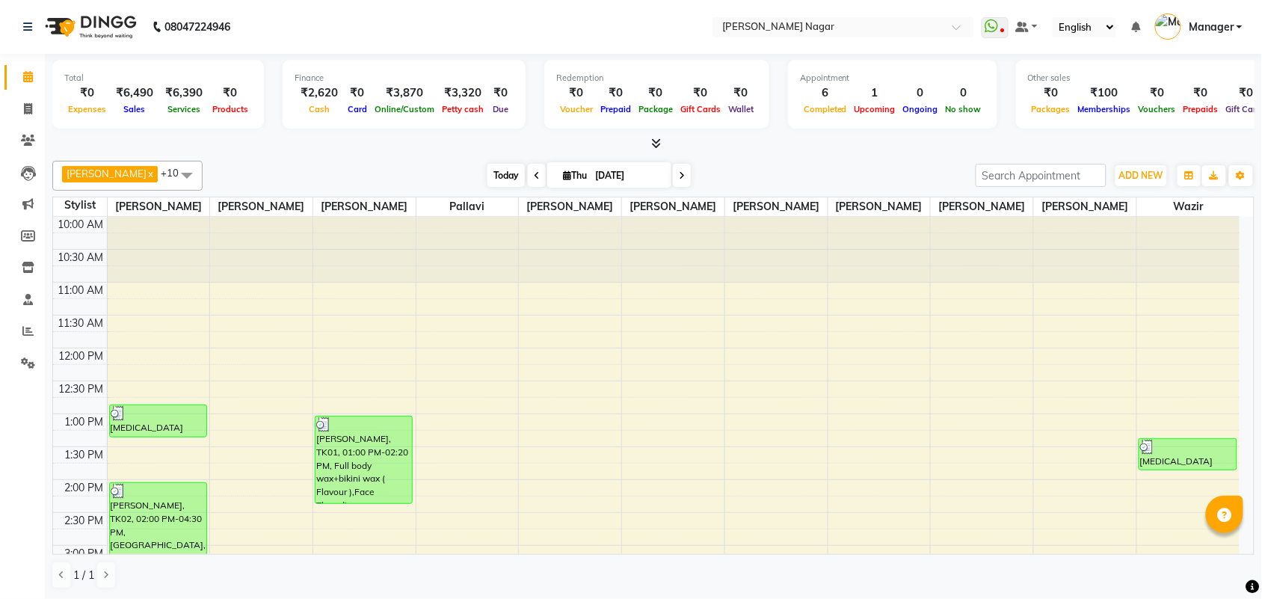
click at [487, 184] on span "Today" at bounding box center [505, 175] width 37 height 23
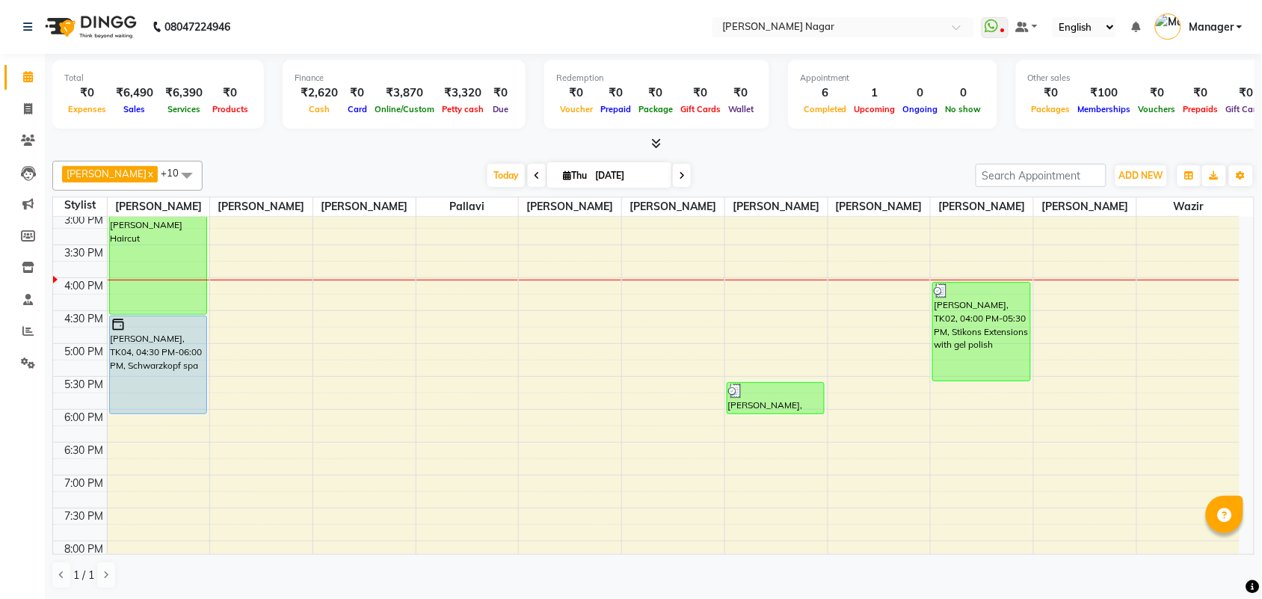
click at [478, 191] on div "[PERSON_NAME] x [PERSON_NAME] x [PERSON_NAME] x [PERSON_NAME] x Annu Navale x […" at bounding box center [653, 176] width 1202 height 30
click at [487, 173] on span "Today" at bounding box center [505, 175] width 37 height 23
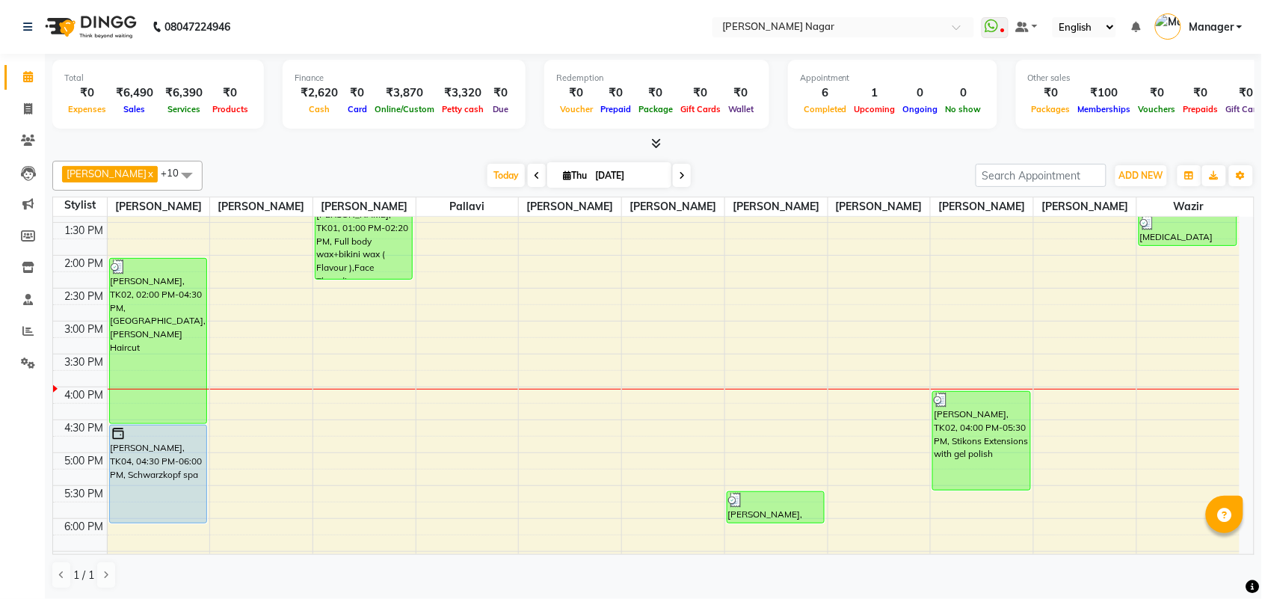
scroll to position [236, 0]
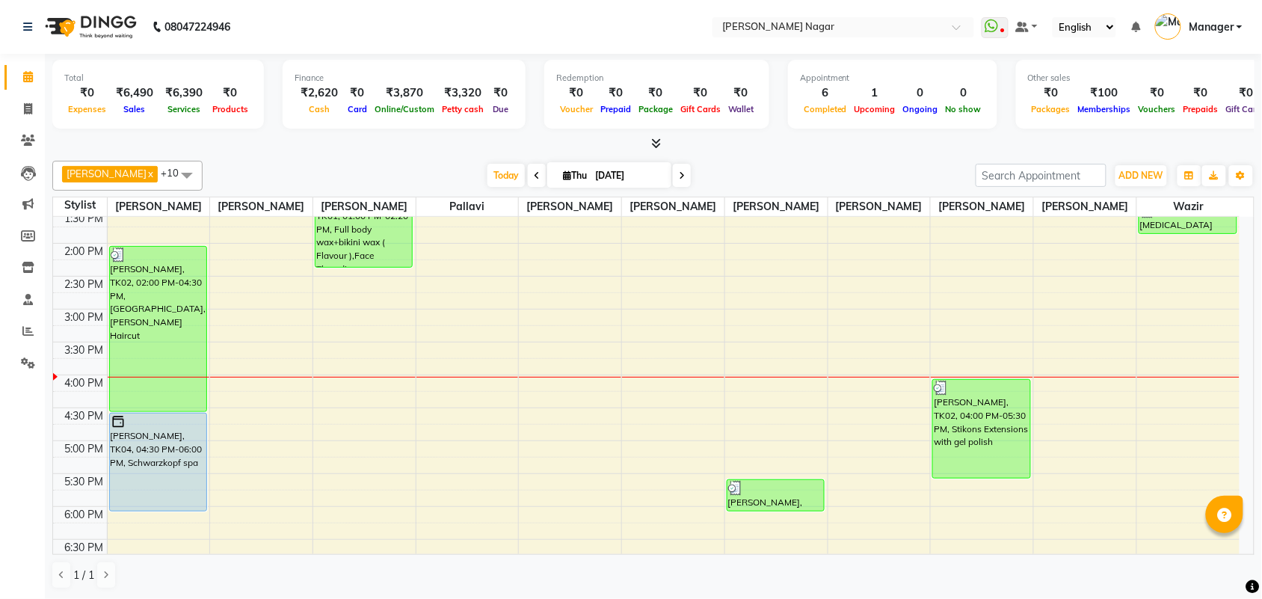
click at [528, 170] on span at bounding box center [537, 175] width 18 height 23
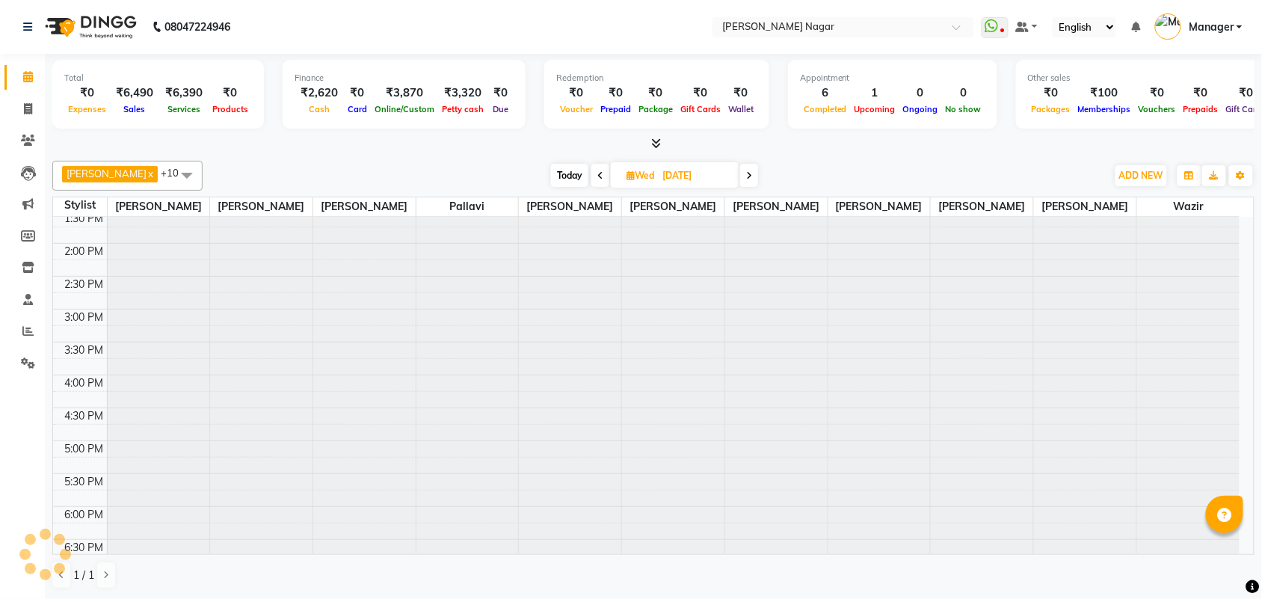
scroll to position [0, 0]
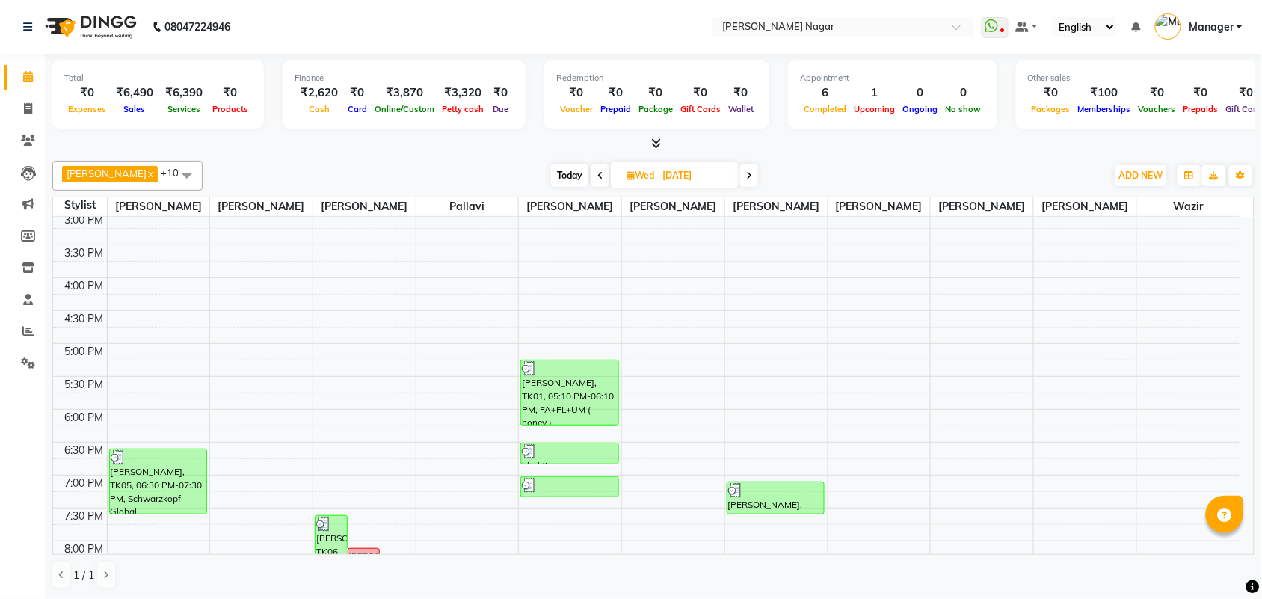
click at [552, 170] on span "Today" at bounding box center [569, 175] width 37 height 23
type input "[DATE]"
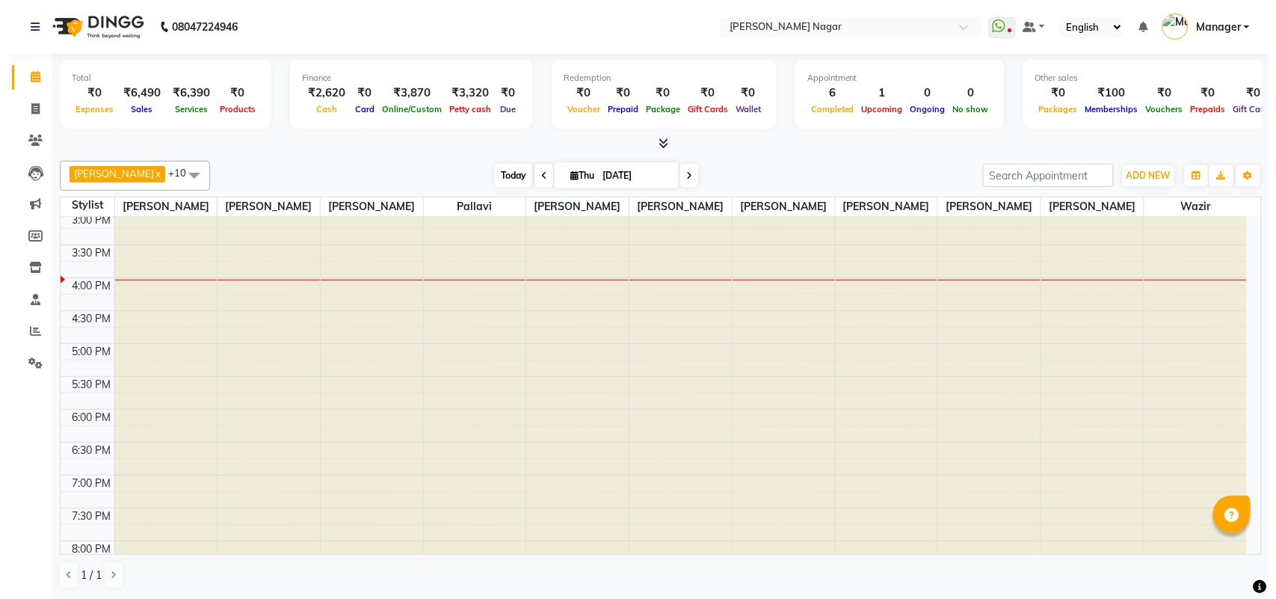
scroll to position [333, 0]
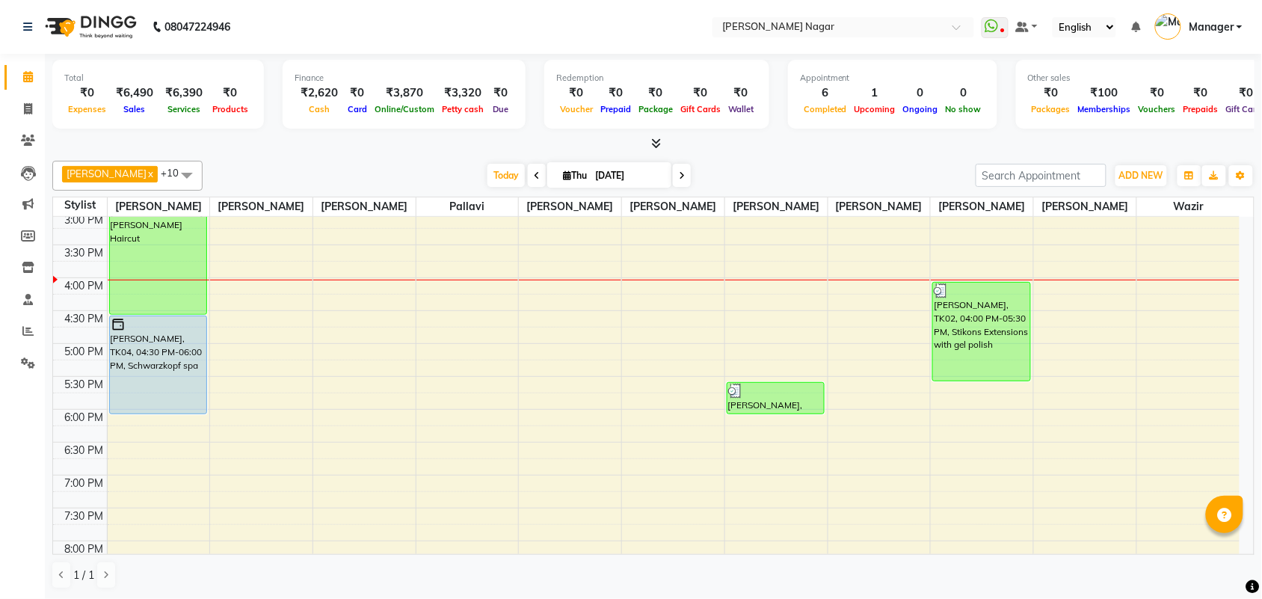
click at [1210, 13] on nav "08047224946 Select Location × Bbold [PERSON_NAME] Nagar WhatsApp Status ✕ Statu…" at bounding box center [631, 27] width 1262 height 54
click at [1216, 19] on span "Manager" at bounding box center [1211, 27] width 45 height 16
click at [1172, 132] on div "Version:3.17.1" at bounding box center [1166, 131] width 137 height 22
click at [1230, 20] on span "Manager" at bounding box center [1211, 27] width 45 height 16
click at [1184, 108] on link "Sign out" at bounding box center [1166, 107] width 137 height 23
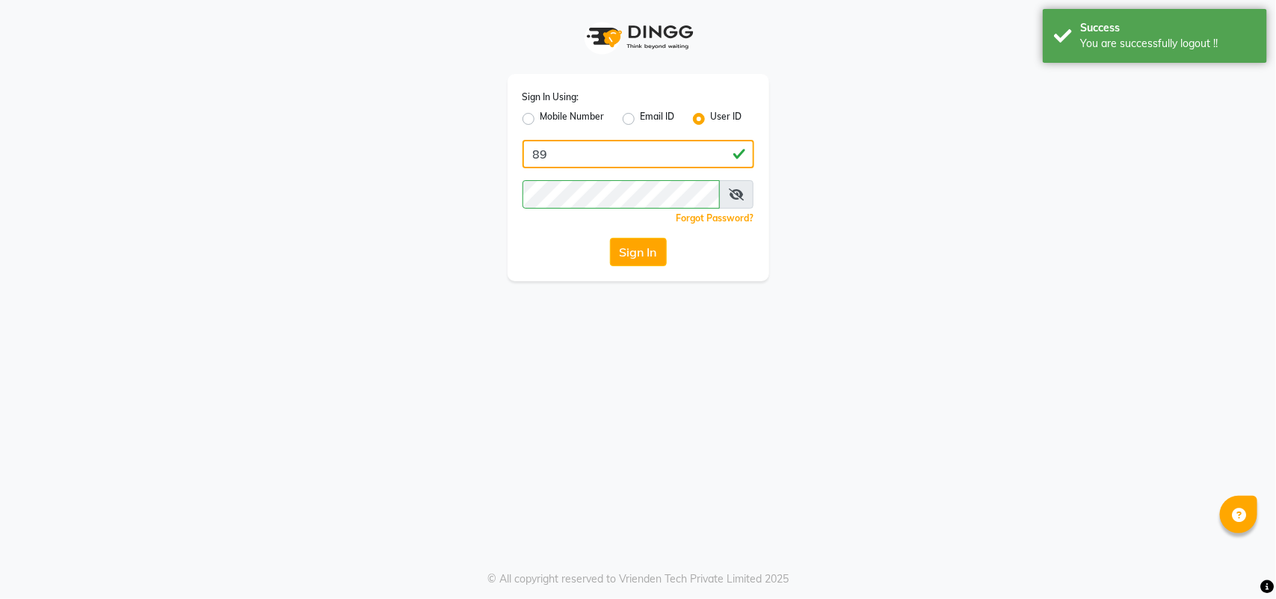
type input "8"
click at [614, 157] on input "Username" at bounding box center [639, 154] width 232 height 28
click at [595, 214] on div "Forgot Password?" at bounding box center [639, 218] width 232 height 16
click at [563, 144] on input "Username" at bounding box center [639, 154] width 232 height 28
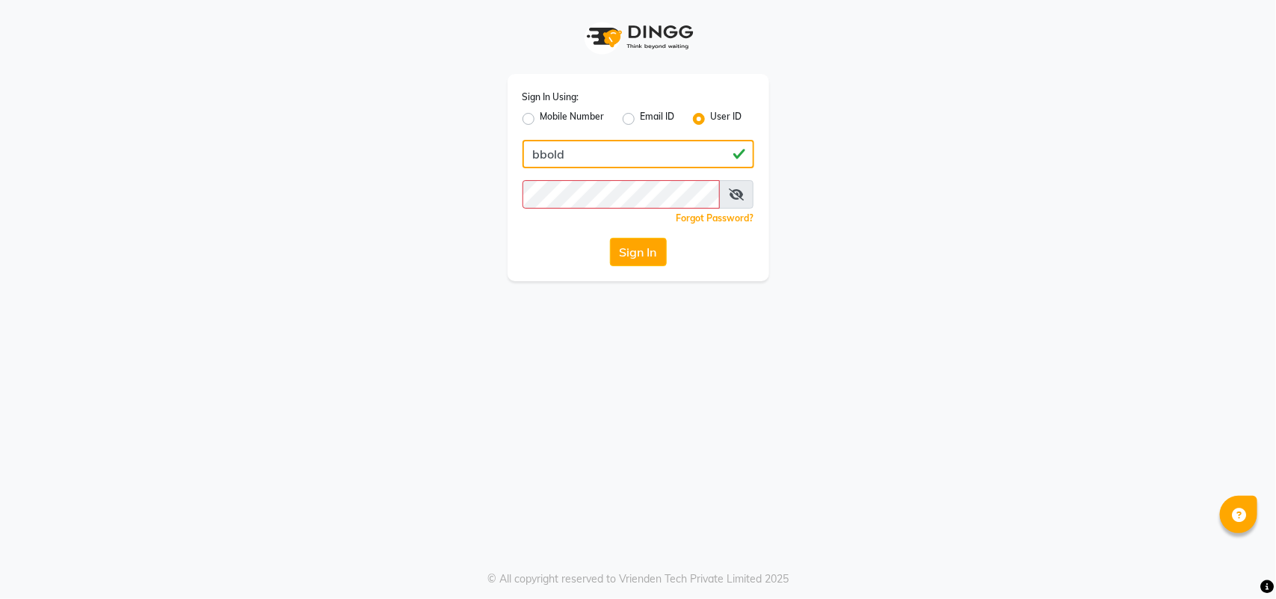
type input "bbold"
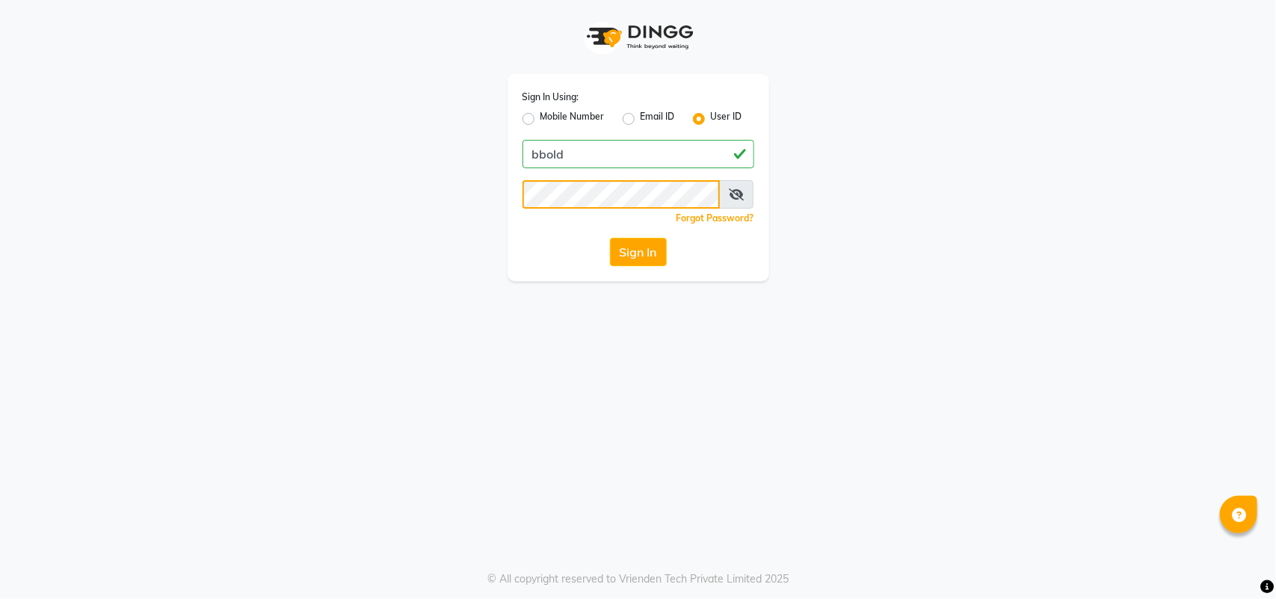
click at [610, 238] on button "Sign In" at bounding box center [638, 252] width 57 height 28
